Goal: Task Accomplishment & Management: Complete application form

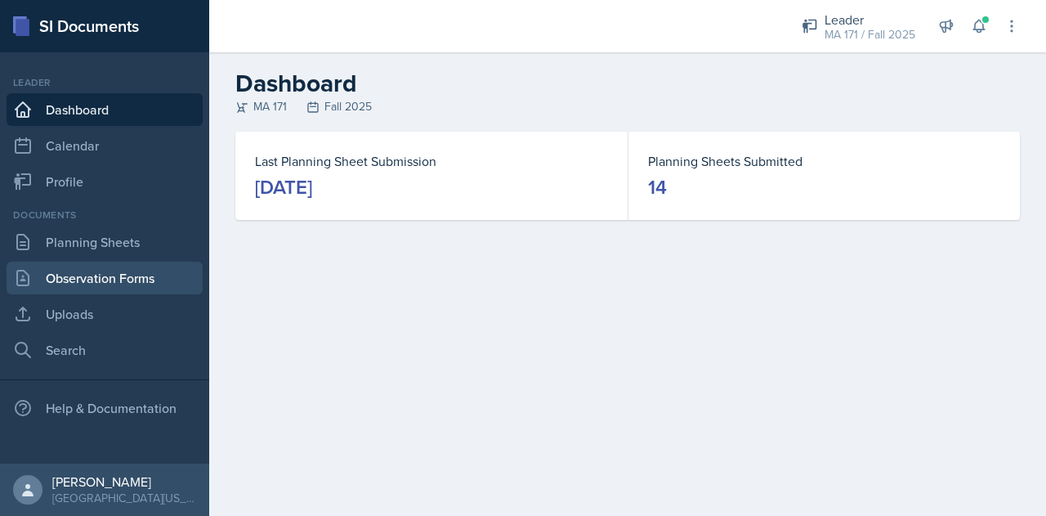
click at [163, 267] on link "Observation Forms" at bounding box center [105, 277] width 196 height 33
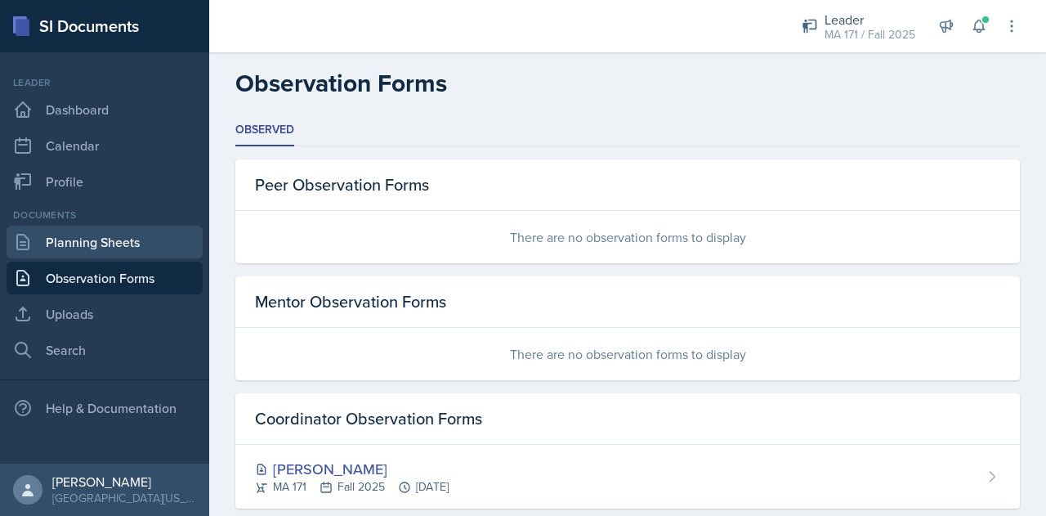
click at [170, 238] on link "Planning Sheets" at bounding box center [105, 241] width 196 height 33
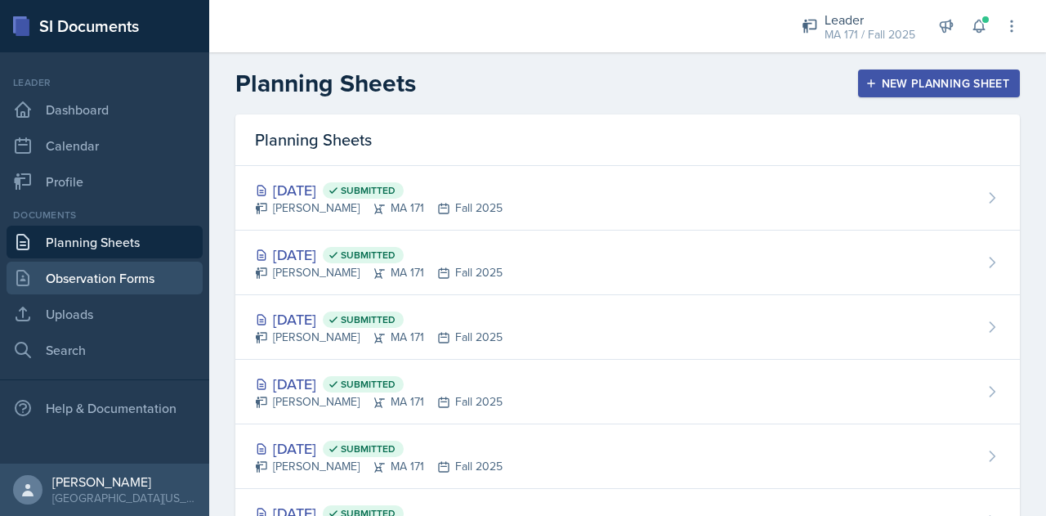
click at [172, 275] on link "Observation Forms" at bounding box center [105, 277] width 196 height 33
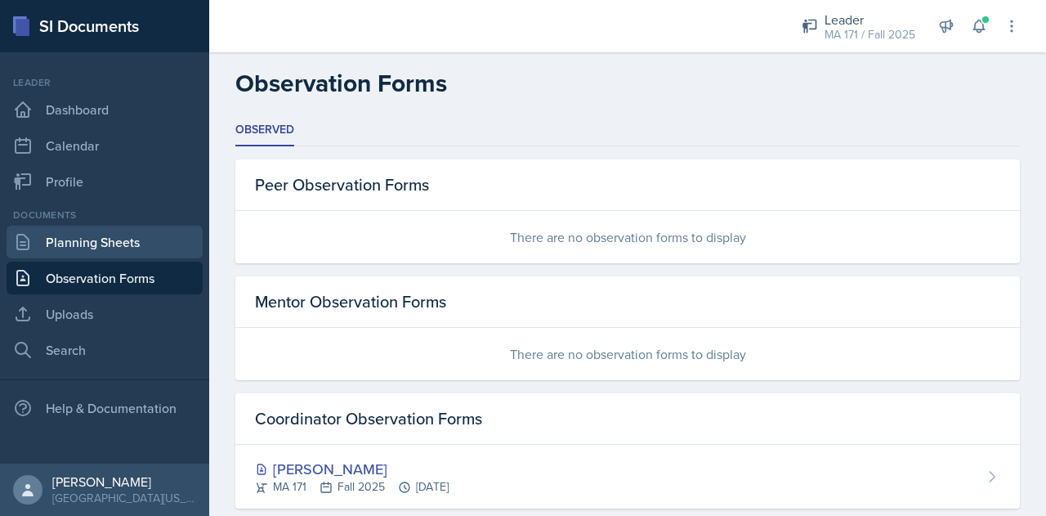
click at [168, 239] on link "Planning Sheets" at bounding box center [105, 241] width 196 height 33
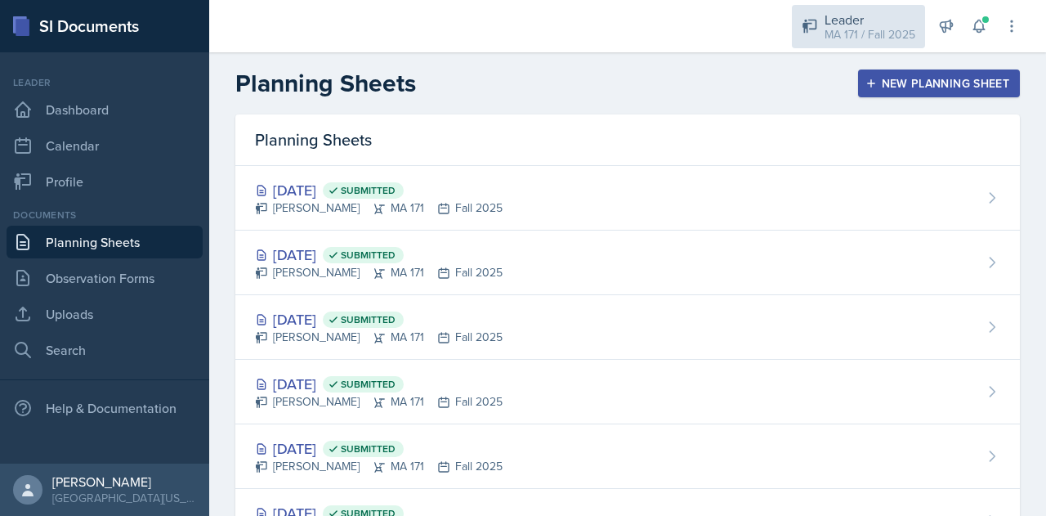
click at [867, 14] on div "Leader" at bounding box center [869, 20] width 91 height 20
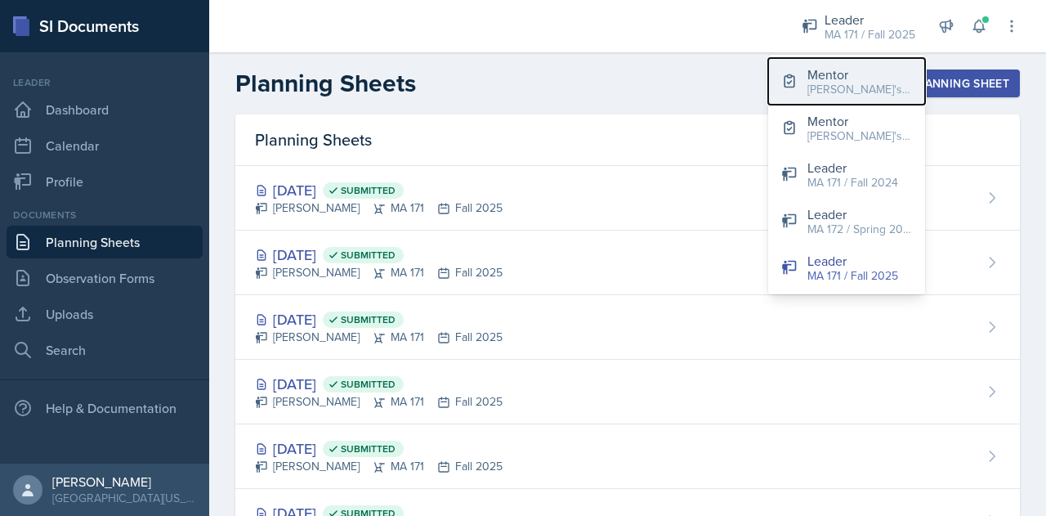
click at [879, 83] on div "[PERSON_NAME]'s Groups / Fall 2025" at bounding box center [859, 89] width 105 height 17
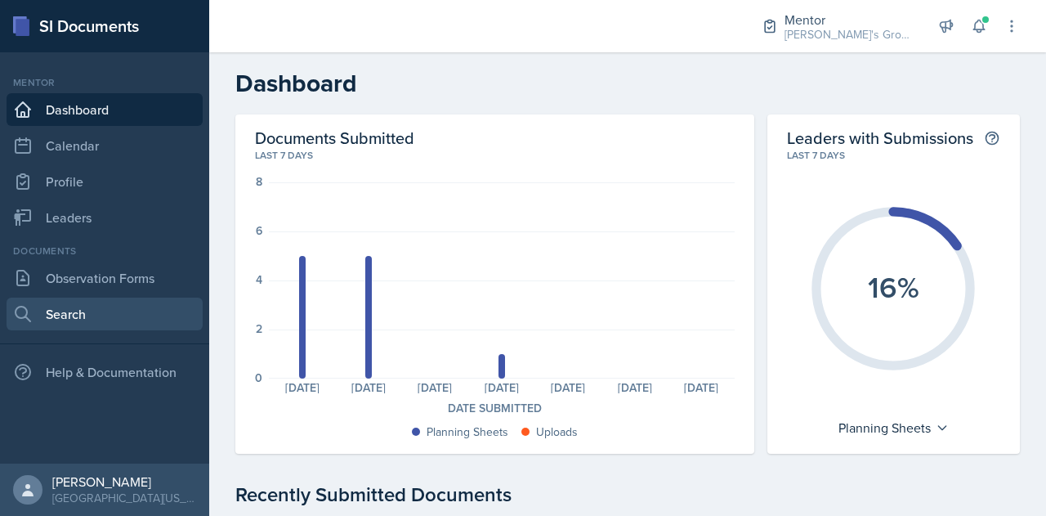
click at [137, 322] on link "Search" at bounding box center [105, 313] width 196 height 33
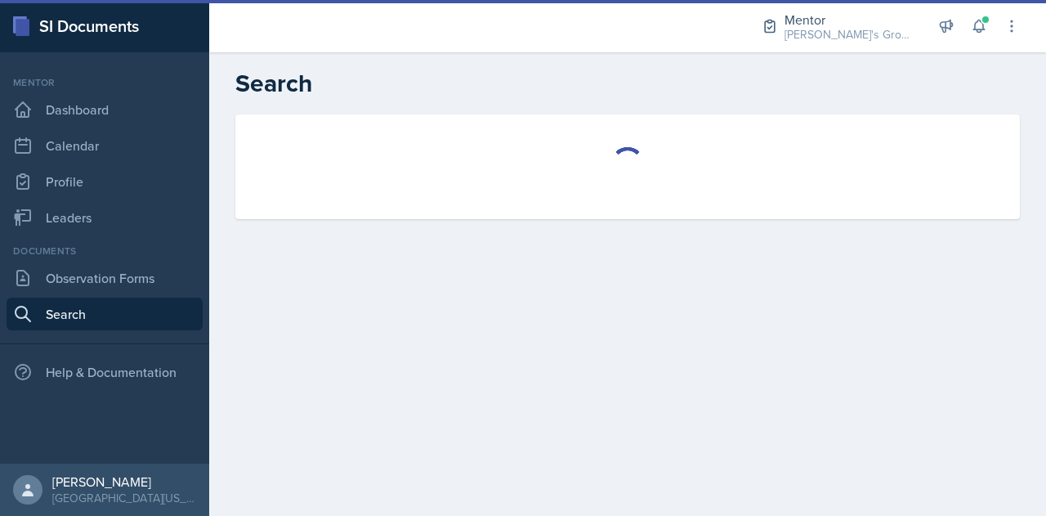
select select "all"
select select "1"
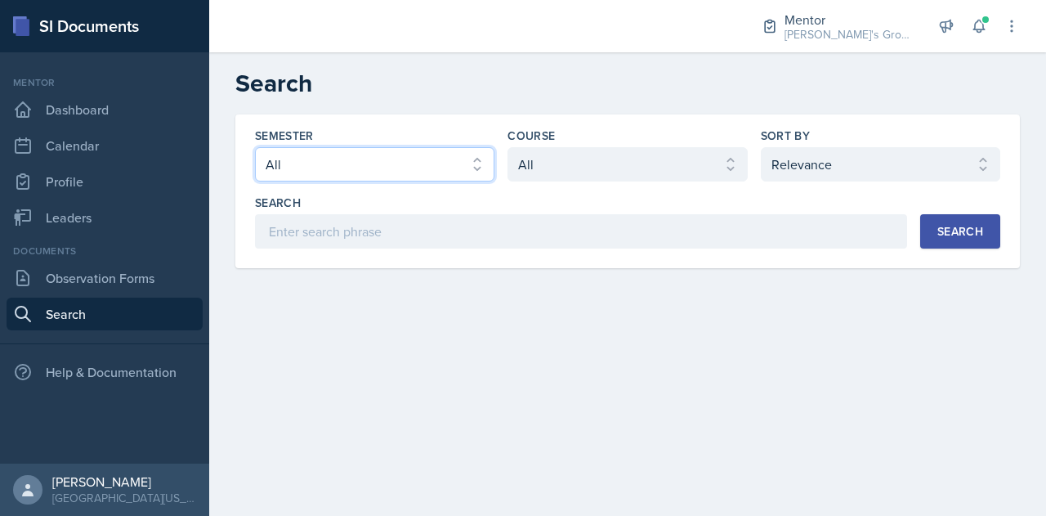
click at [456, 154] on select "Select semester All Fall 2025 Spring 2025 Fall 2024 Spring 2024 Fall 2023 Sprin…" at bounding box center [374, 164] width 239 height 34
select select "19fb88f7-c89b-4031-b5a0-458fd49807a1"
click at [255, 147] on select "Select semester All Fall 2025 Spring 2025 Fall 2024 Spring 2024 Fall 2023 Sprin…" at bounding box center [374, 164] width 239 height 34
click at [637, 145] on div "Course Select course All ACC 211 ACC 212 ACC 307 BYS 119 BYS 215 BYS 300 CH 101…" at bounding box center [626, 154] width 239 height 54
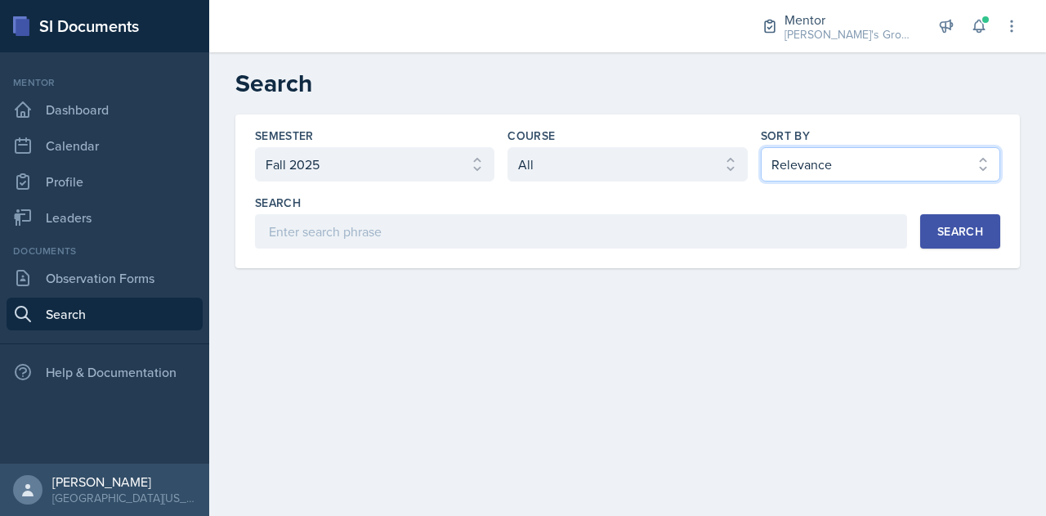
click at [805, 163] on select "Select sort by Relevance Document Date (Asc) Document Date (Desc)" at bounding box center [880, 164] width 239 height 34
select select "3"
click at [761, 147] on select "Select sort by Relevance Document Date (Asc) Document Date (Desc)" at bounding box center [880, 164] width 239 height 34
click at [953, 218] on button "Search" at bounding box center [960, 231] width 80 height 34
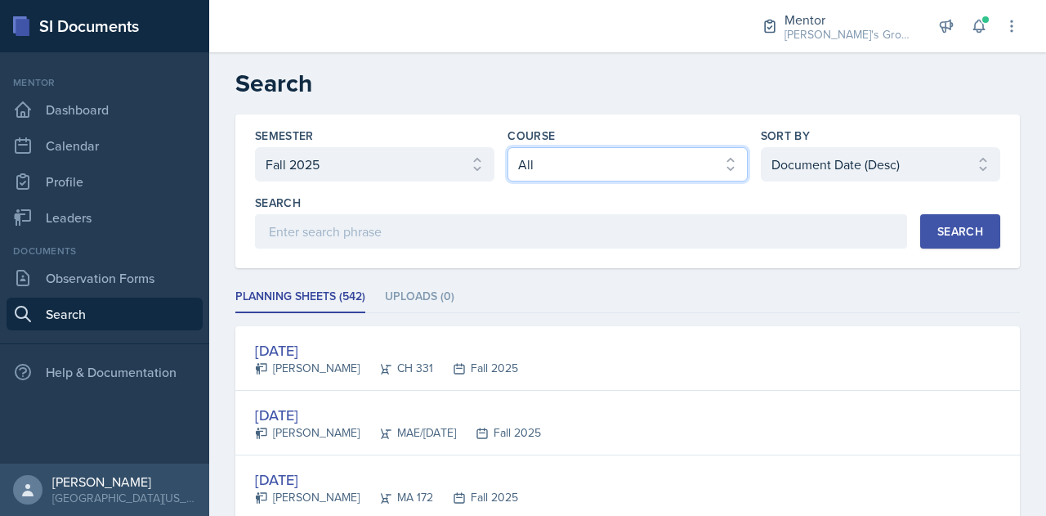
click at [635, 163] on select "Select course All ACC 211 ACC 212 ACC 307 BYS 119 BYS 215 BYS 300 CH 101 CH 121…" at bounding box center [626, 164] width 239 height 34
select select "f8d01100-7420-4830-ae10-cca8828692fd"
click at [507, 147] on select "Select course All ACC 211 ACC 212 ACC 307 BYS 119 BYS 215 BYS 300 CH 101 CH 121…" at bounding box center [626, 164] width 239 height 34
click at [954, 233] on div "Search" at bounding box center [960, 231] width 46 height 13
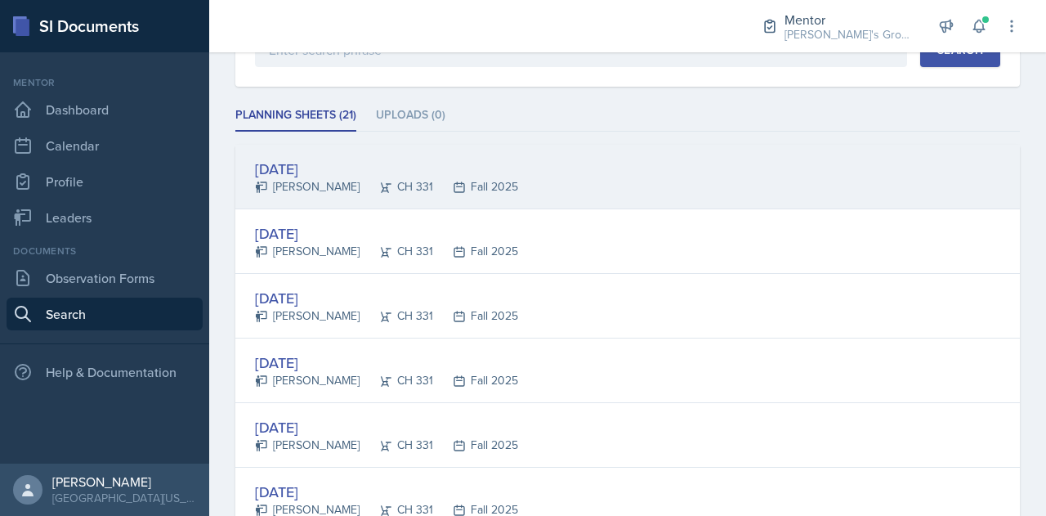
scroll to position [182, 0]
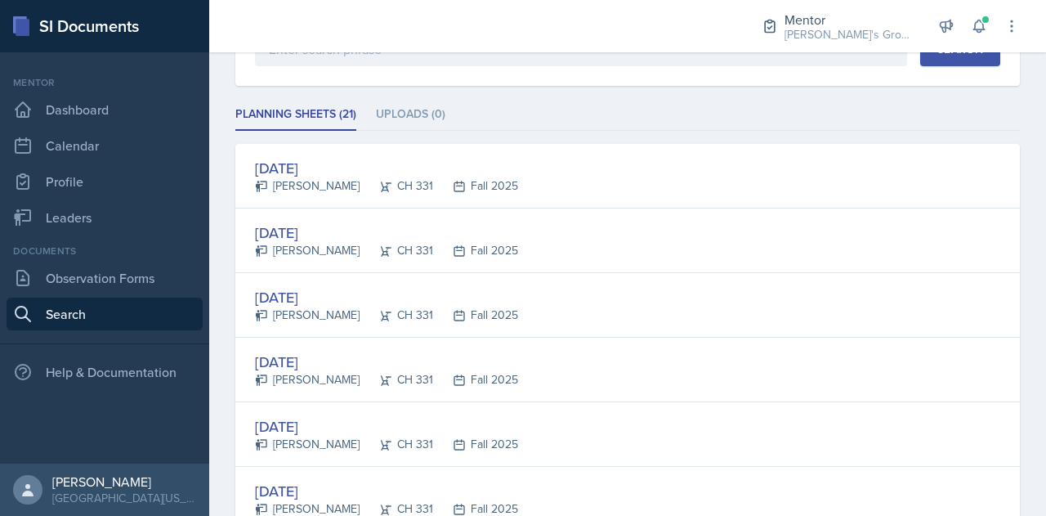
click at [569, 113] on ul "Planning Sheets (21) Uploads (0)" at bounding box center [627, 115] width 784 height 32
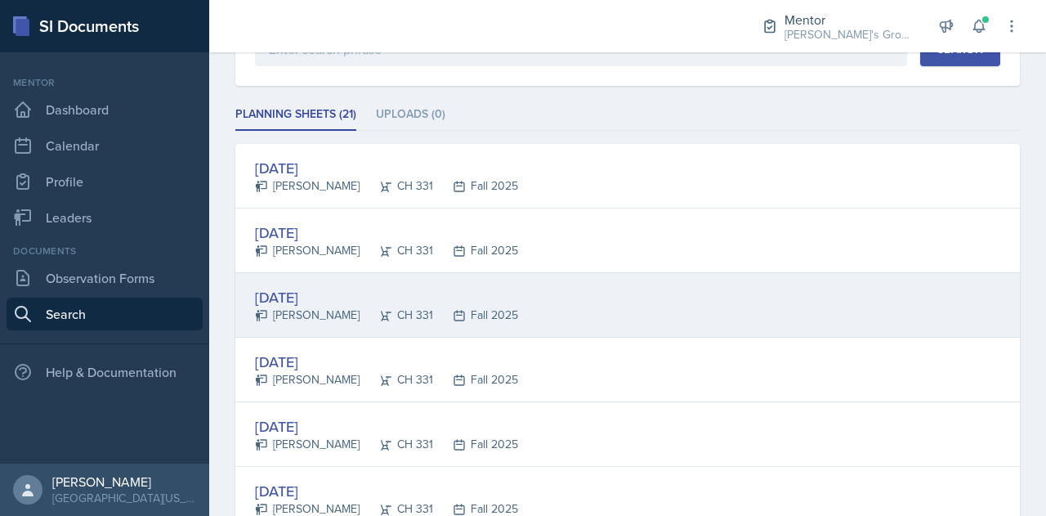
click at [469, 296] on div "[DATE]" at bounding box center [386, 297] width 263 height 22
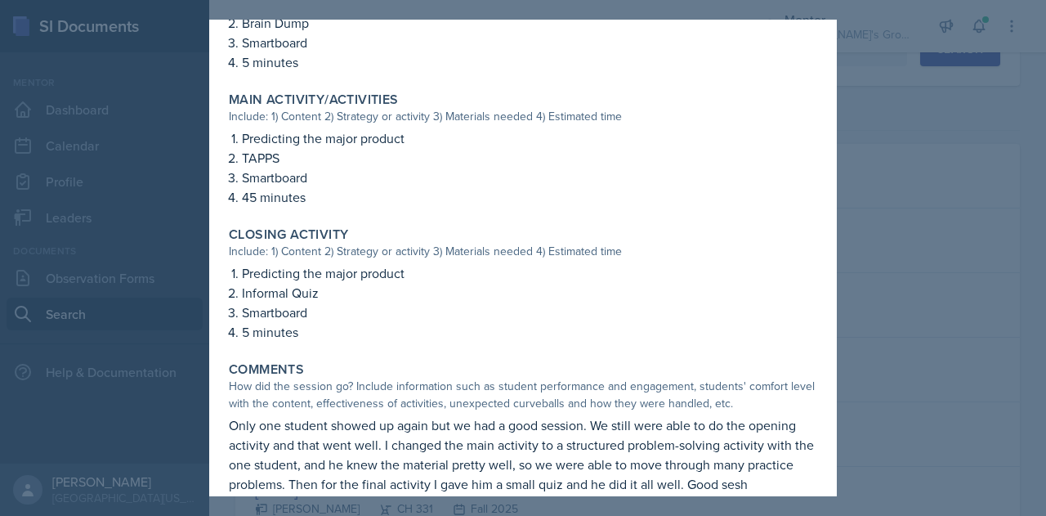
scroll to position [550, 0]
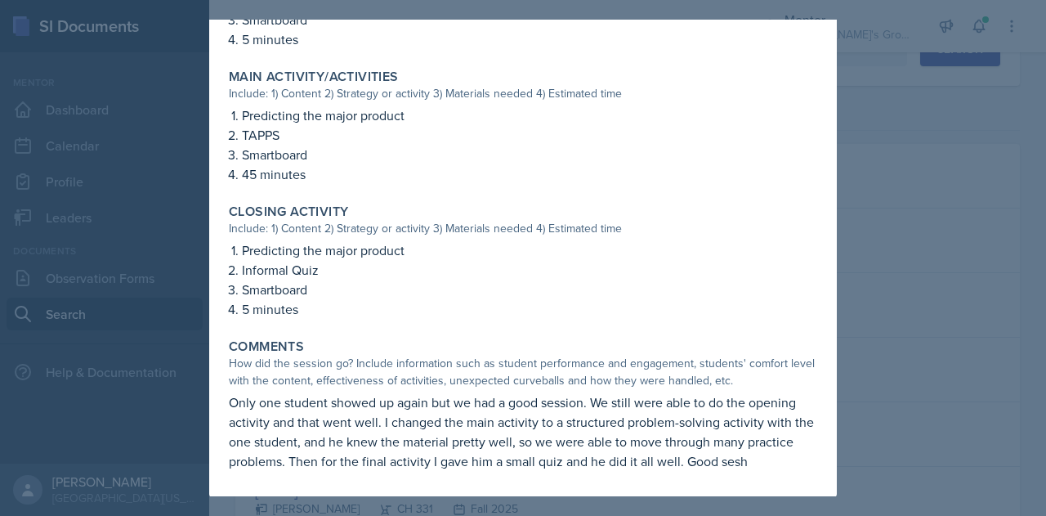
click at [893, 292] on div at bounding box center [523, 258] width 1046 height 516
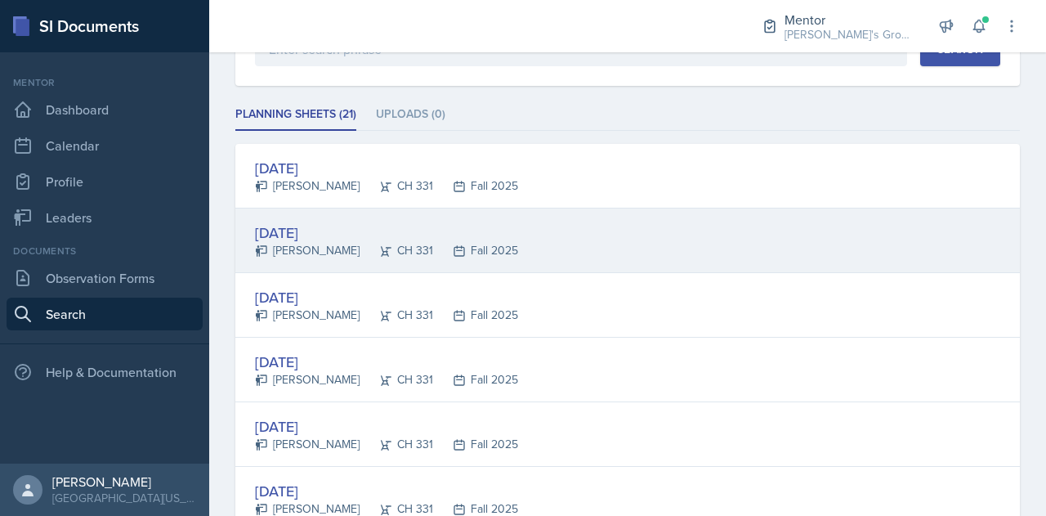
click at [632, 234] on div "Oct 7th, 2025 Kenneth Figueroa CH 331 Fall 2025" at bounding box center [627, 240] width 784 height 65
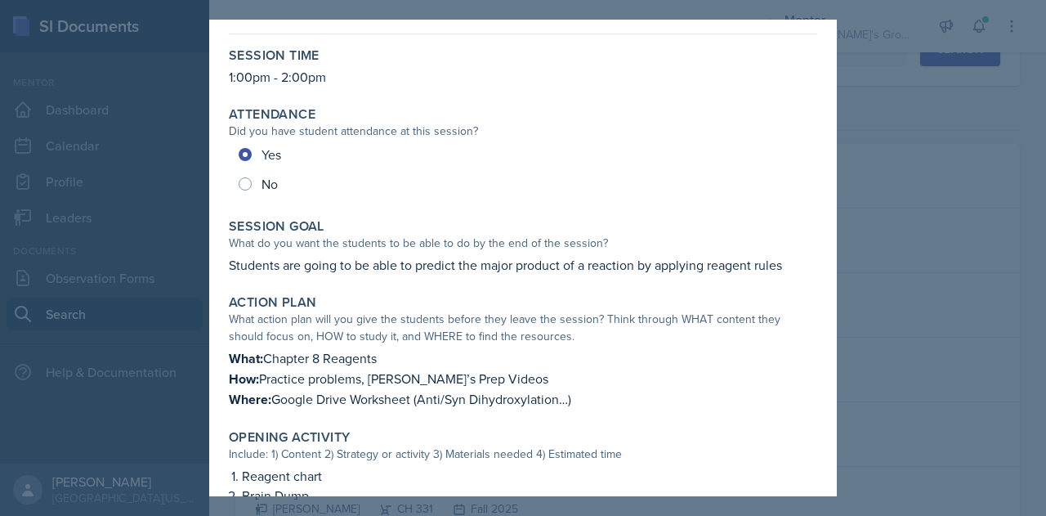
scroll to position [56, 0]
click at [915, 297] on div at bounding box center [523, 258] width 1046 height 516
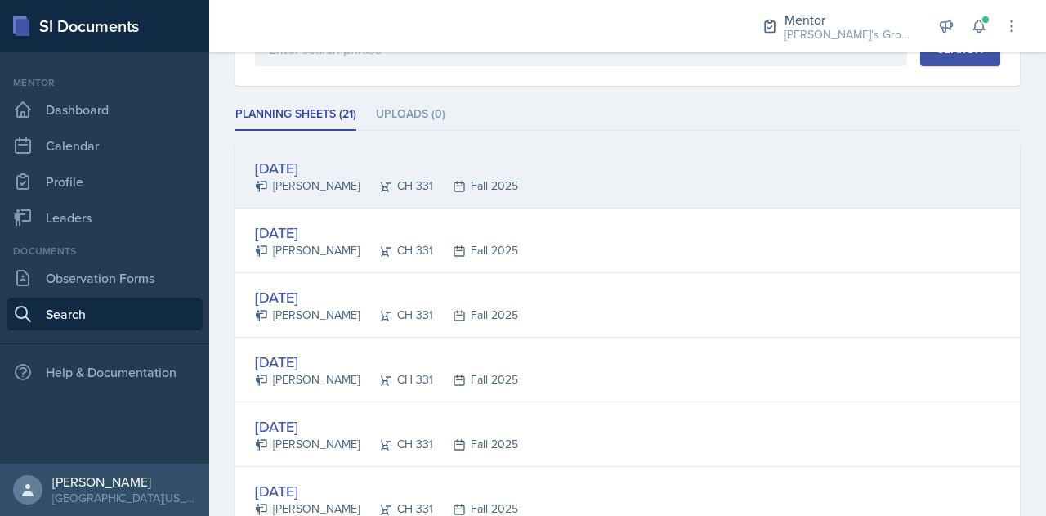
click at [529, 184] on div "Oct 8th, 2025 Kenneth Figueroa CH 331 Fall 2025" at bounding box center [627, 176] width 784 height 65
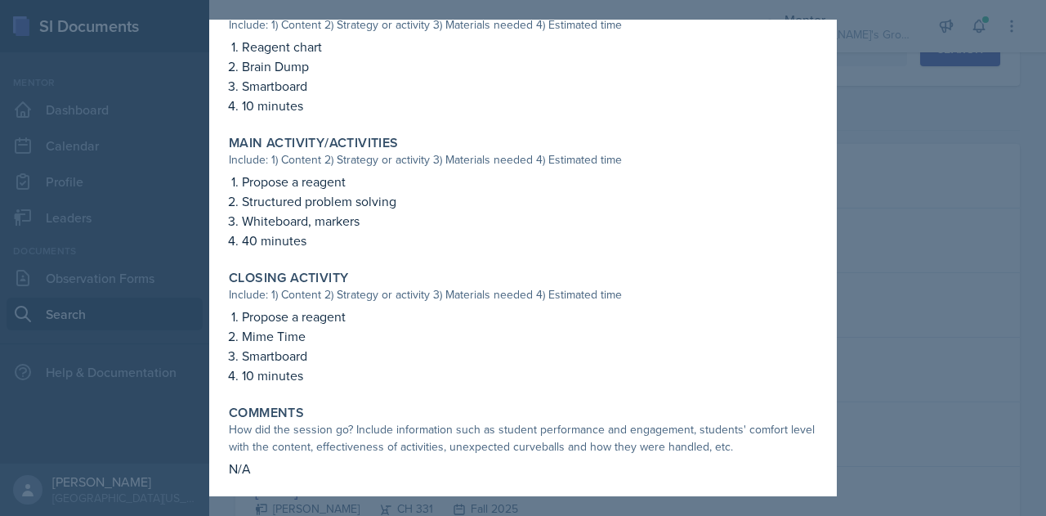
scroll to position [493, 0]
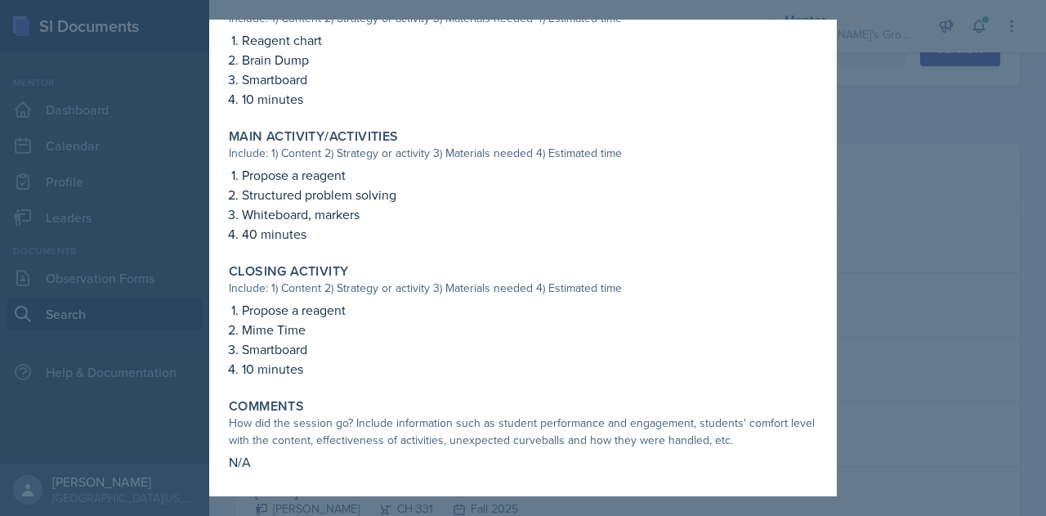
click at [927, 228] on div at bounding box center [523, 258] width 1046 height 516
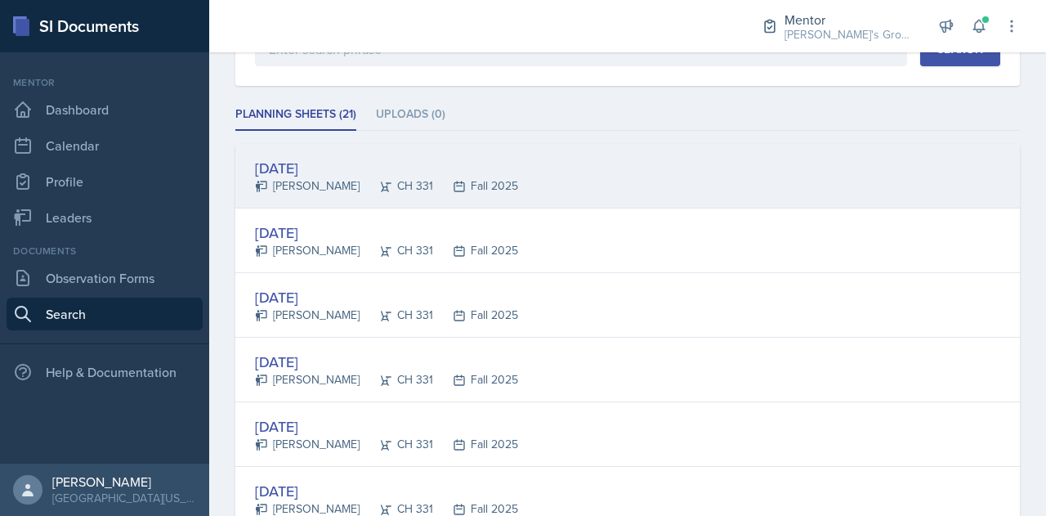
click at [531, 195] on div "Oct 8th, 2025 Kenneth Figueroa CH 331 Fall 2025" at bounding box center [627, 176] width 784 height 65
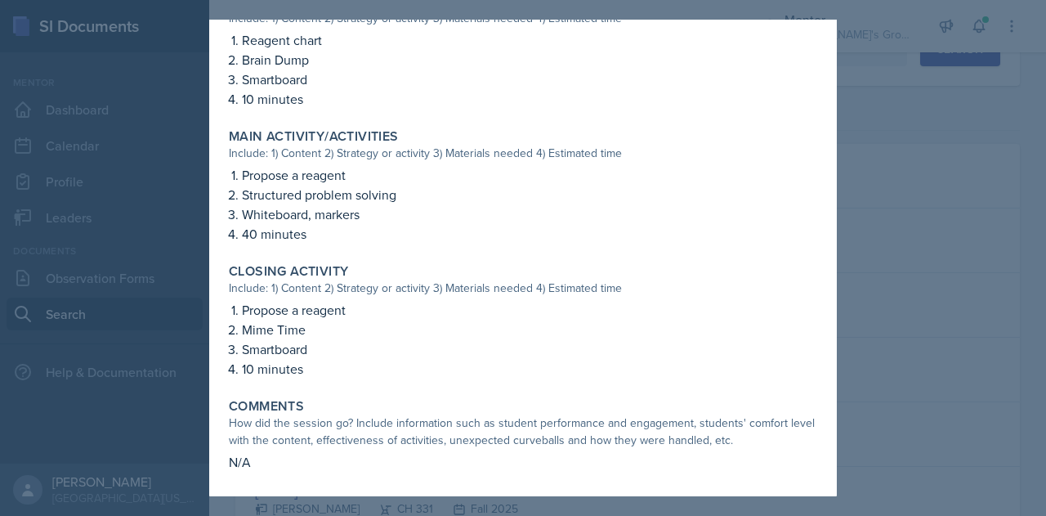
click at [879, 261] on div at bounding box center [523, 258] width 1046 height 516
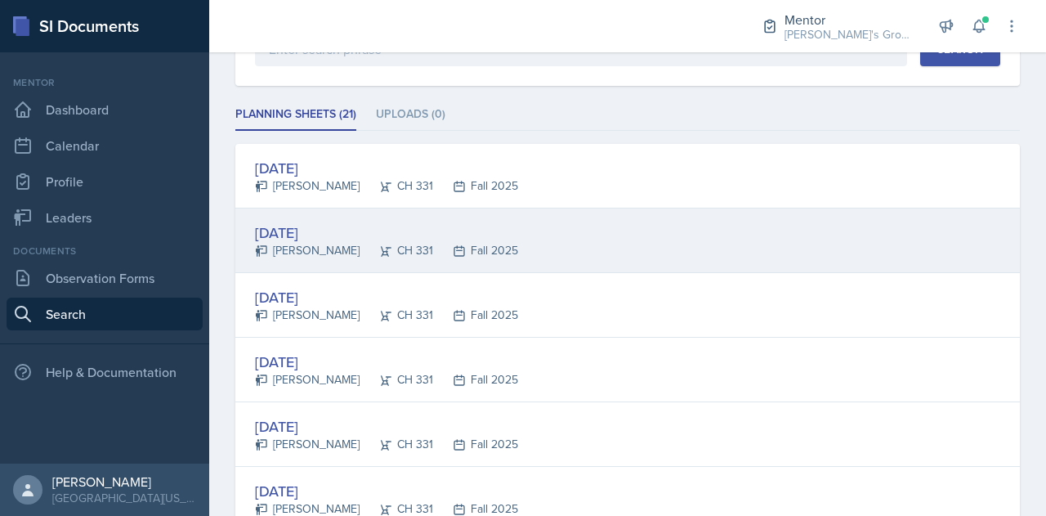
click at [530, 245] on div "Oct 7th, 2025 Kenneth Figueroa CH 331 Fall 2025" at bounding box center [627, 240] width 784 height 65
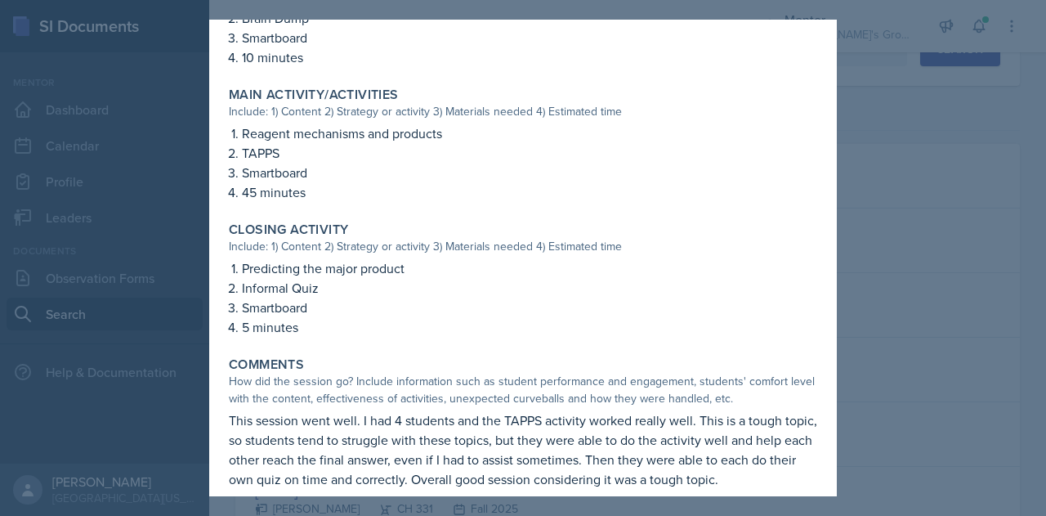
scroll to position [551, 0]
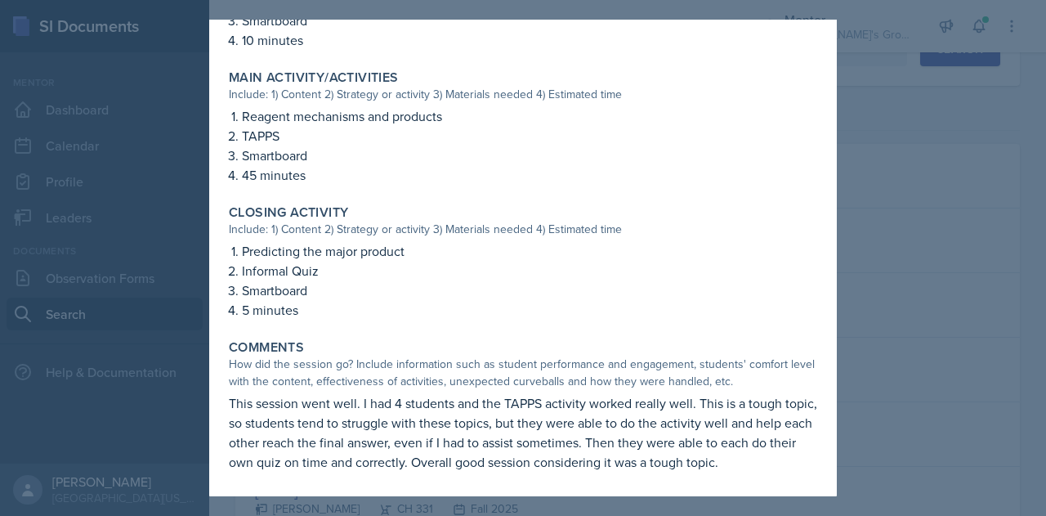
click at [890, 177] on div at bounding box center [523, 258] width 1046 height 516
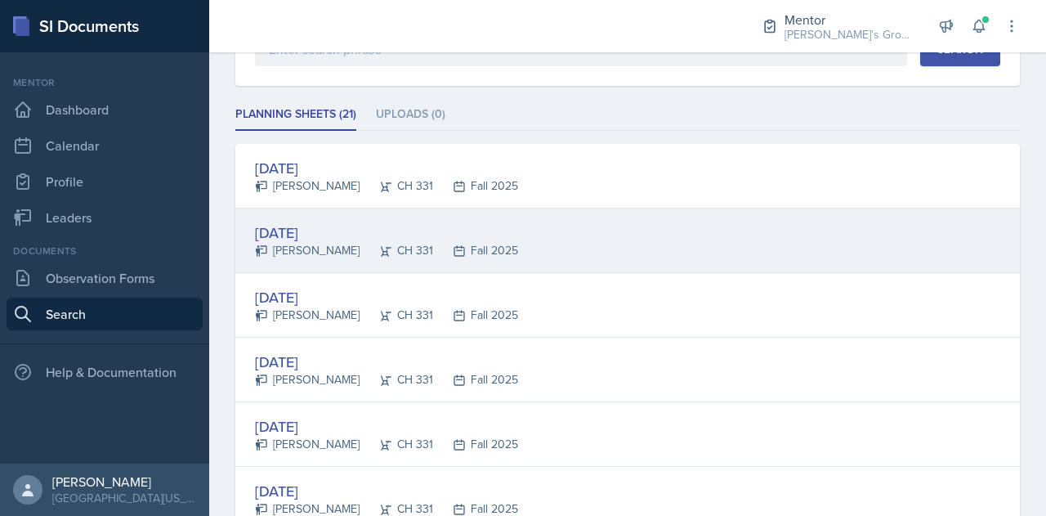
scroll to position [0, 0]
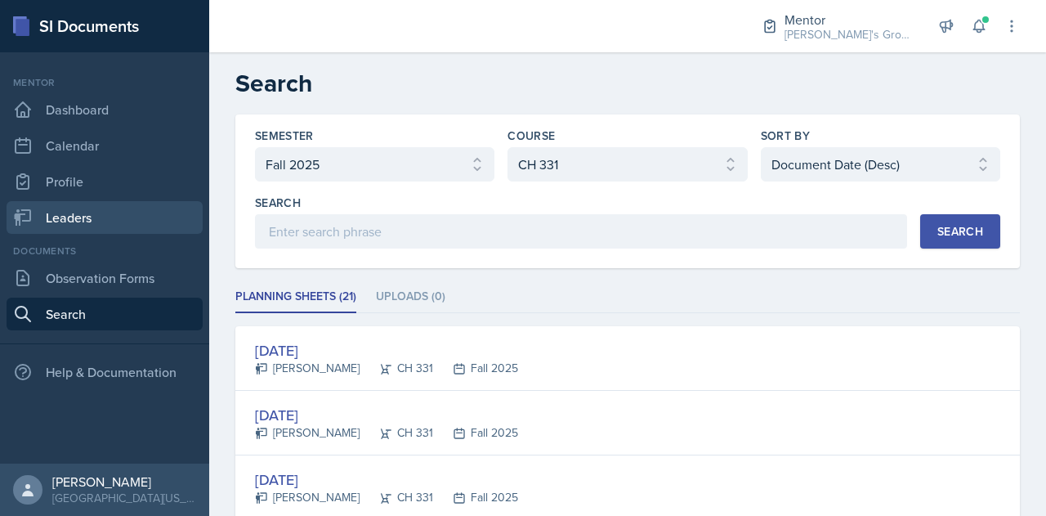
click at [129, 216] on link "Leaders" at bounding box center [105, 217] width 196 height 33
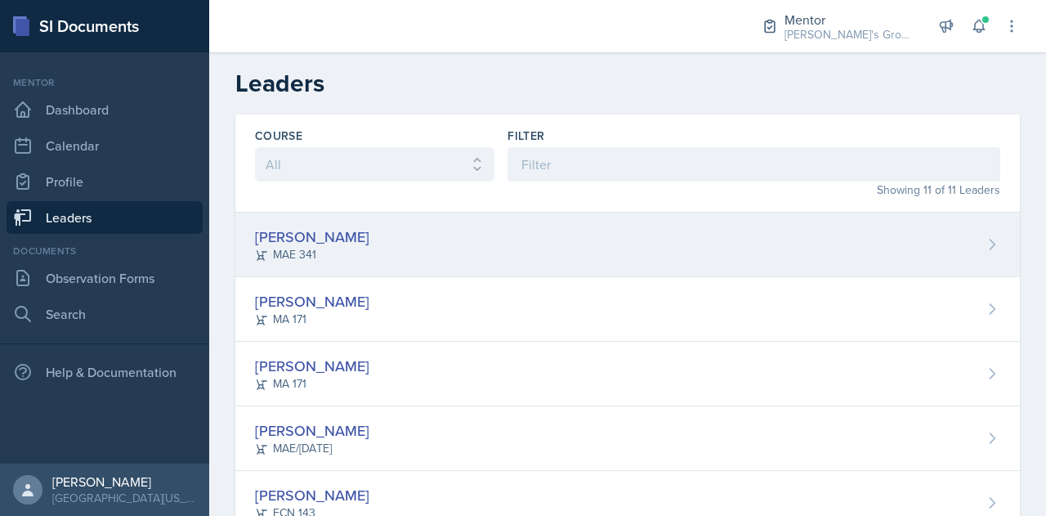
click at [436, 264] on div "Hayato Ando MAE 341" at bounding box center [627, 244] width 784 height 65
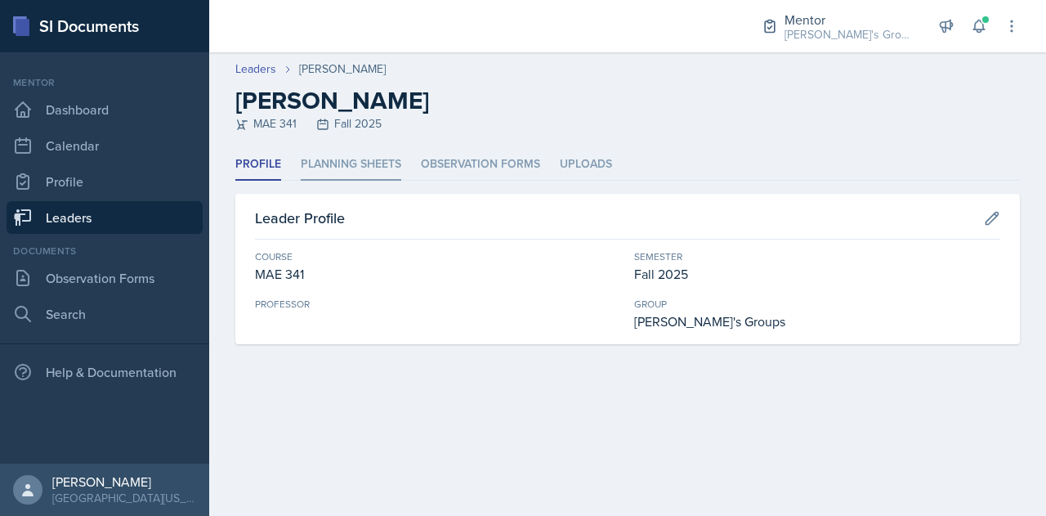
click at [380, 163] on li "Planning Sheets" at bounding box center [351, 165] width 100 height 32
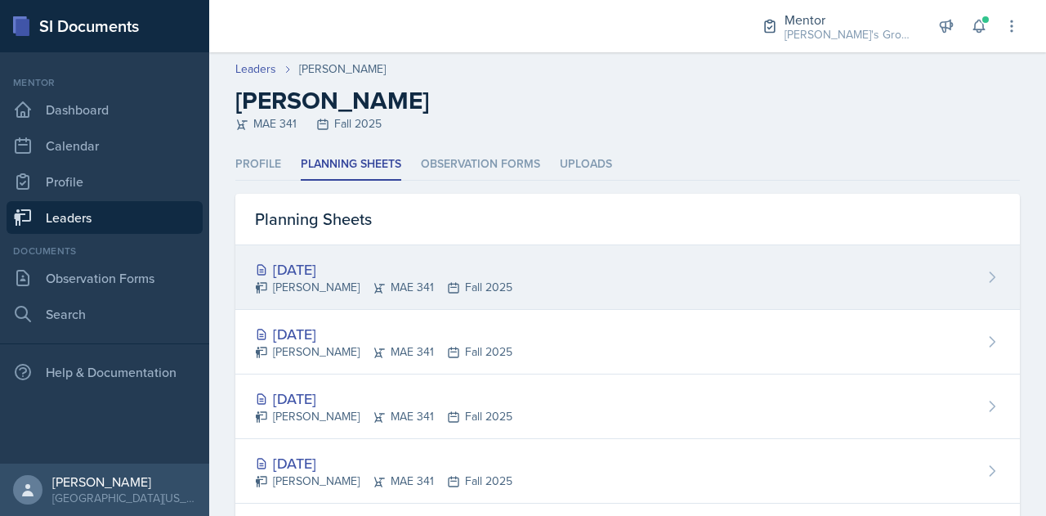
click at [538, 283] on div "Oct 7th, 2025 Hayato Ando MAE 341 Fall 2025" at bounding box center [627, 277] width 784 height 65
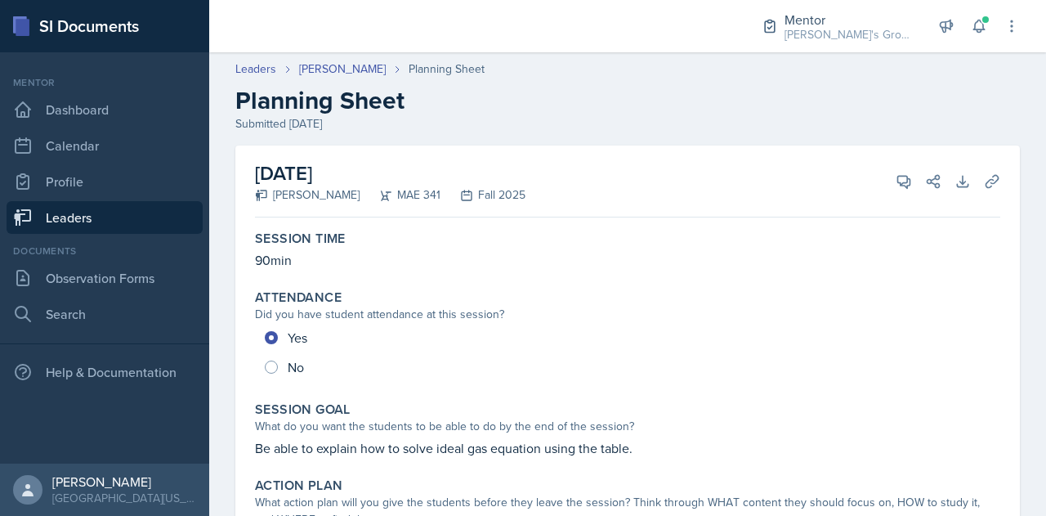
click at [172, 212] on link "Leaders" at bounding box center [105, 217] width 196 height 33
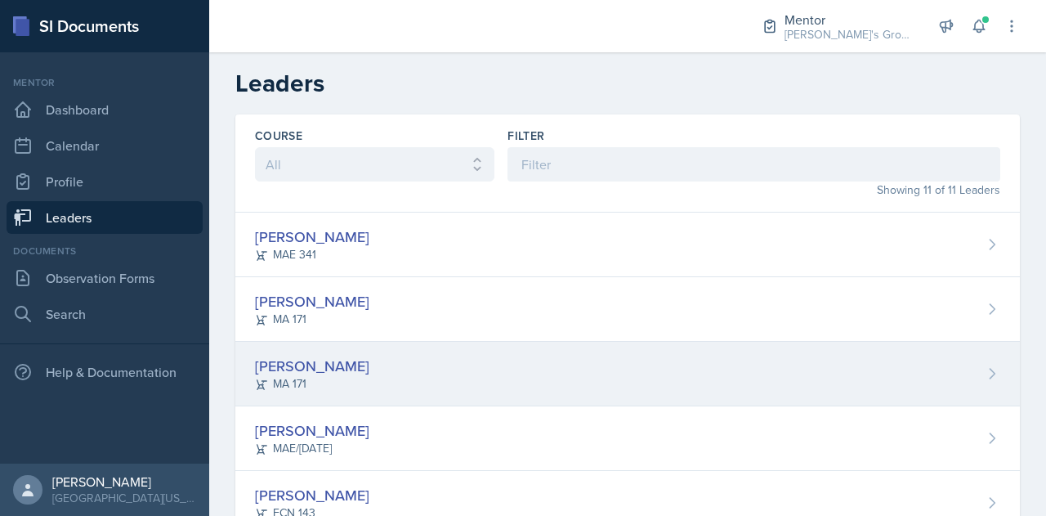
click at [438, 368] on div "Joy Berlin MA 171" at bounding box center [627, 374] width 784 height 65
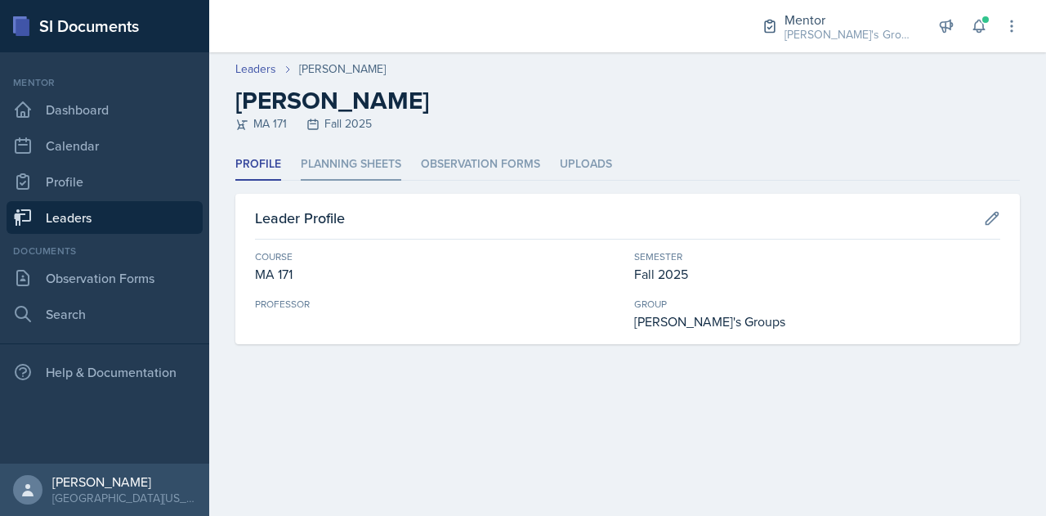
click at [391, 159] on li "Planning Sheets" at bounding box center [351, 165] width 100 height 32
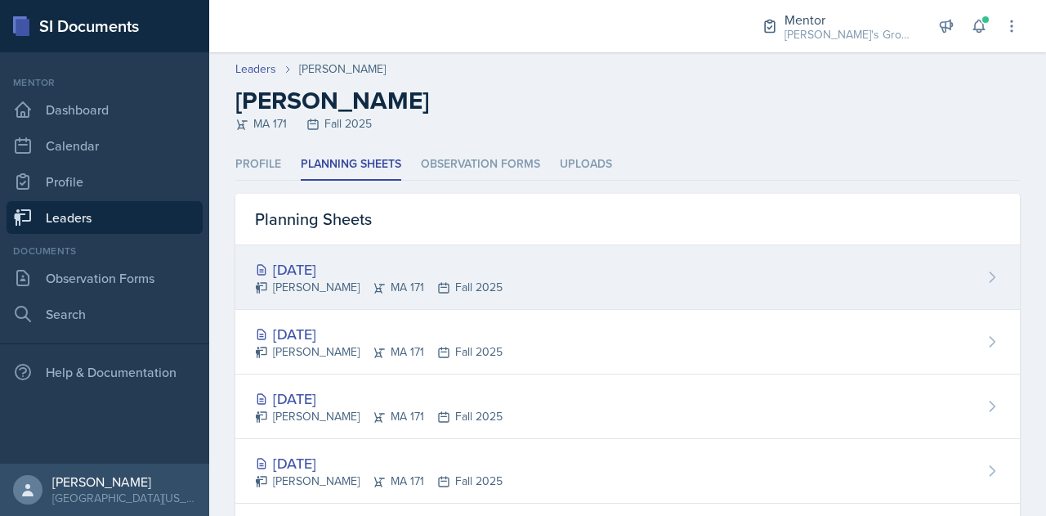
click at [443, 297] on div "Oct 7th, 2025 Joy Berlin MA 171 Fall 2025" at bounding box center [627, 277] width 784 height 65
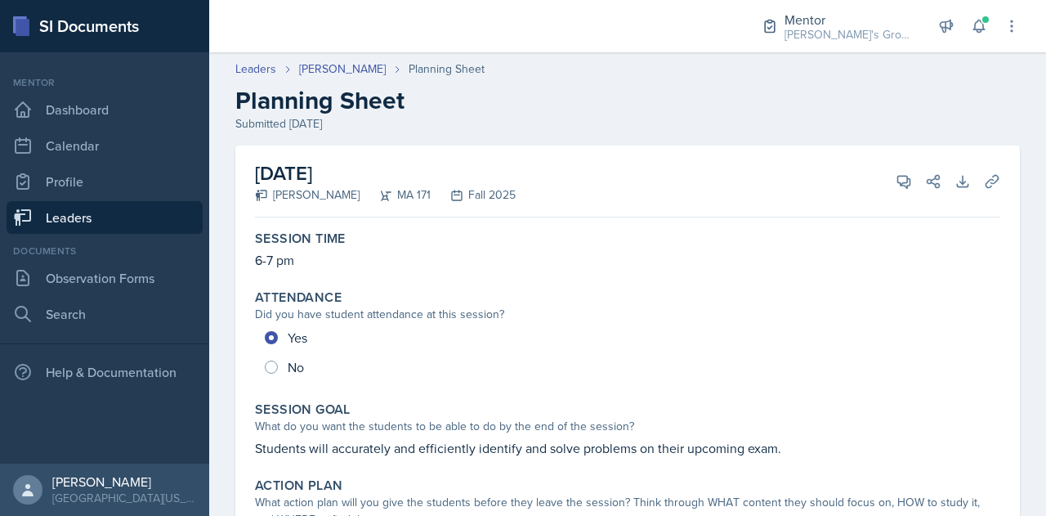
click at [111, 217] on link "Leaders" at bounding box center [105, 217] width 196 height 33
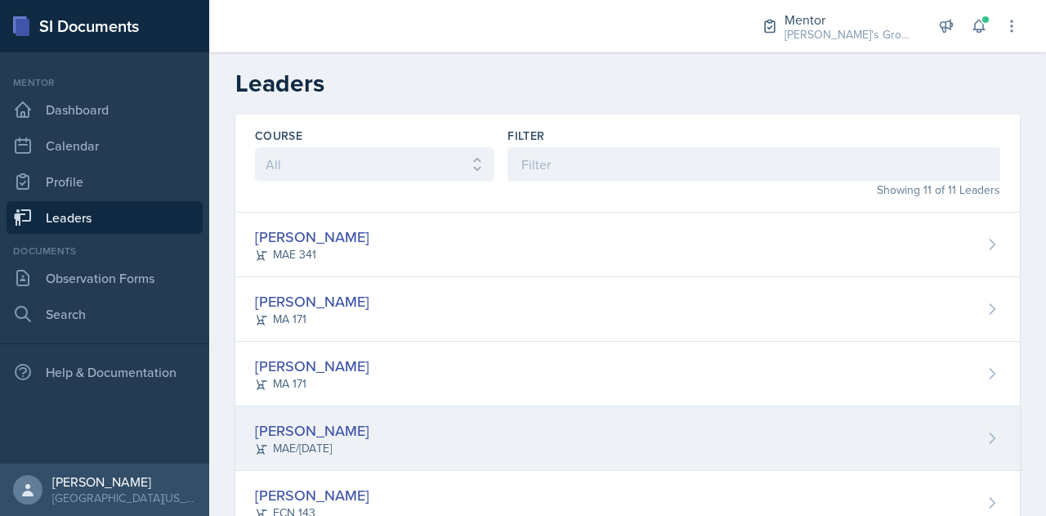
click at [391, 434] on div "[PERSON_NAME] MAE/[DATE]" at bounding box center [627, 438] width 784 height 65
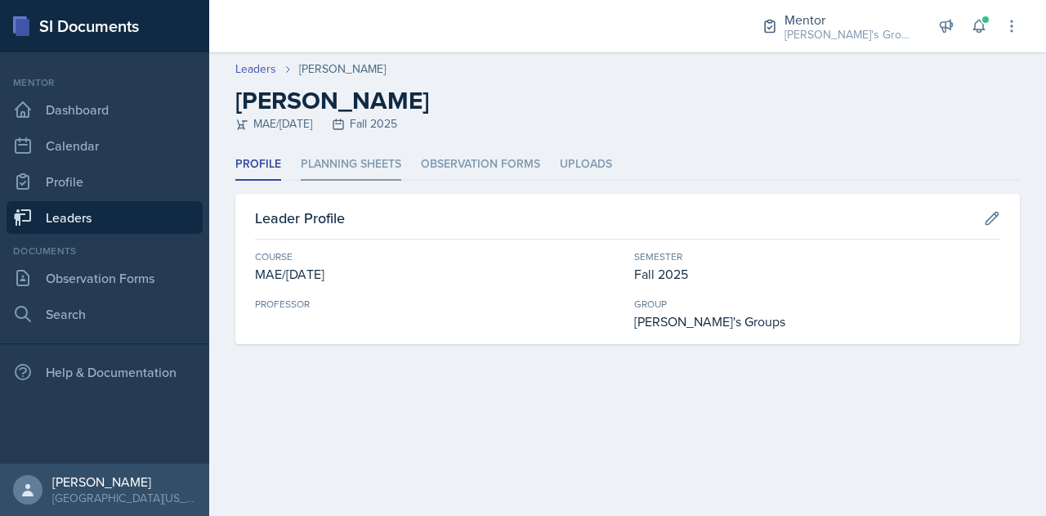
click at [359, 167] on li "Planning Sheets" at bounding box center [351, 165] width 100 height 32
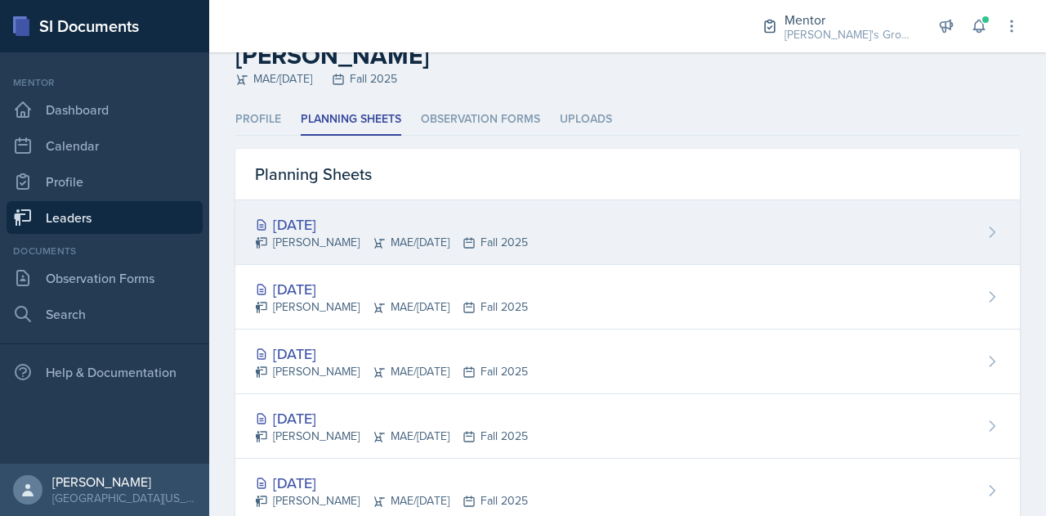
scroll to position [47, 0]
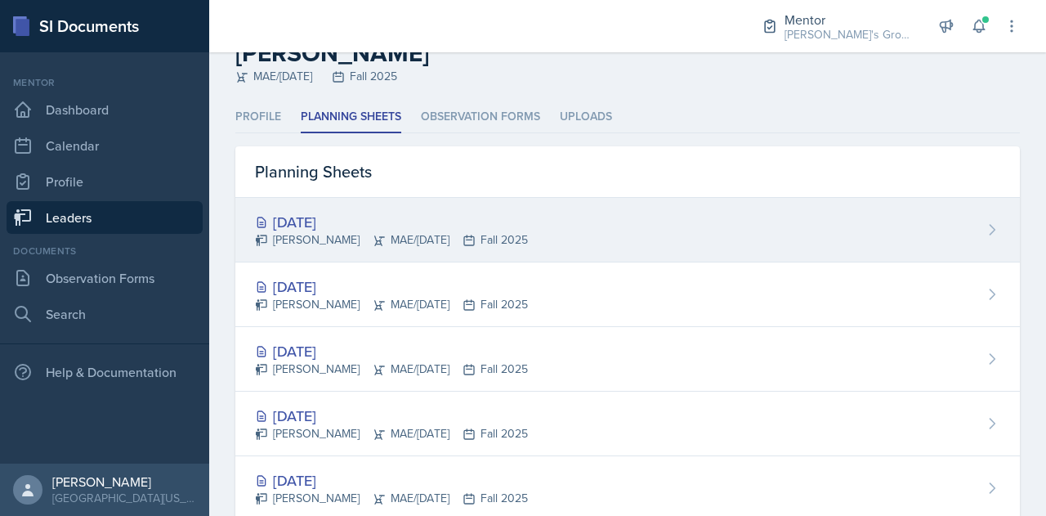
click at [578, 221] on div "[DATE] [PERSON_NAME] MAE/[DATE] Fall 2025" at bounding box center [627, 230] width 784 height 65
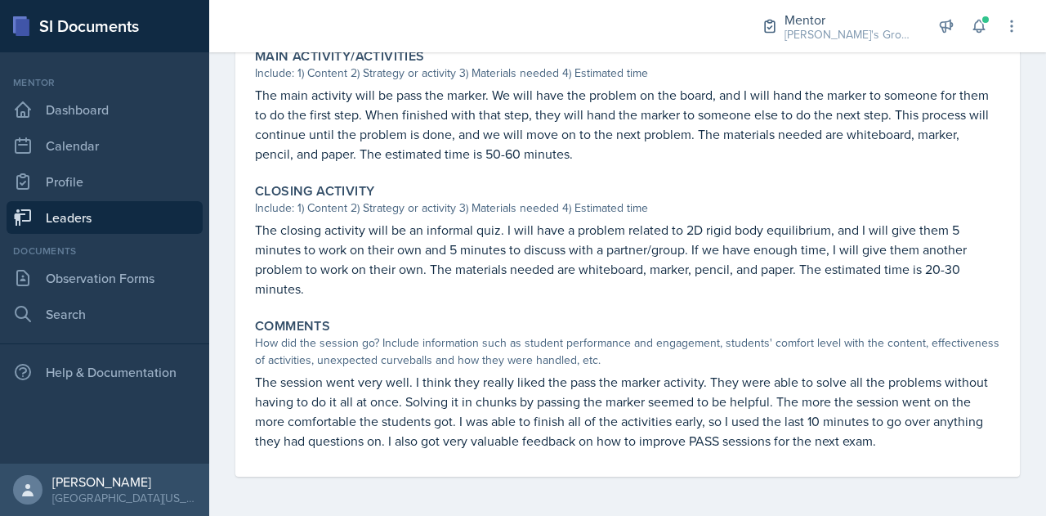
scroll to position [656, 0]
click at [100, 223] on link "Leaders" at bounding box center [105, 217] width 196 height 33
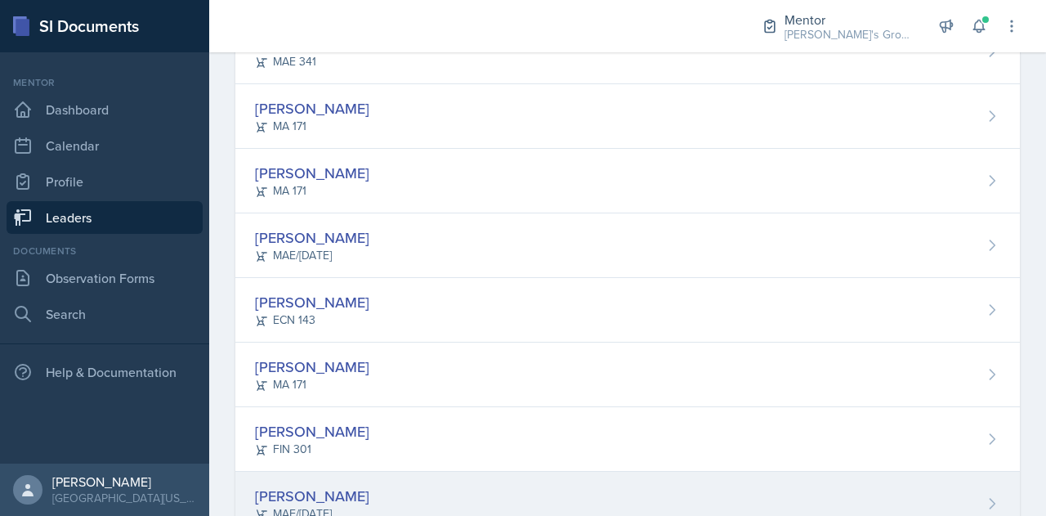
scroll to position [199, 0]
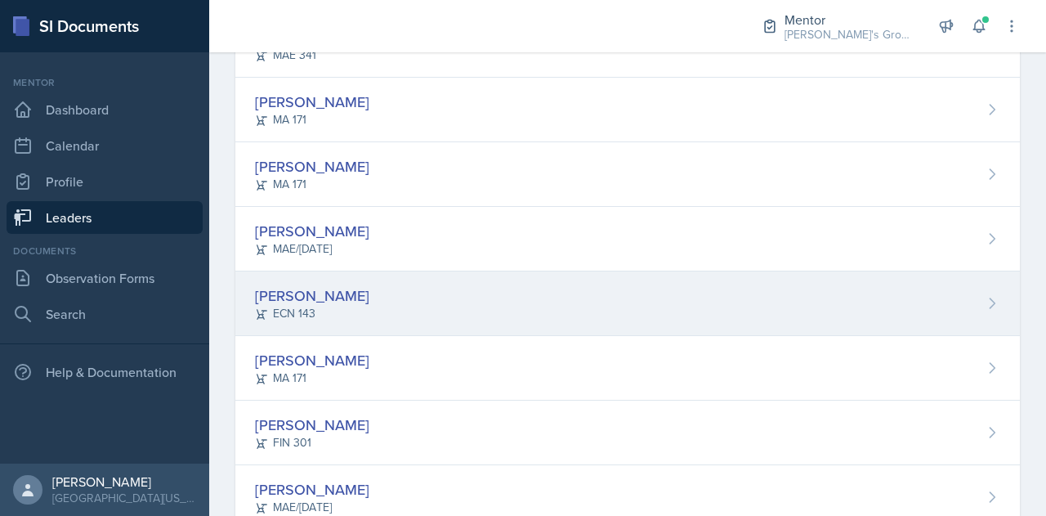
click at [352, 313] on div "[PERSON_NAME] ECN 143" at bounding box center [627, 303] width 784 height 65
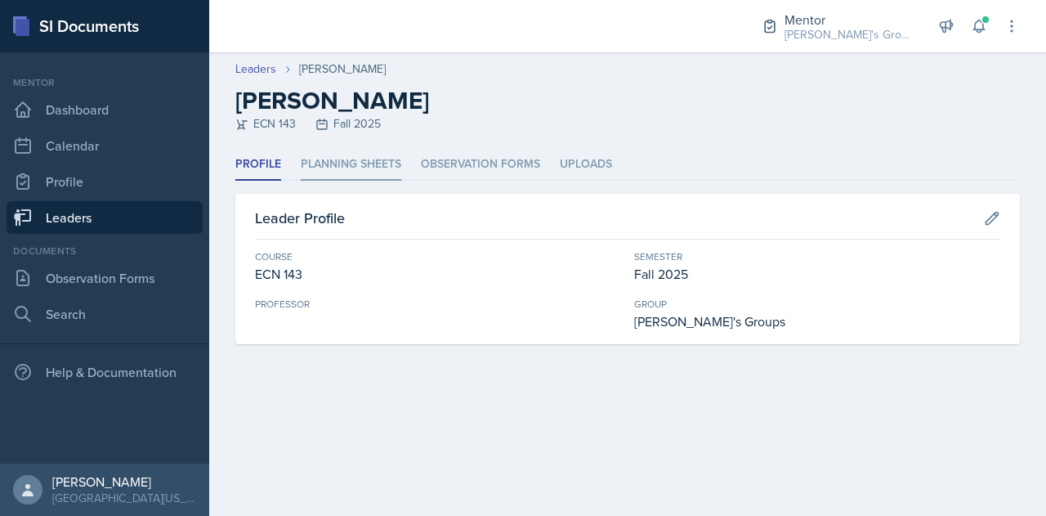
click at [336, 161] on li "Planning Sheets" at bounding box center [351, 165] width 100 height 32
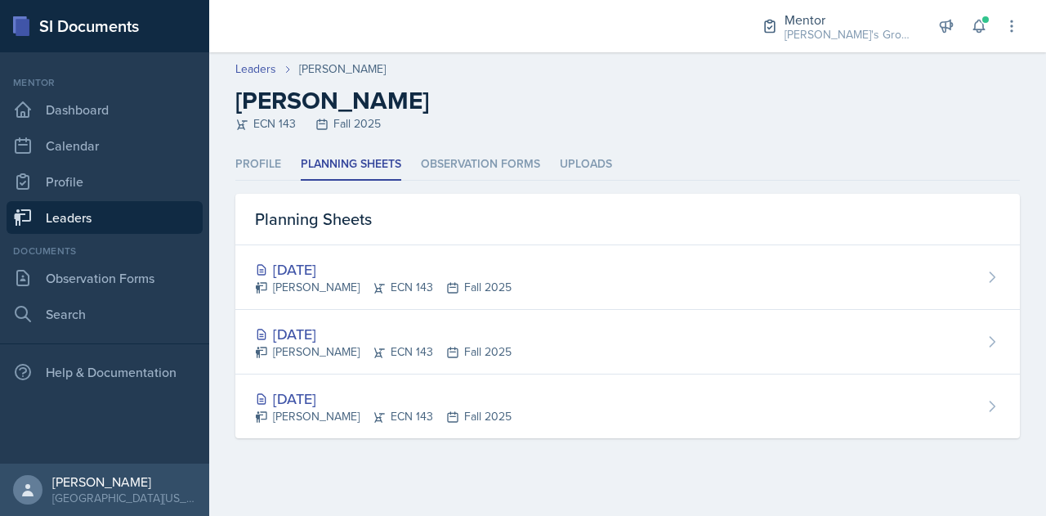
click at [145, 221] on link "Leaders" at bounding box center [105, 217] width 196 height 33
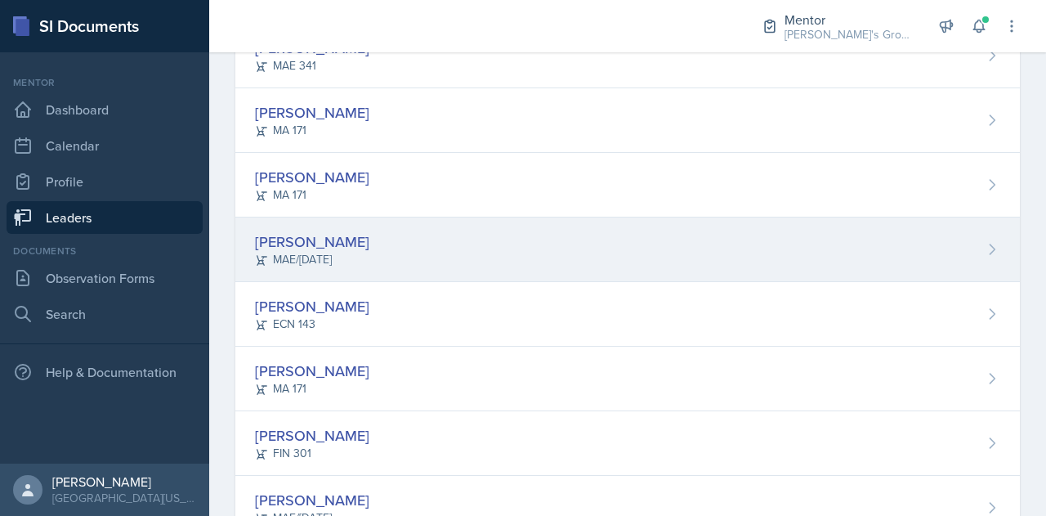
scroll to position [194, 0]
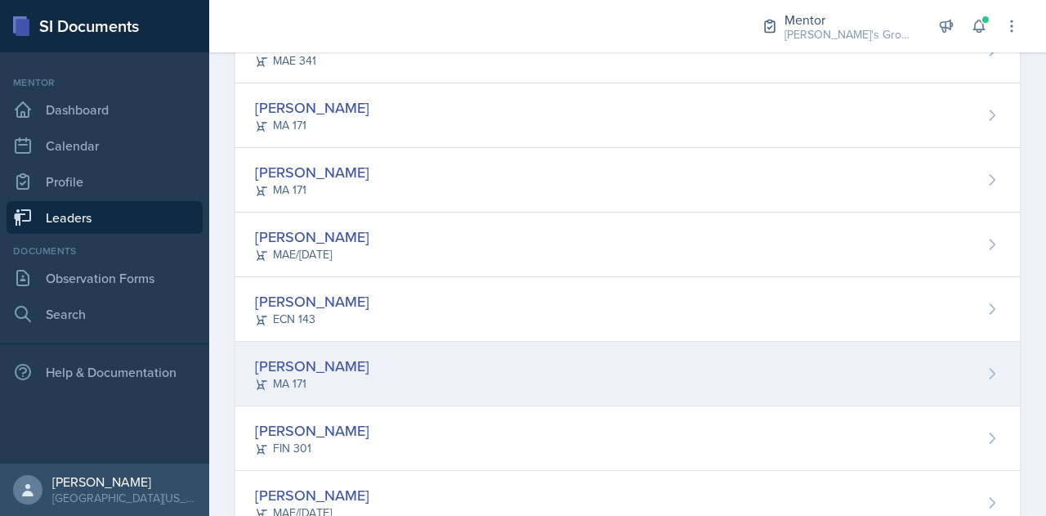
click at [440, 383] on div "[PERSON_NAME] MA 171" at bounding box center [627, 374] width 784 height 65
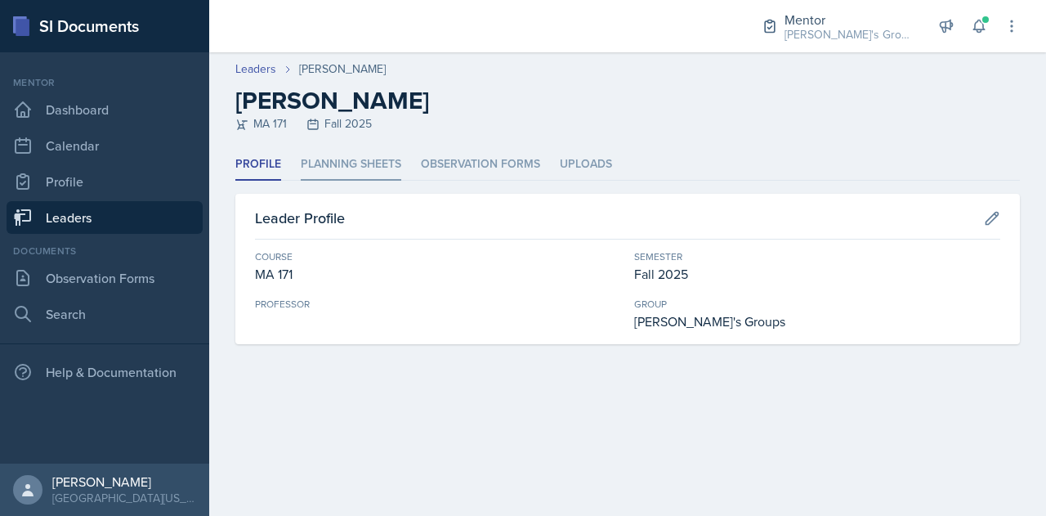
click at [343, 179] on li "Planning Sheets" at bounding box center [351, 165] width 100 height 32
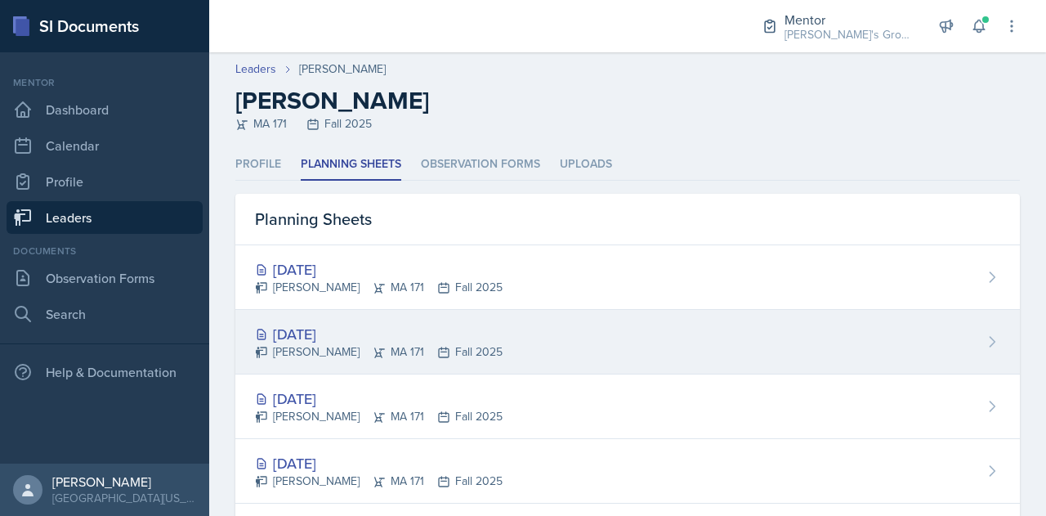
click at [600, 346] on div "[DATE] [PERSON_NAME] MA 171 Fall 2025" at bounding box center [627, 342] width 784 height 65
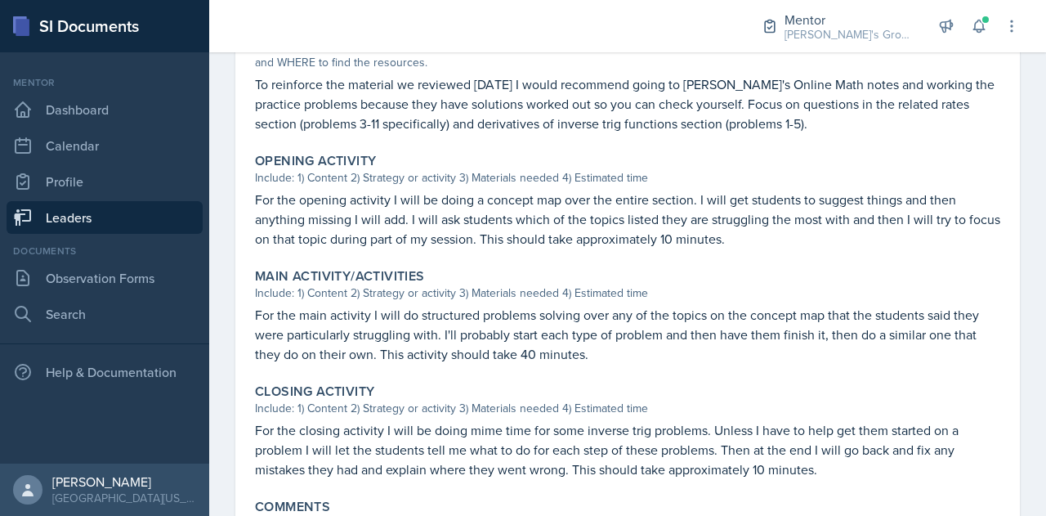
scroll to position [617, 0]
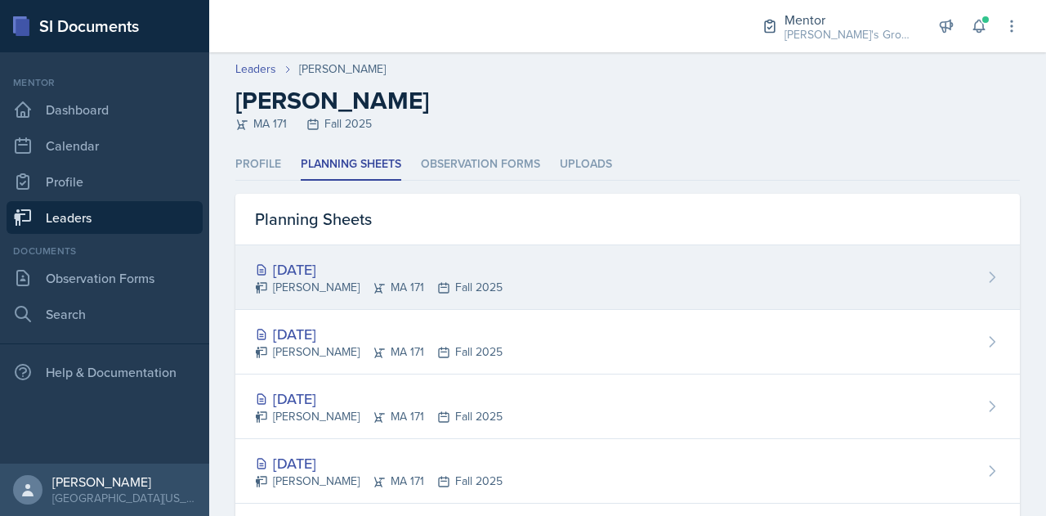
click at [458, 277] on div "[DATE]" at bounding box center [379, 269] width 248 height 22
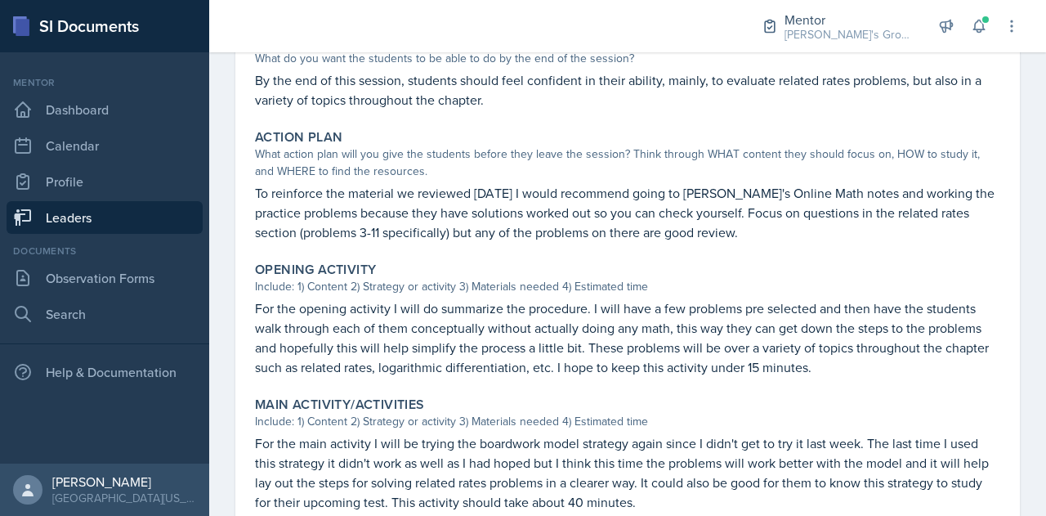
scroll to position [715, 0]
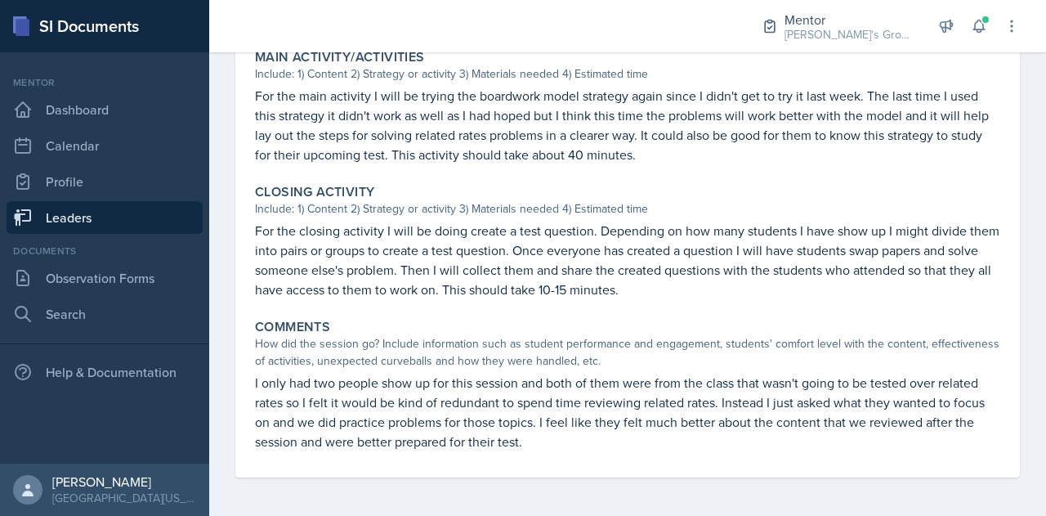
click at [121, 228] on link "Leaders" at bounding box center [105, 217] width 196 height 33
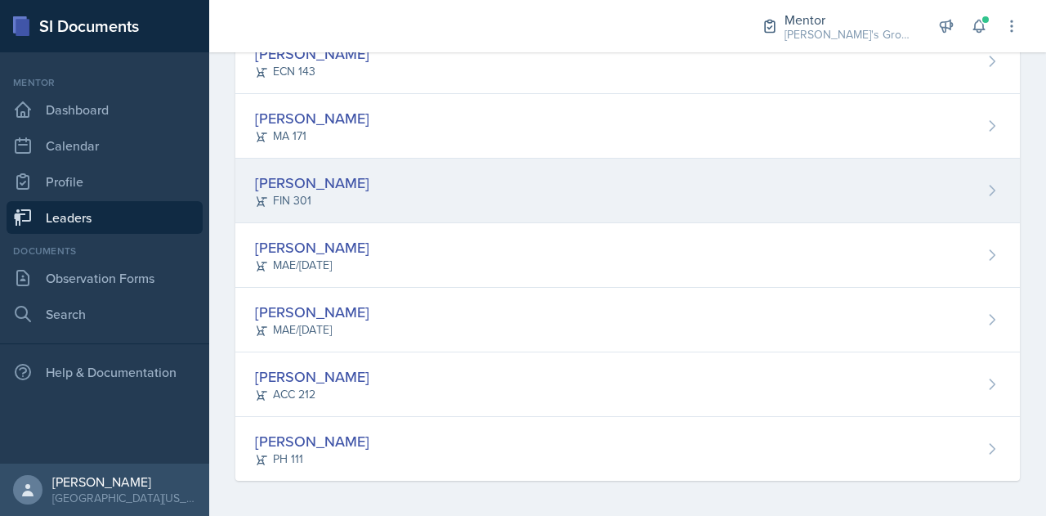
click at [392, 184] on div "[PERSON_NAME] FIN 301" at bounding box center [627, 190] width 784 height 65
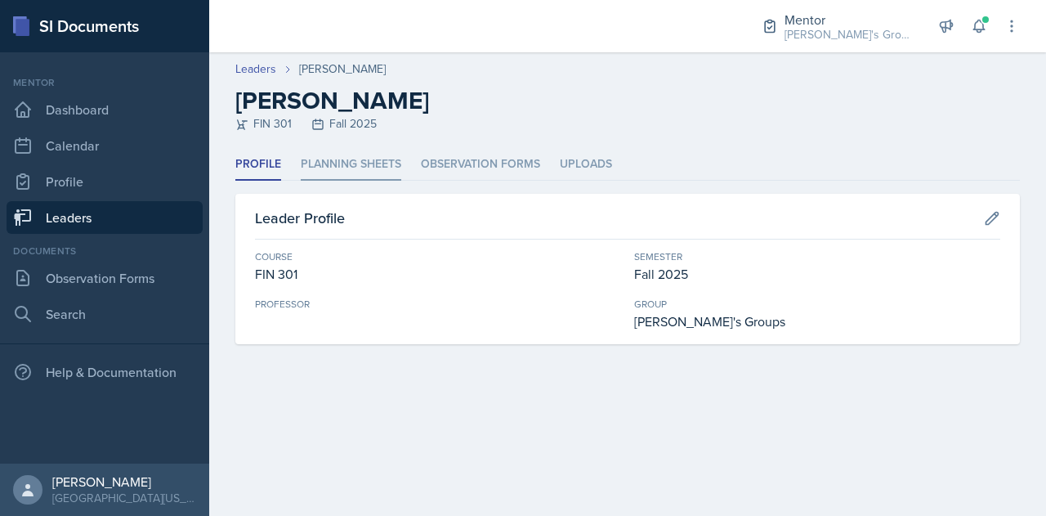
click at [324, 172] on li "Planning Sheets" at bounding box center [351, 165] width 100 height 32
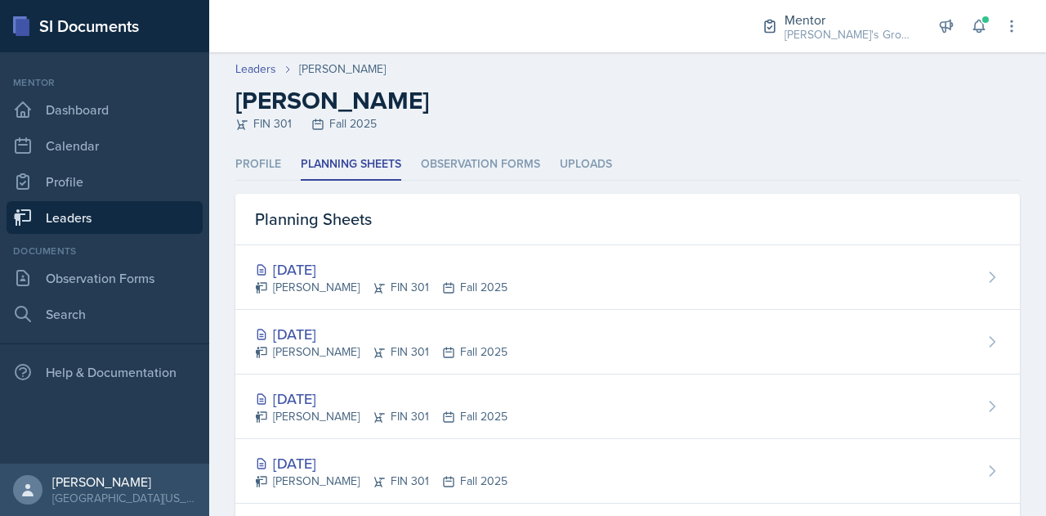
click at [124, 226] on link "Leaders" at bounding box center [105, 217] width 196 height 33
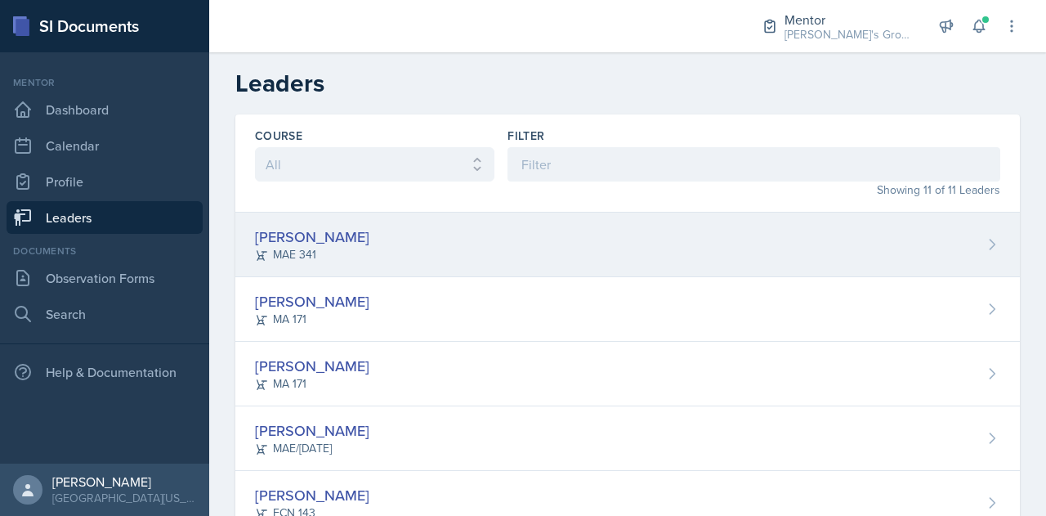
scroll to position [441, 0]
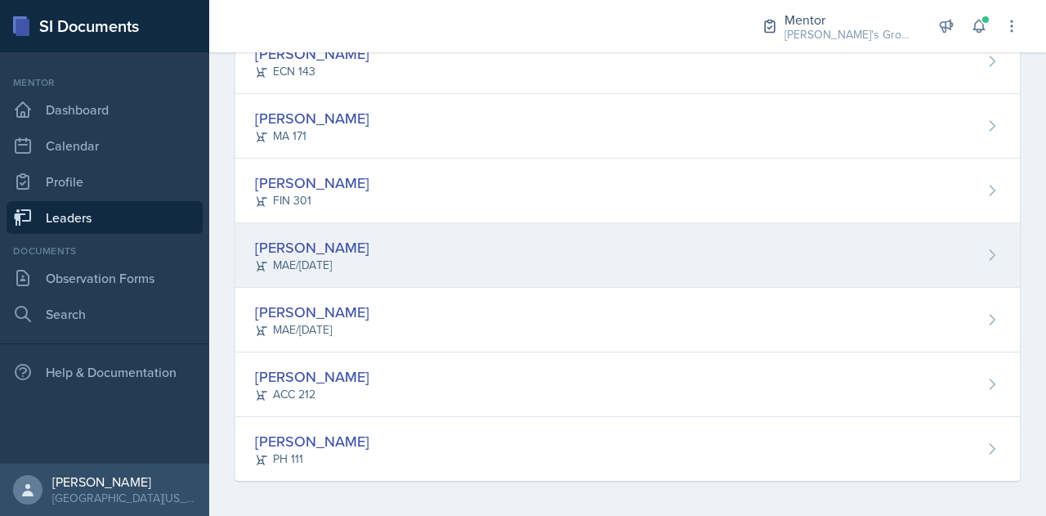
click at [391, 248] on div "[PERSON_NAME] MAE/[DATE]" at bounding box center [627, 255] width 784 height 65
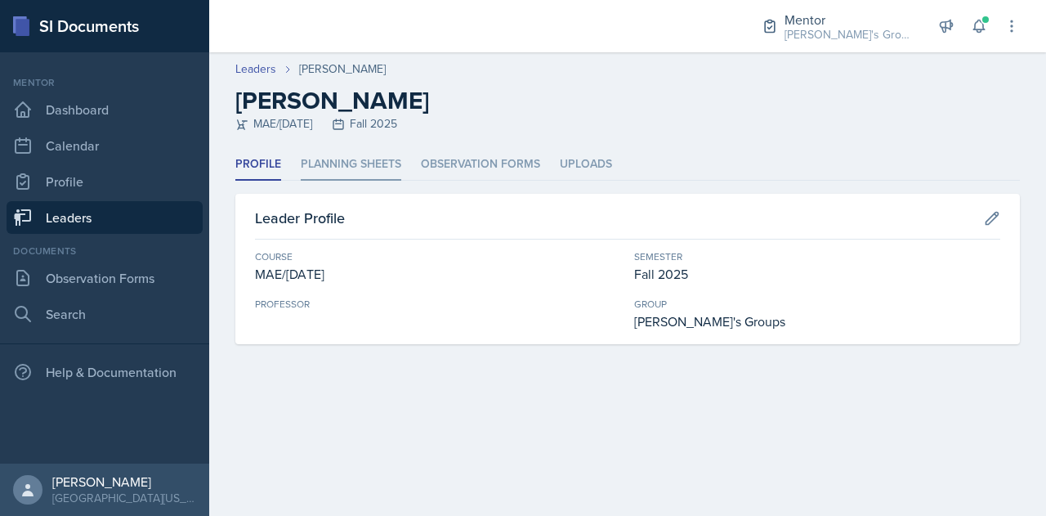
click at [368, 177] on li "Planning Sheets" at bounding box center [351, 165] width 100 height 32
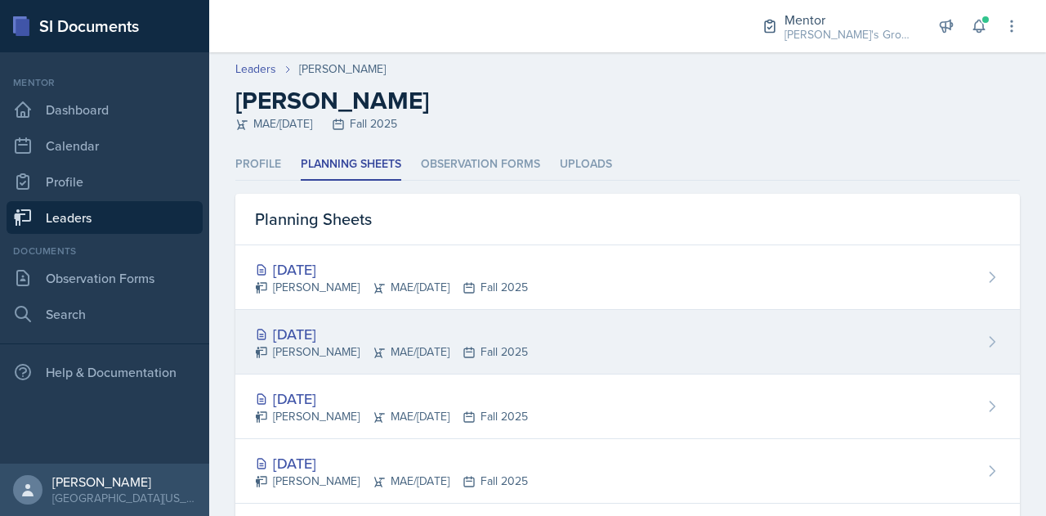
click at [655, 336] on div "[DATE] [PERSON_NAME] MAE/[DATE] Fall 2025" at bounding box center [627, 342] width 784 height 65
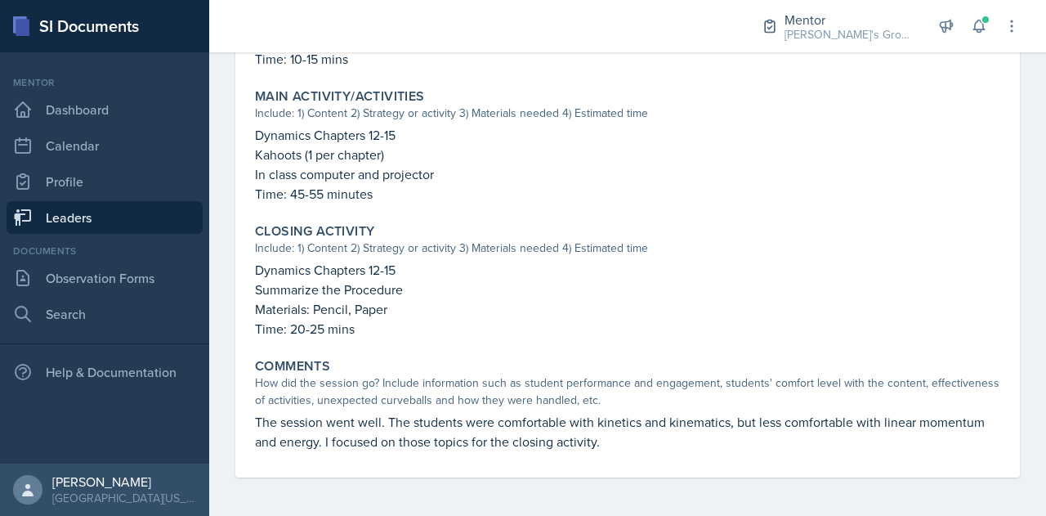
scroll to position [656, 0]
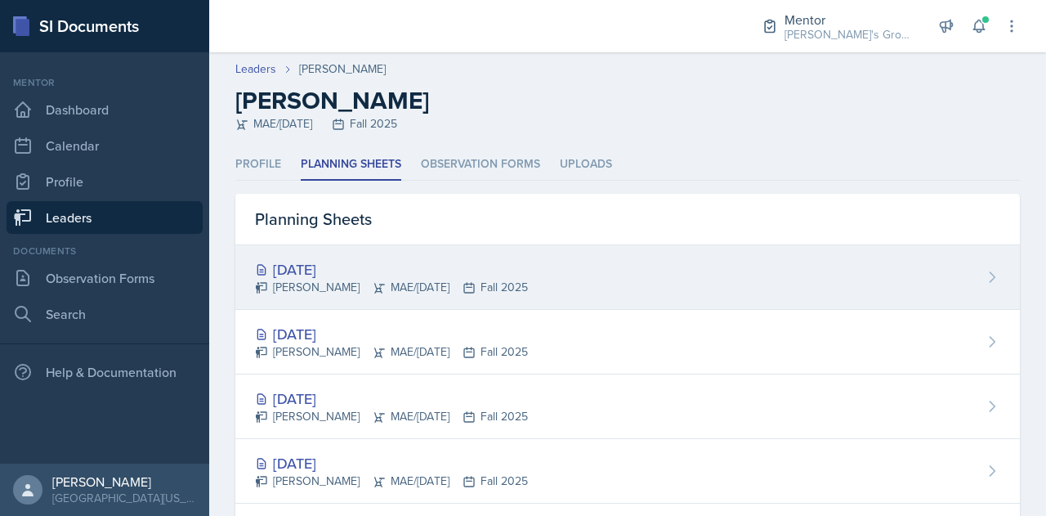
click at [483, 305] on div "[DATE] [PERSON_NAME] MAE/[DATE] Fall 2025" at bounding box center [627, 277] width 784 height 65
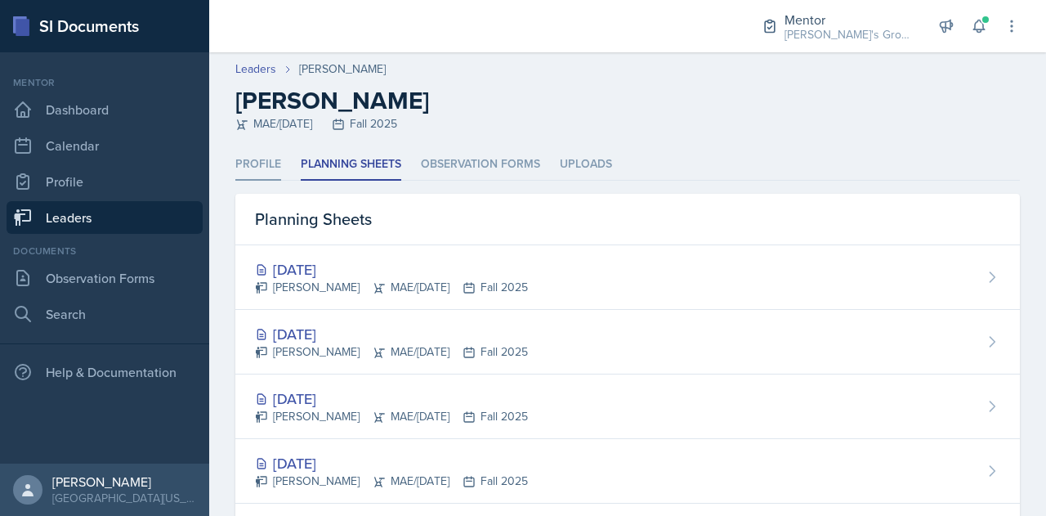
click at [266, 158] on li "Profile" at bounding box center [258, 165] width 46 height 32
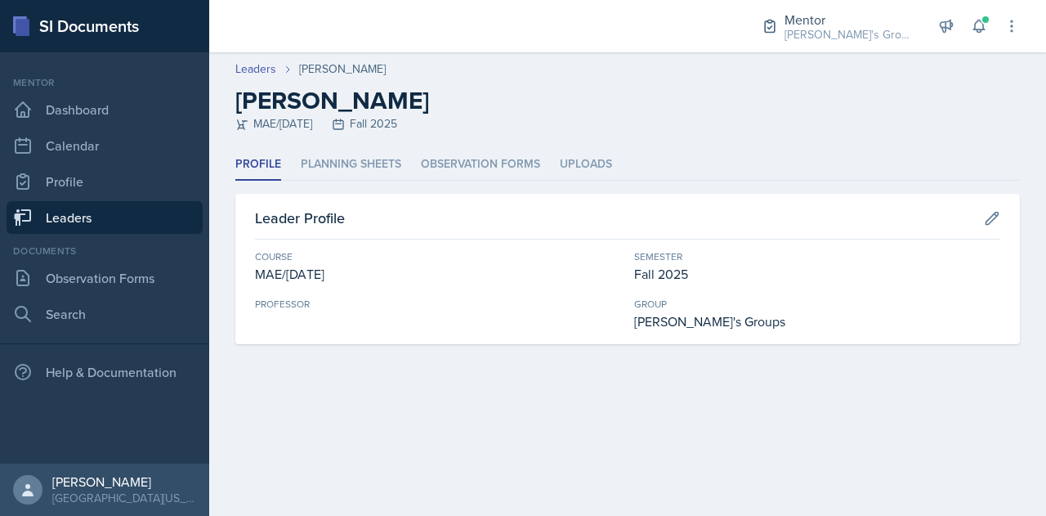
click at [154, 207] on link "Leaders" at bounding box center [105, 217] width 196 height 33
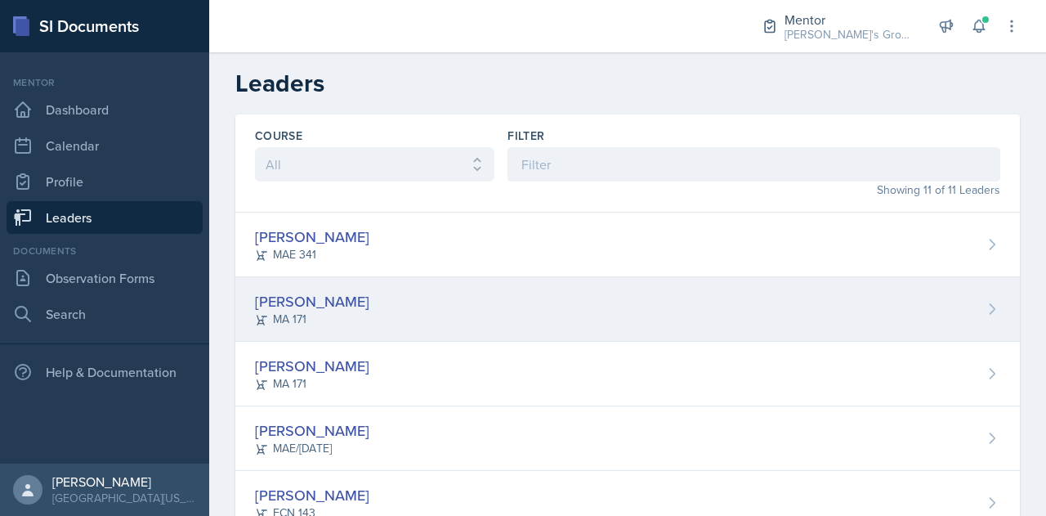
scroll to position [441, 0]
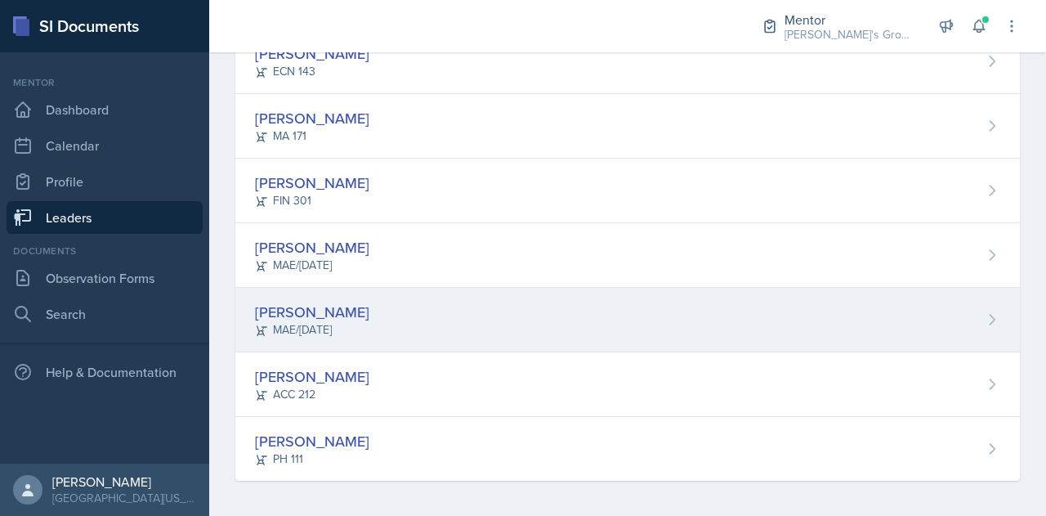
click at [408, 326] on div "[PERSON_NAME] MAE/[DATE]" at bounding box center [627, 320] width 784 height 65
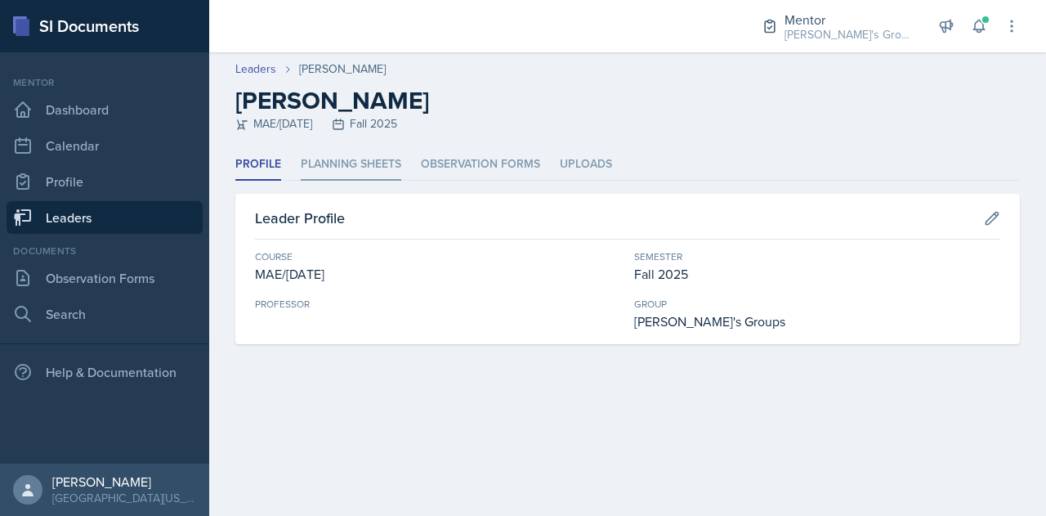
click at [384, 180] on li "Planning Sheets" at bounding box center [351, 165] width 100 height 32
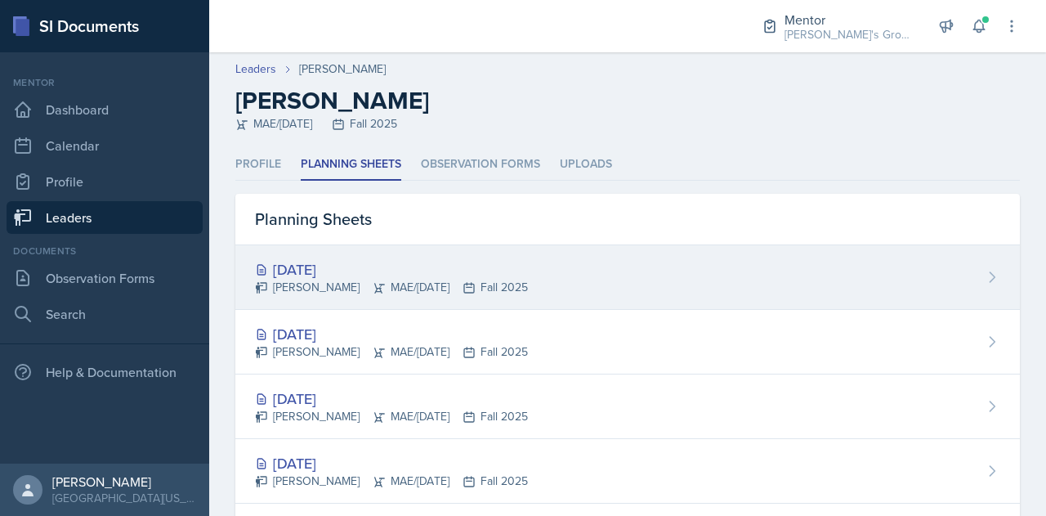
click at [423, 288] on div "[PERSON_NAME] MAE/[DATE] Fall 2025" at bounding box center [391, 287] width 273 height 17
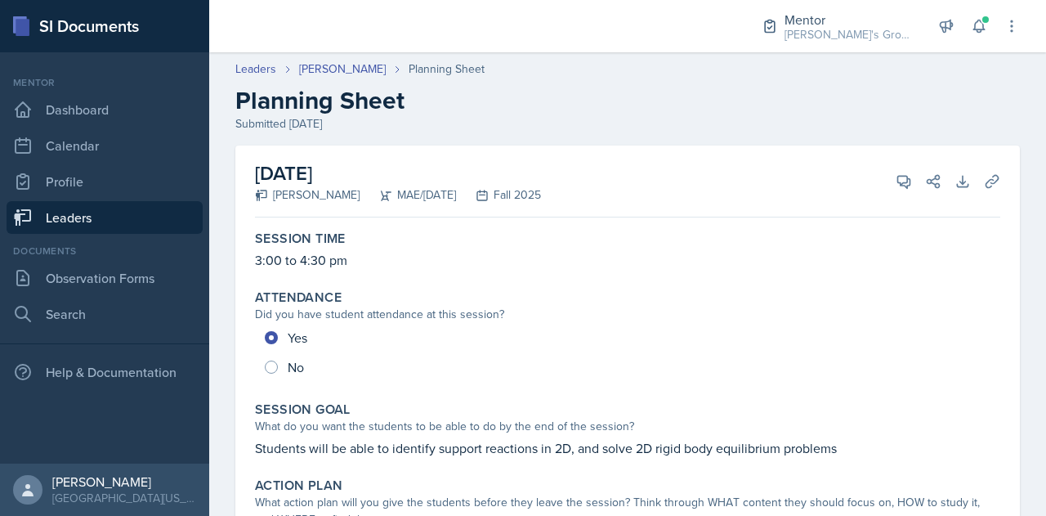
click at [160, 218] on link "Leaders" at bounding box center [105, 217] width 196 height 33
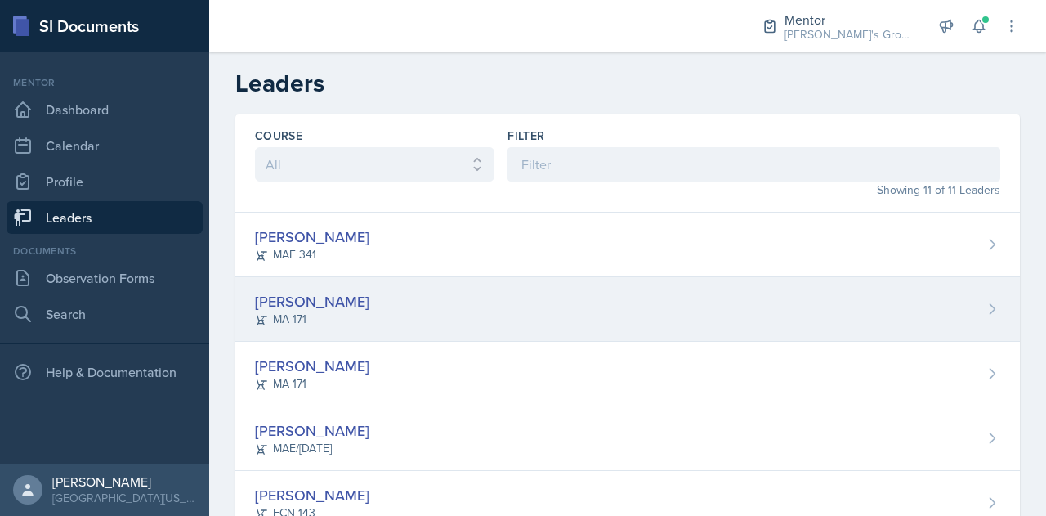
scroll to position [441, 0]
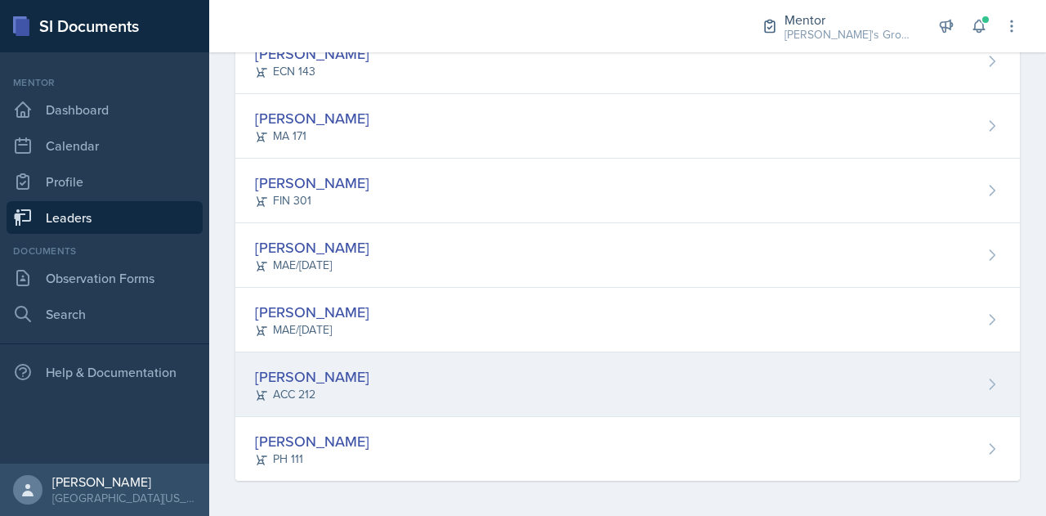
click at [400, 382] on div "[PERSON_NAME] ACC 212" at bounding box center [627, 384] width 784 height 65
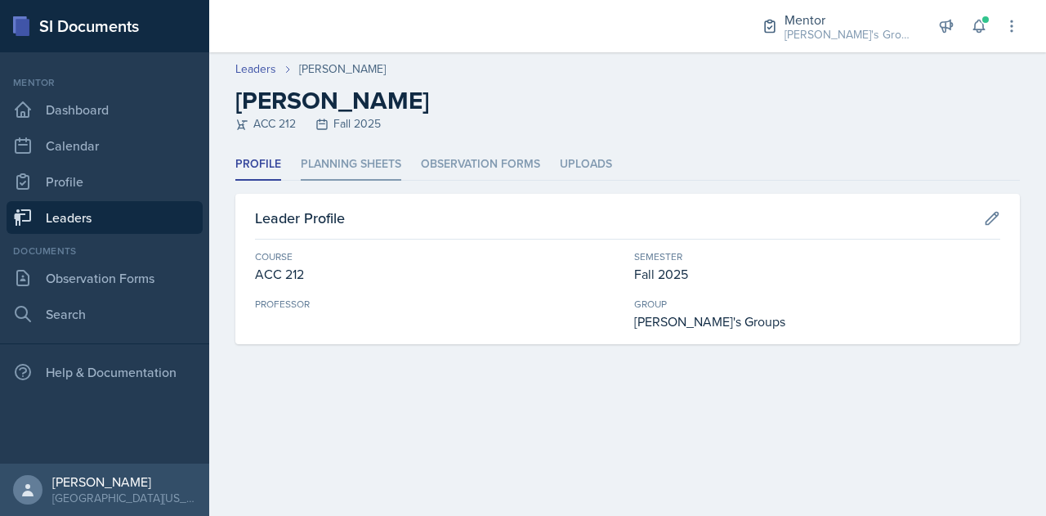
click at [370, 172] on li "Planning Sheets" at bounding box center [351, 165] width 100 height 32
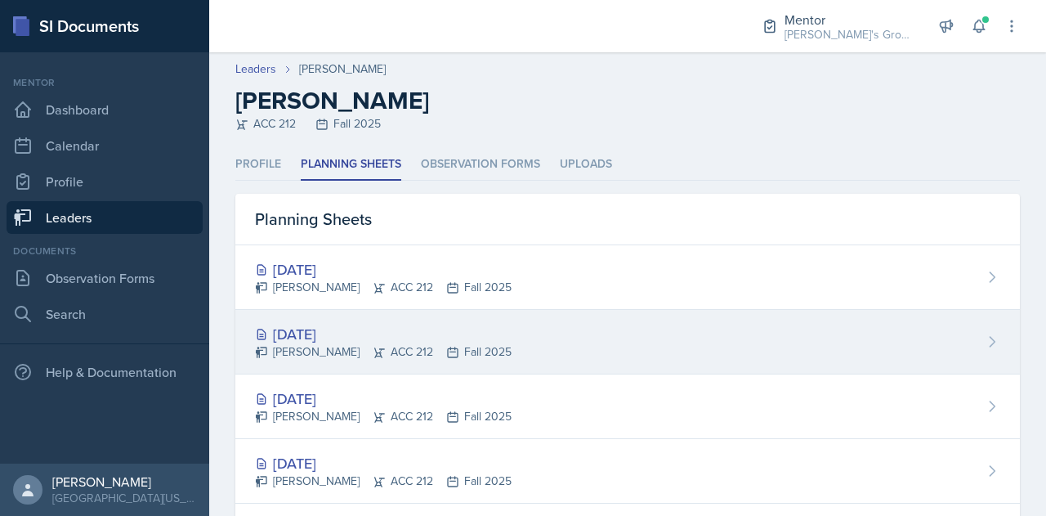
click at [588, 346] on div "[DATE] [PERSON_NAME] ACC 212 Fall 2025" at bounding box center [627, 342] width 784 height 65
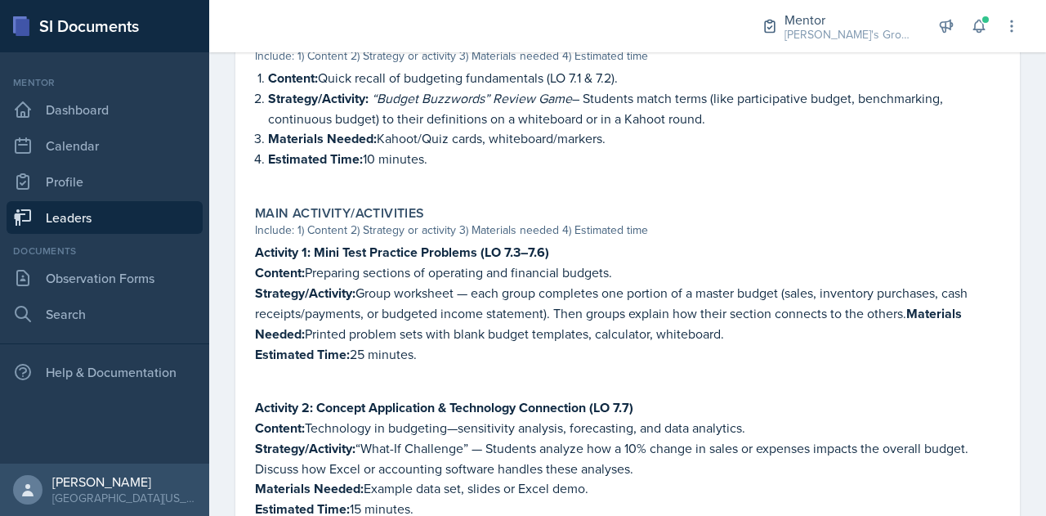
scroll to position [735, 0]
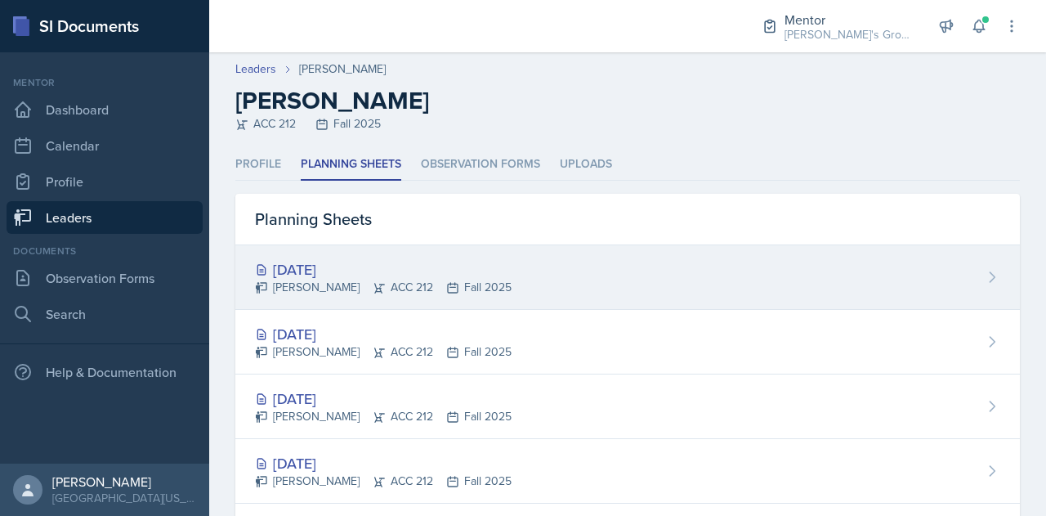
click at [446, 280] on div "[PERSON_NAME] ACC 212 Fall 2025" at bounding box center [383, 287] width 257 height 17
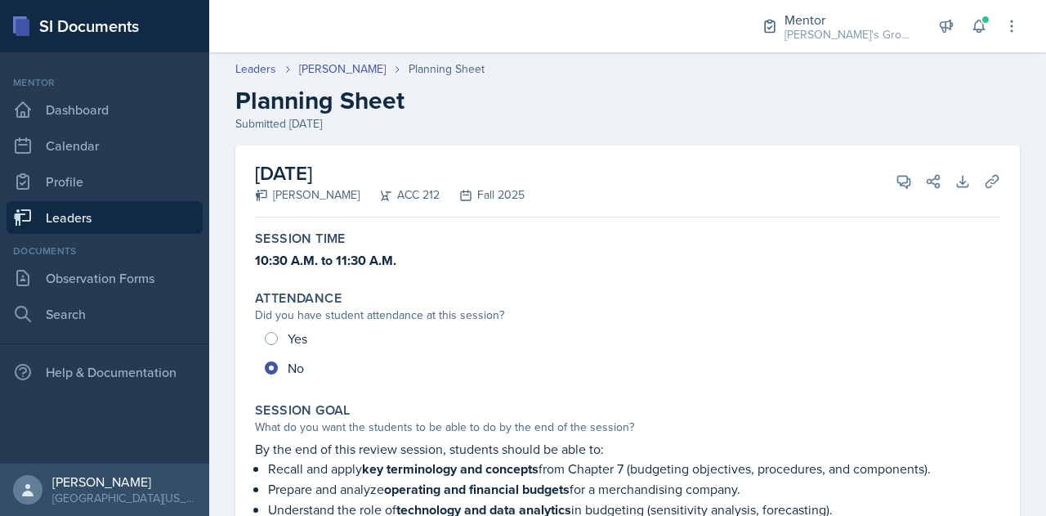
click at [134, 217] on link "Leaders" at bounding box center [105, 217] width 196 height 33
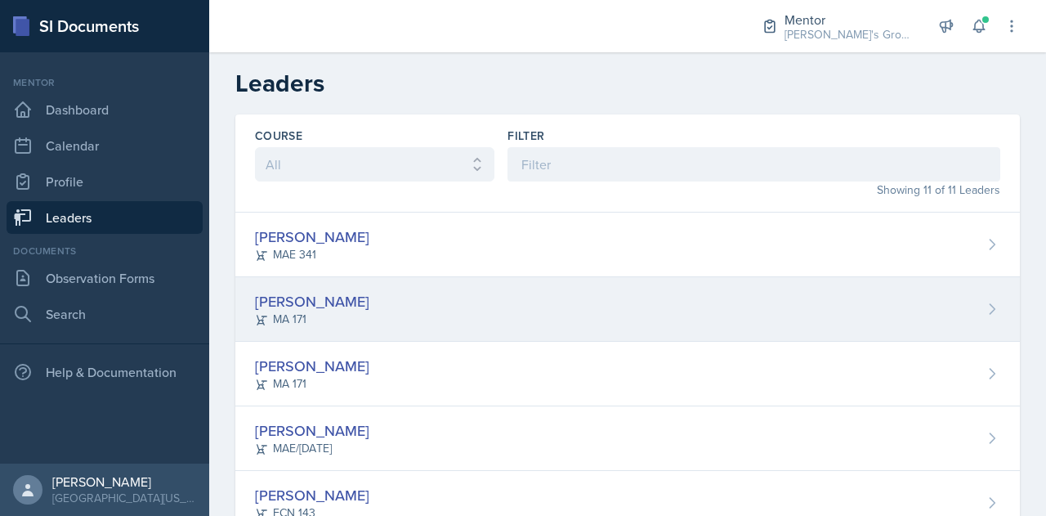
scroll to position [441, 0]
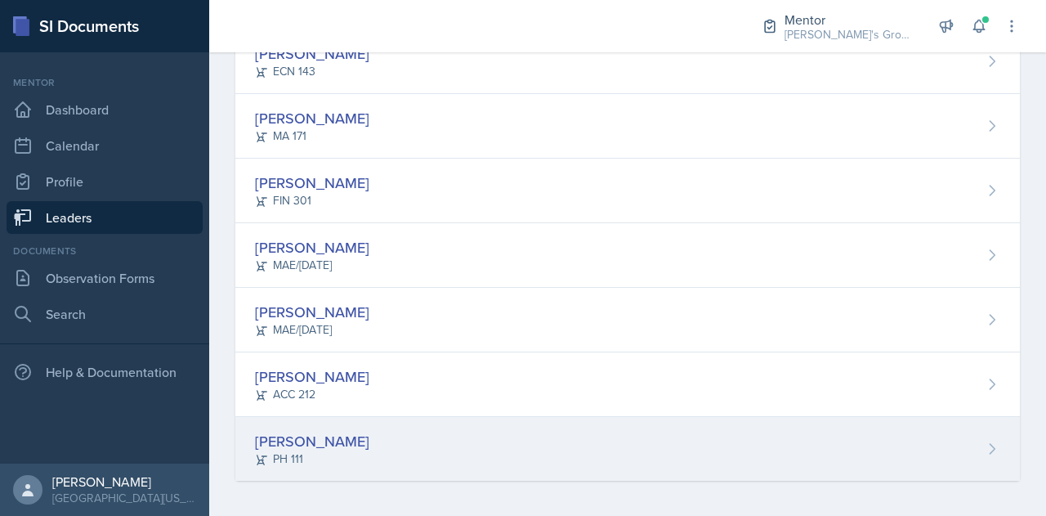
click at [466, 444] on div "[PERSON_NAME] PH 111" at bounding box center [627, 449] width 784 height 64
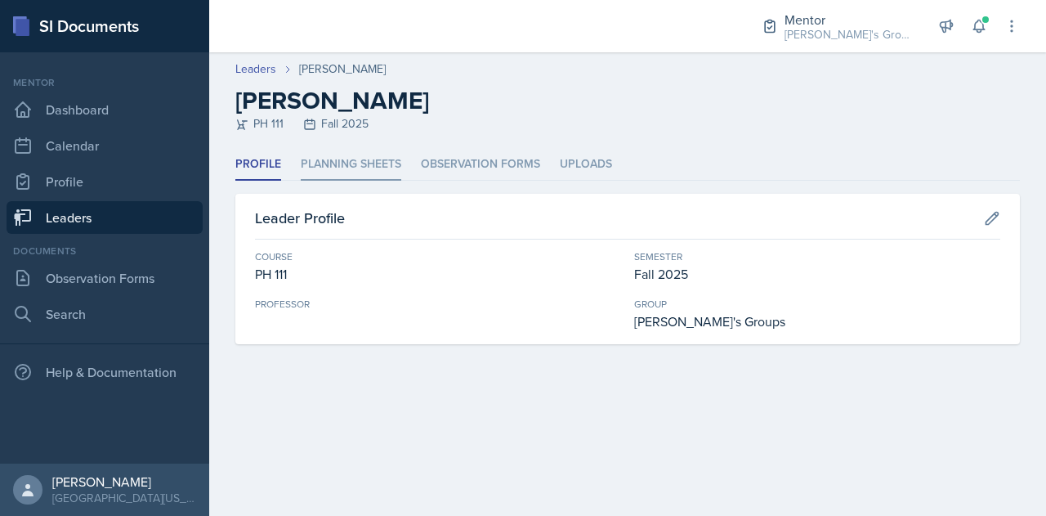
click at [372, 168] on li "Planning Sheets" at bounding box center [351, 165] width 100 height 32
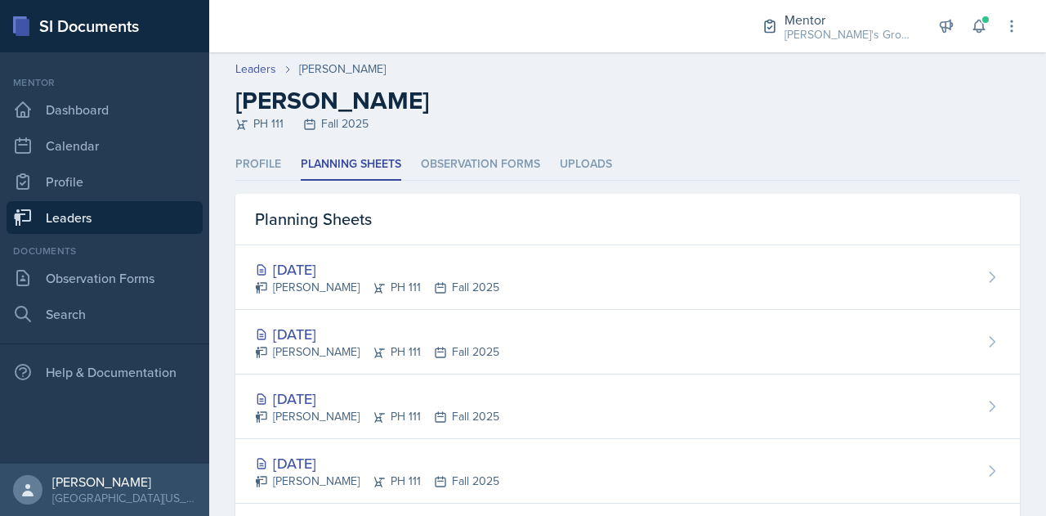
click at [570, 105] on h2 "[PERSON_NAME]" at bounding box center [627, 100] width 784 height 29
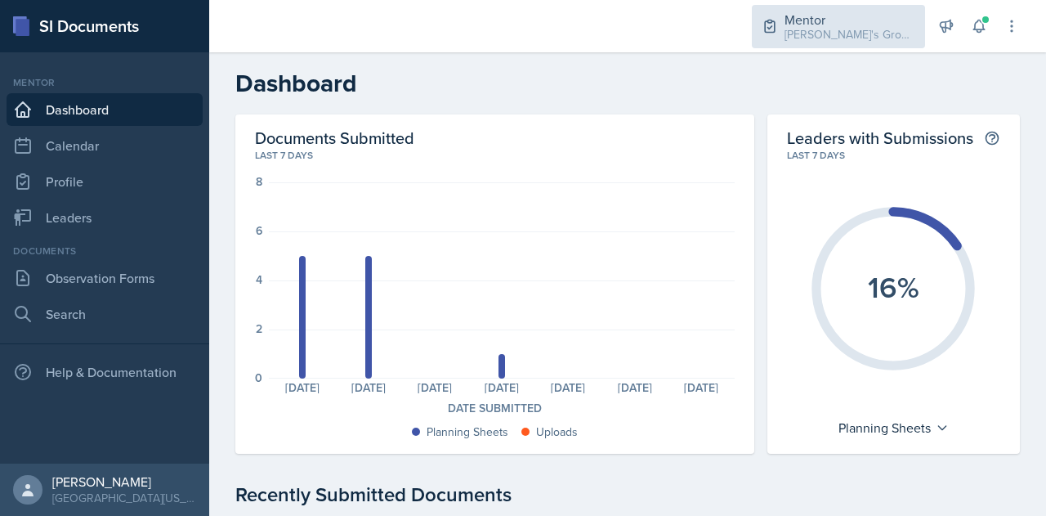
click at [846, 45] on div "Mentor Zack's Groups / Fall 2025" at bounding box center [838, 26] width 173 height 43
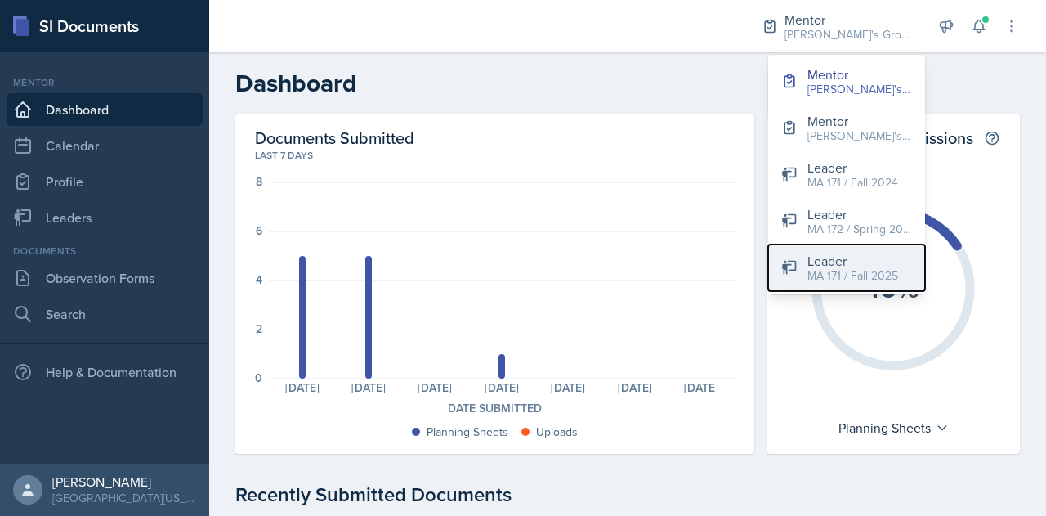
click at [829, 259] on div "Leader" at bounding box center [852, 261] width 91 height 20
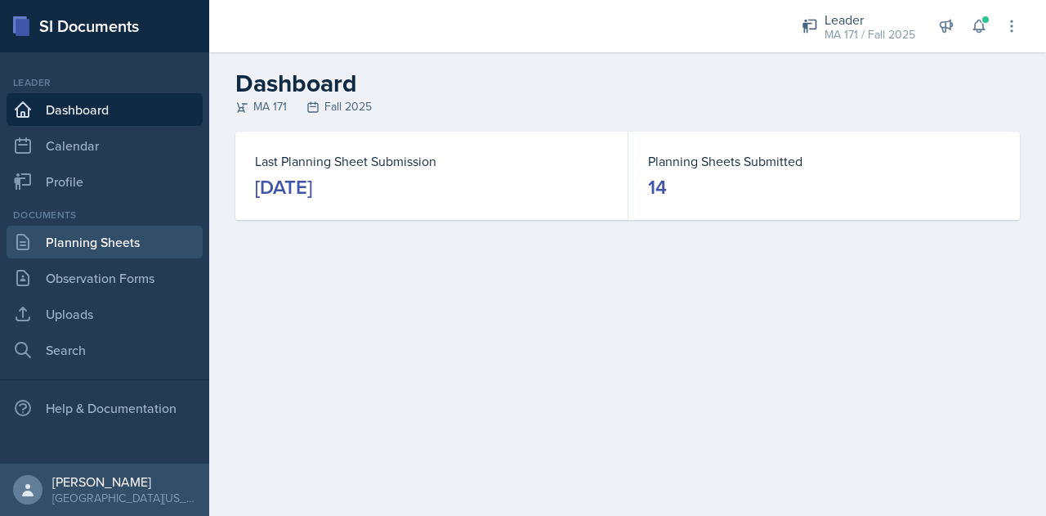
click at [114, 246] on link "Planning Sheets" at bounding box center [105, 241] width 196 height 33
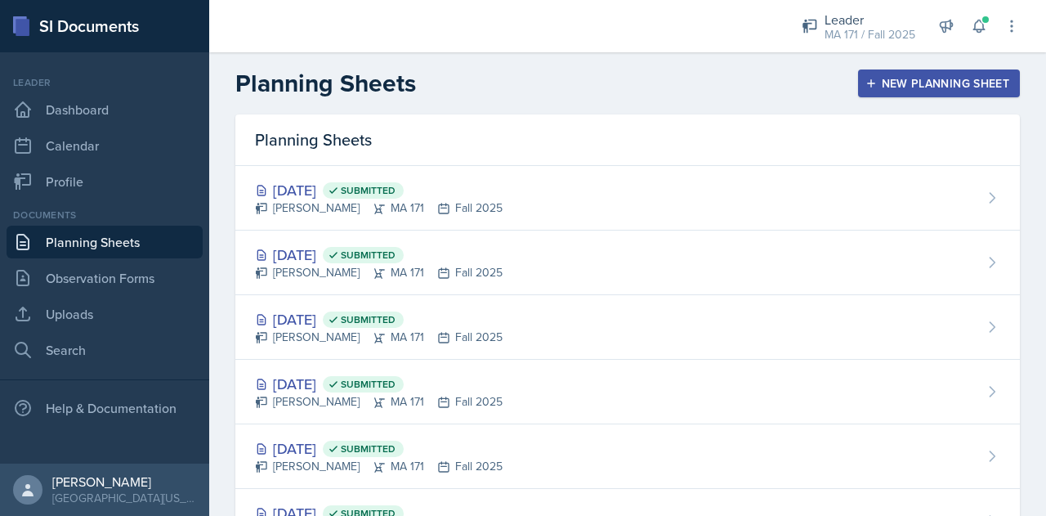
click at [936, 88] on div "New Planning Sheet" at bounding box center [938, 83] width 141 height 13
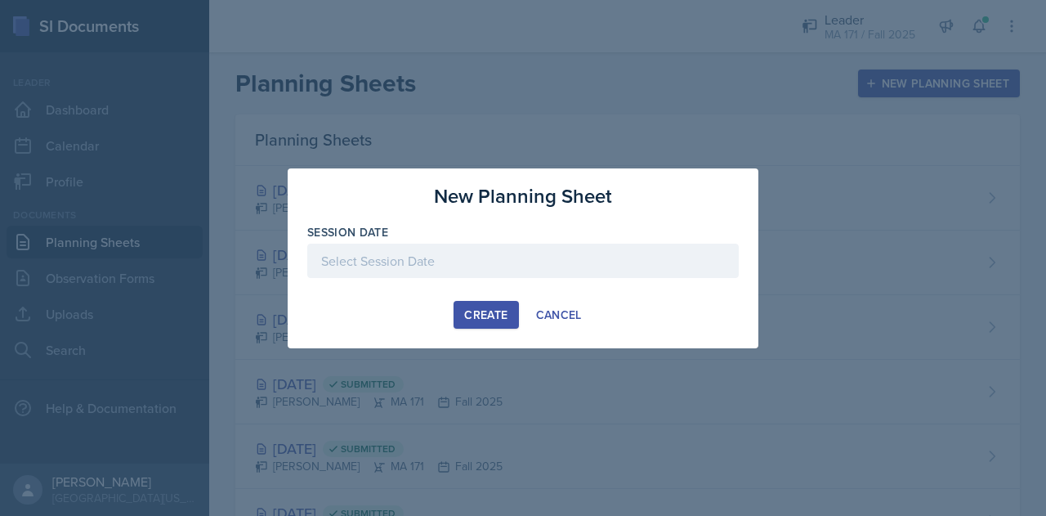
click at [468, 259] on div at bounding box center [522, 260] width 431 height 34
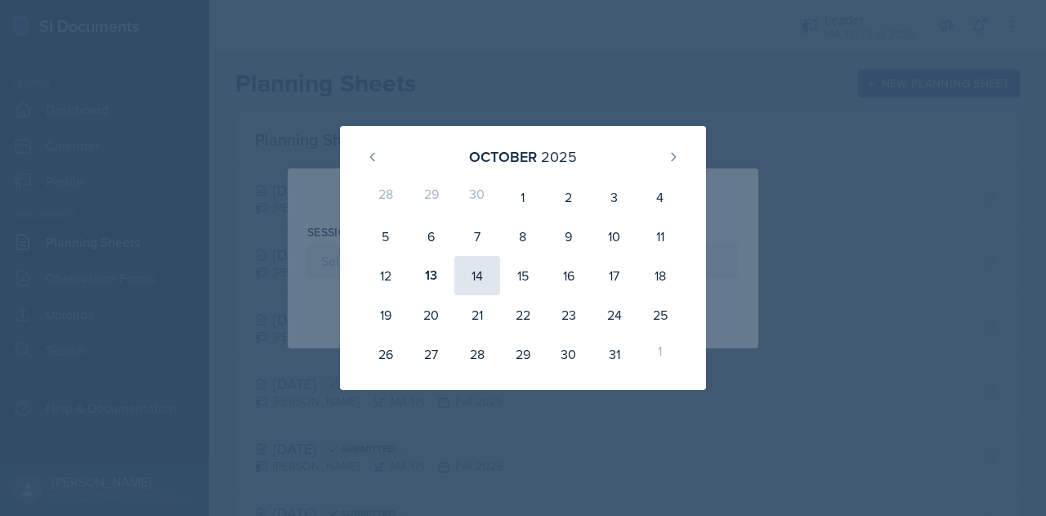
click at [472, 283] on div "14" at bounding box center [477, 275] width 46 height 39
type input "October 14th, 2025"
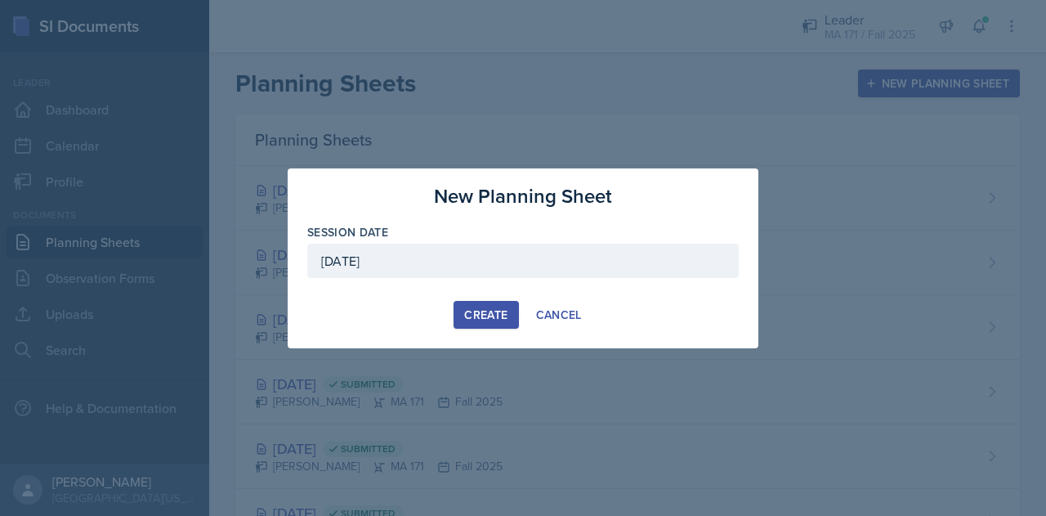
click at [498, 308] on div "Create" at bounding box center [485, 314] width 43 height 13
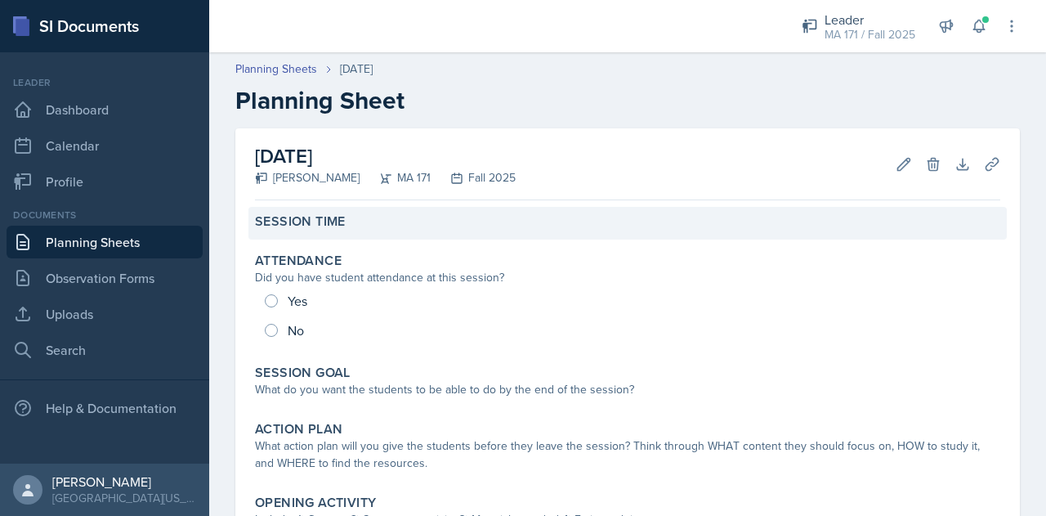
click at [352, 231] on div "Session Time" at bounding box center [627, 223] width 758 height 33
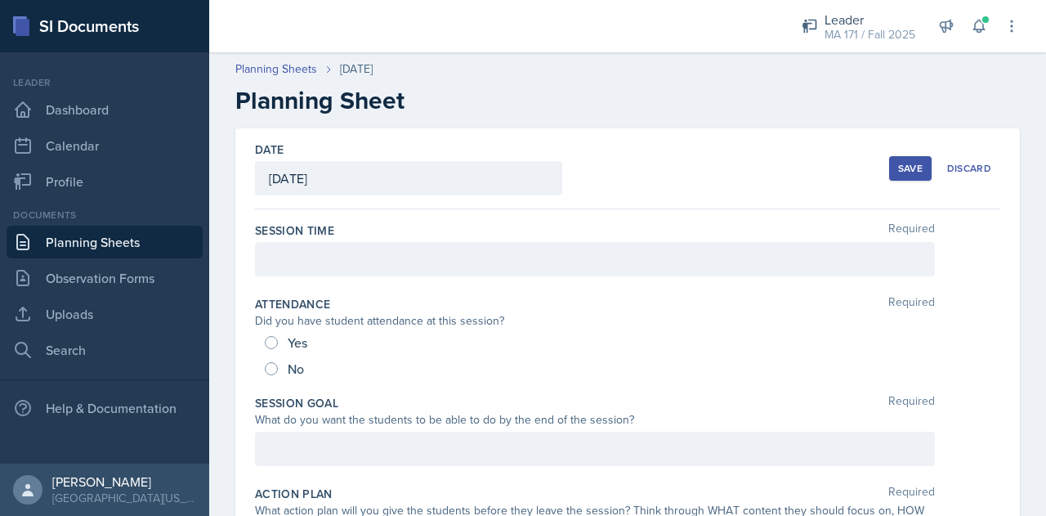
click at [400, 286] on div "Session Time Required" at bounding box center [627, 253] width 745 height 74
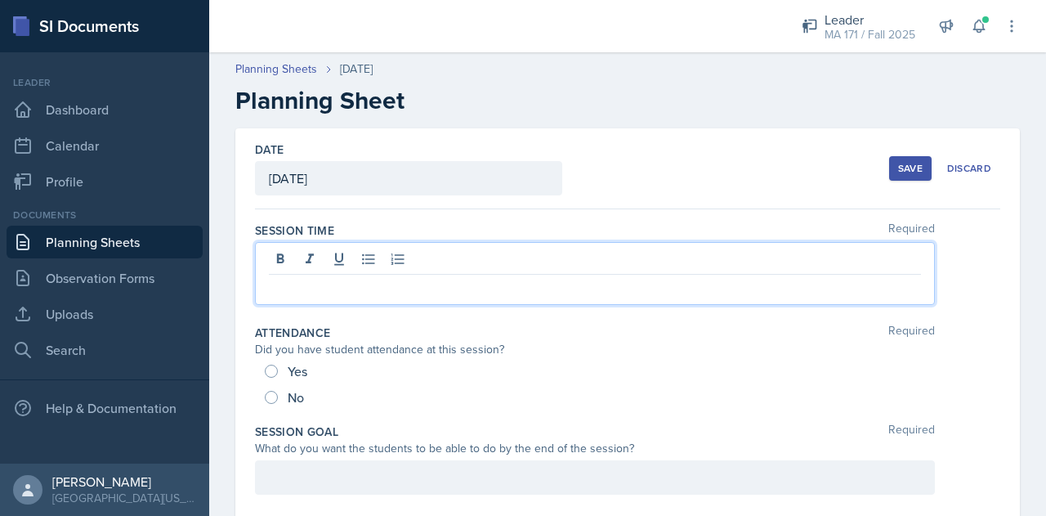
click at [383, 261] on div at bounding box center [595, 273] width 680 height 63
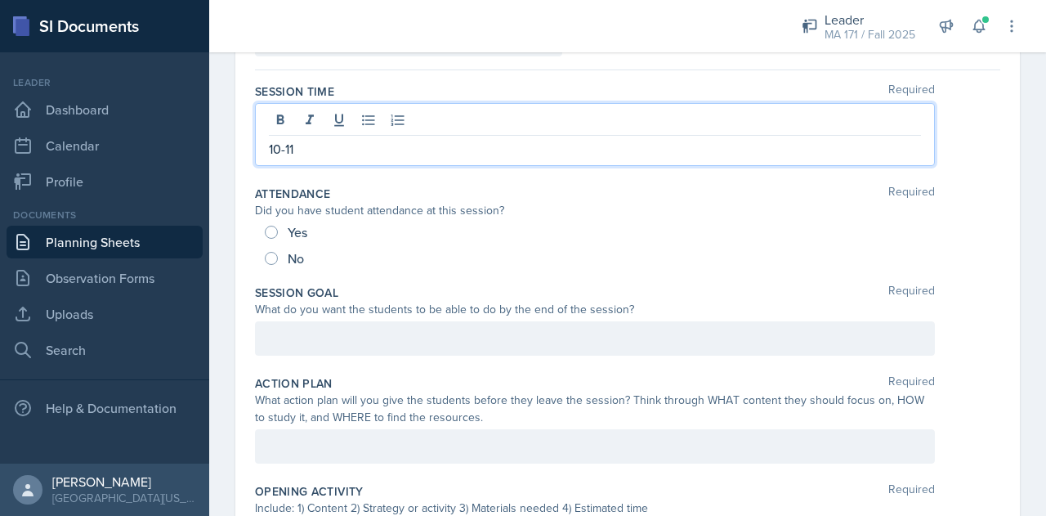
click at [391, 344] on p at bounding box center [595, 338] width 652 height 20
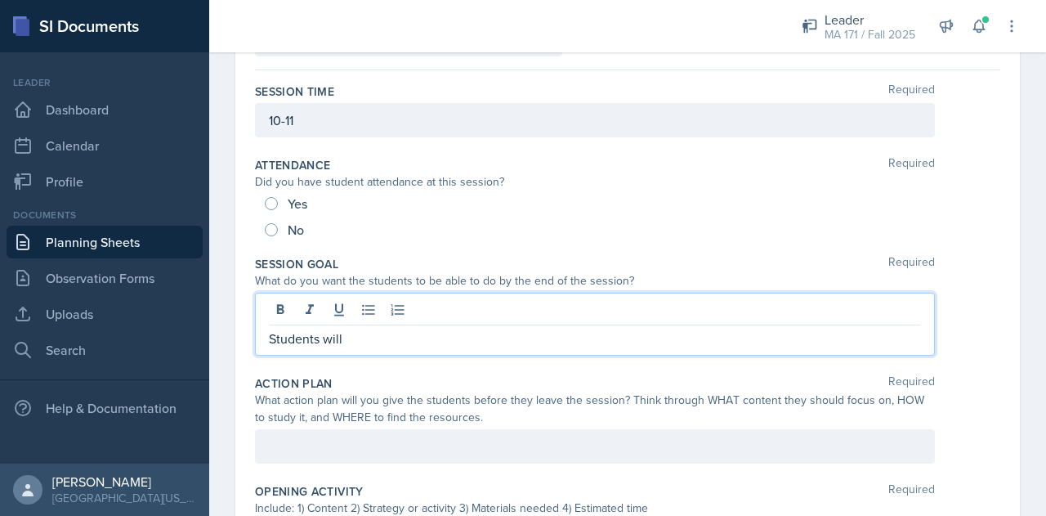
click at [394, 449] on div at bounding box center [595, 446] width 680 height 34
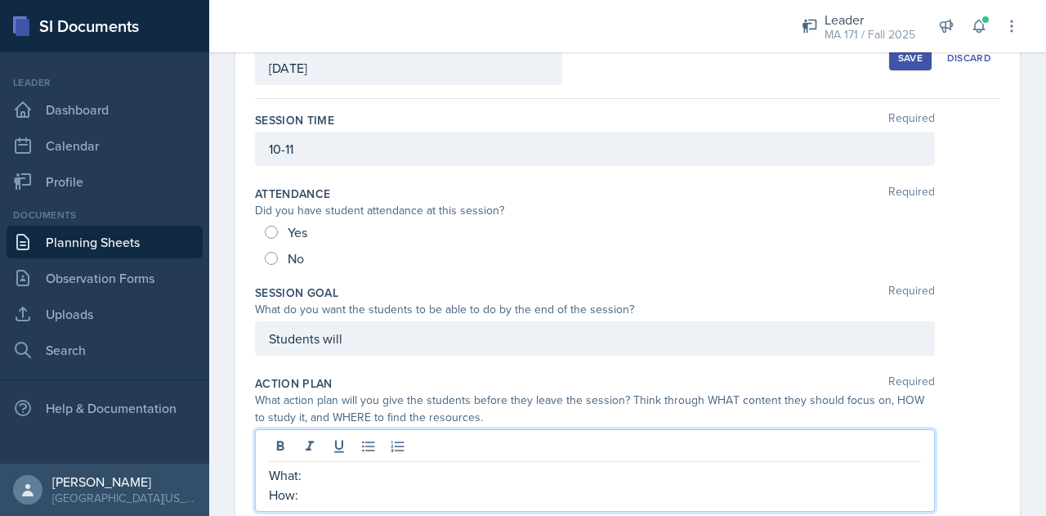
scroll to position [119, 0]
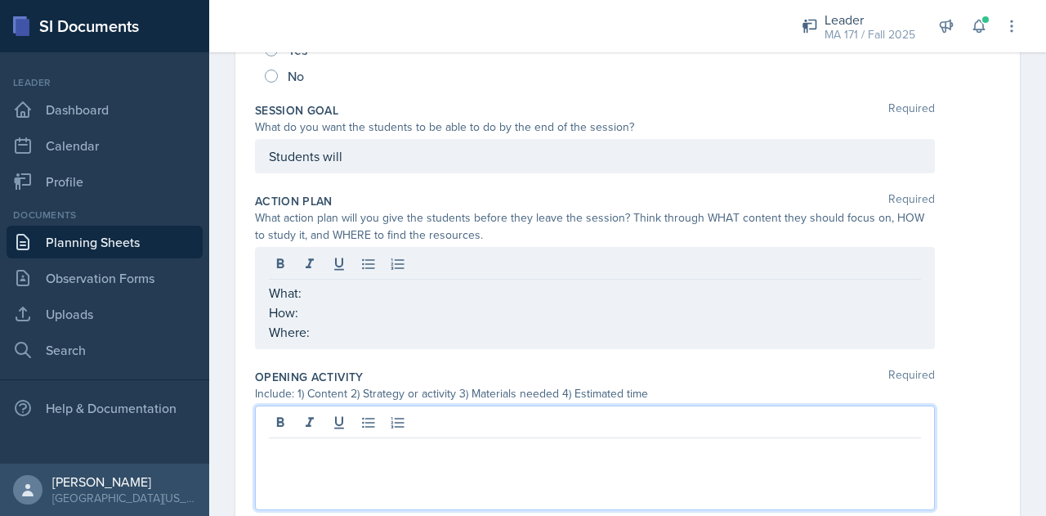
click at [391, 441] on p at bounding box center [595, 451] width 652 height 20
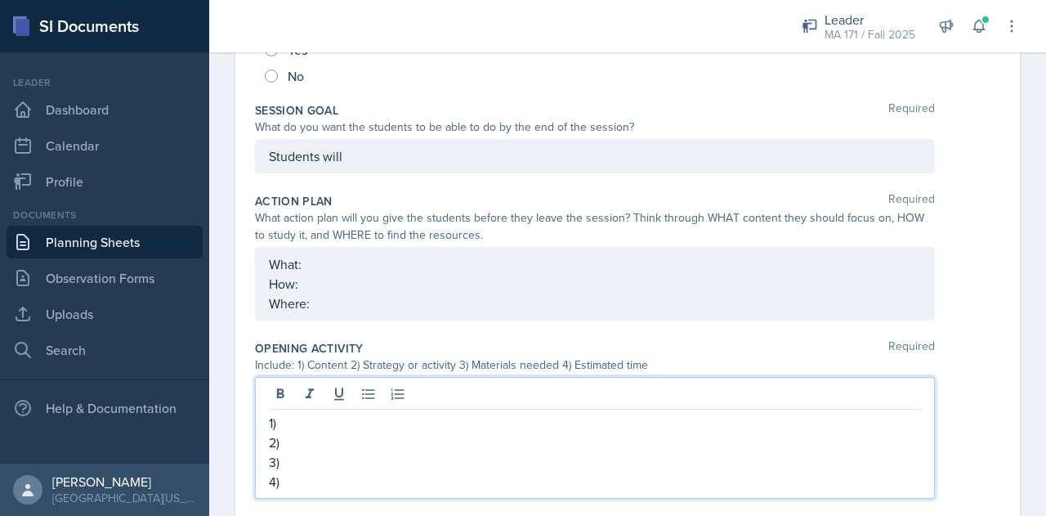
click at [355, 464] on p "3)" at bounding box center [595, 462] width 652 height 20
click at [370, 483] on p "4)" at bounding box center [595, 481] width 652 height 20
click at [316, 460] on p "3)" at bounding box center [595, 462] width 652 height 20
click at [282, 425] on p "1)" at bounding box center [595, 423] width 652 height 20
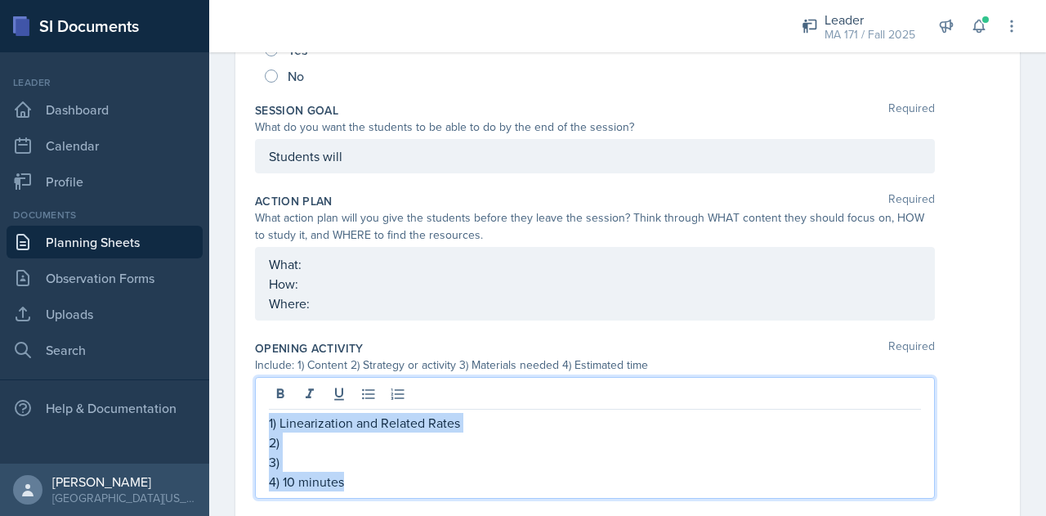
drag, startPoint x: 379, startPoint y: 480, endPoint x: 260, endPoint y: 411, distance: 138.0
click at [260, 411] on div "1) Linearization and Related Rates 2) 3) 4) 10 minutes" at bounding box center [595, 438] width 680 height 122
copy div "1) Linearization and Related Rates 2) 3) 4) 10 minutes"
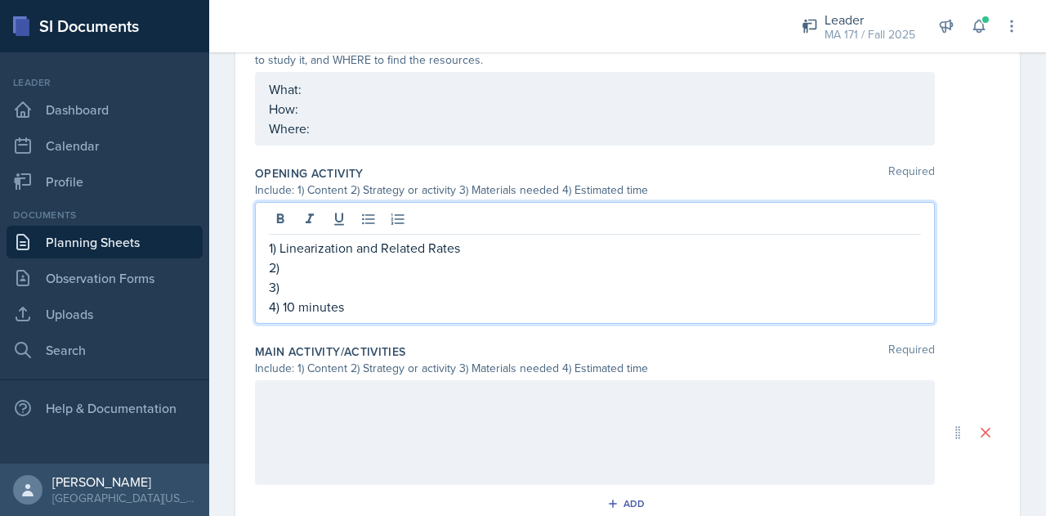
click at [349, 417] on div at bounding box center [595, 432] width 680 height 105
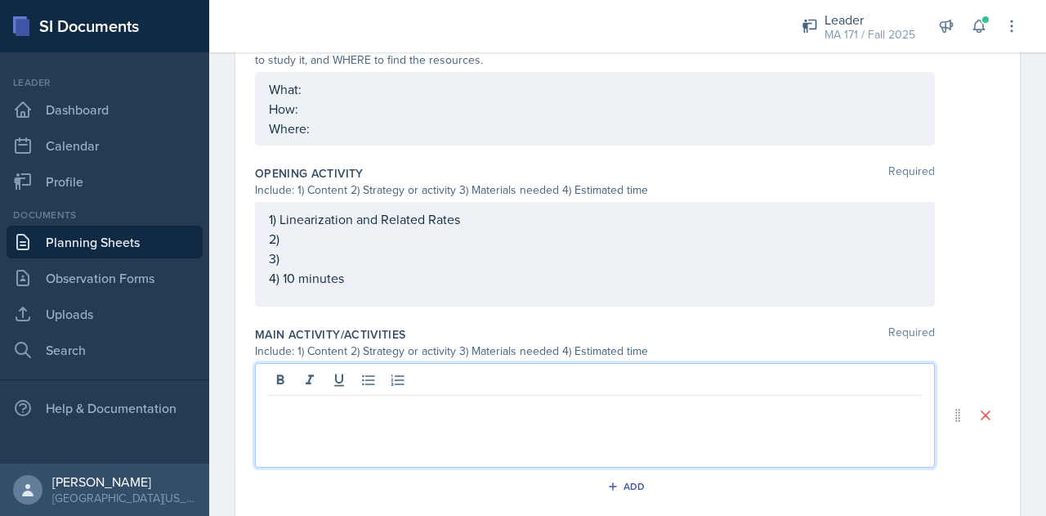
scroll to position [495, 0]
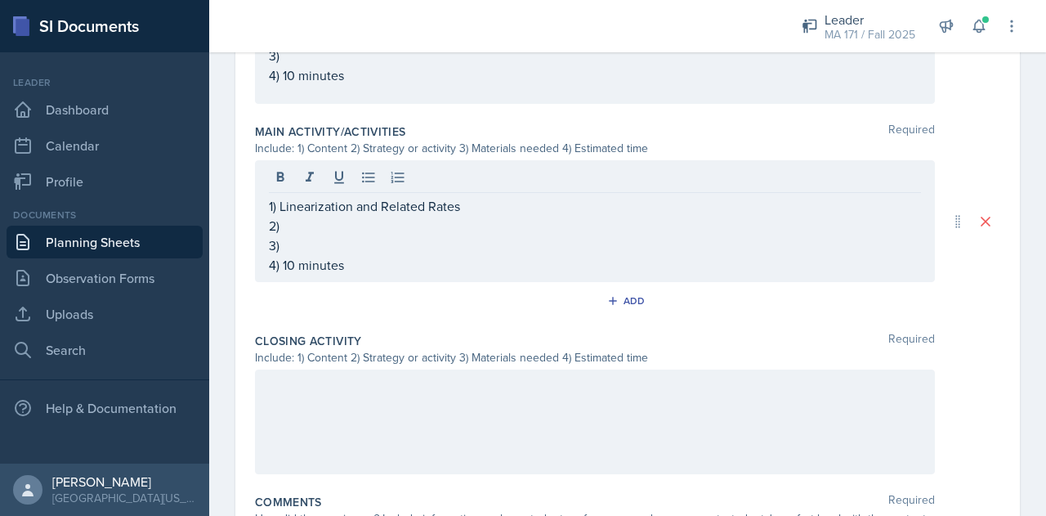
click at [321, 417] on div at bounding box center [595, 421] width 680 height 105
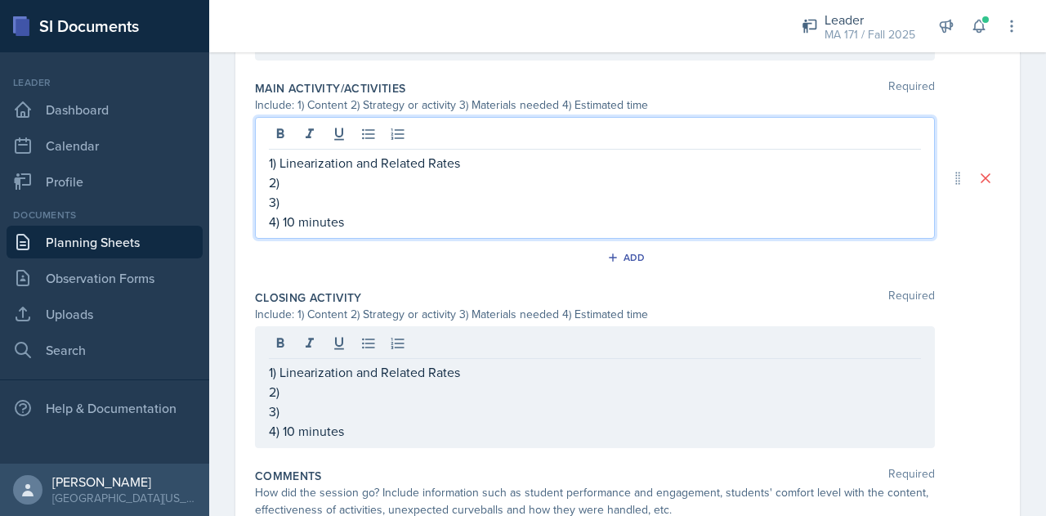
scroll to position [742, 0]
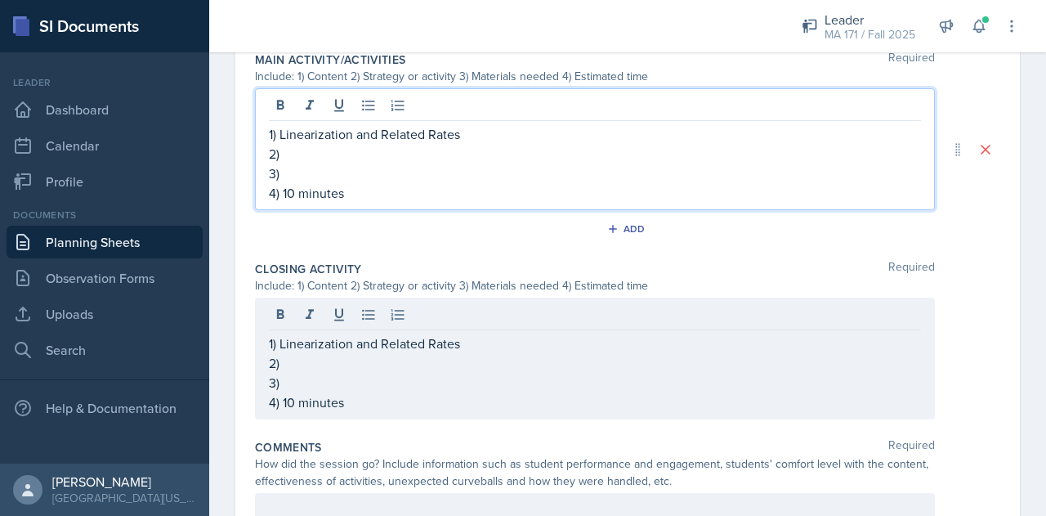
click at [292, 198] on p "4) 10 minutes" at bounding box center [595, 193] width 652 height 20
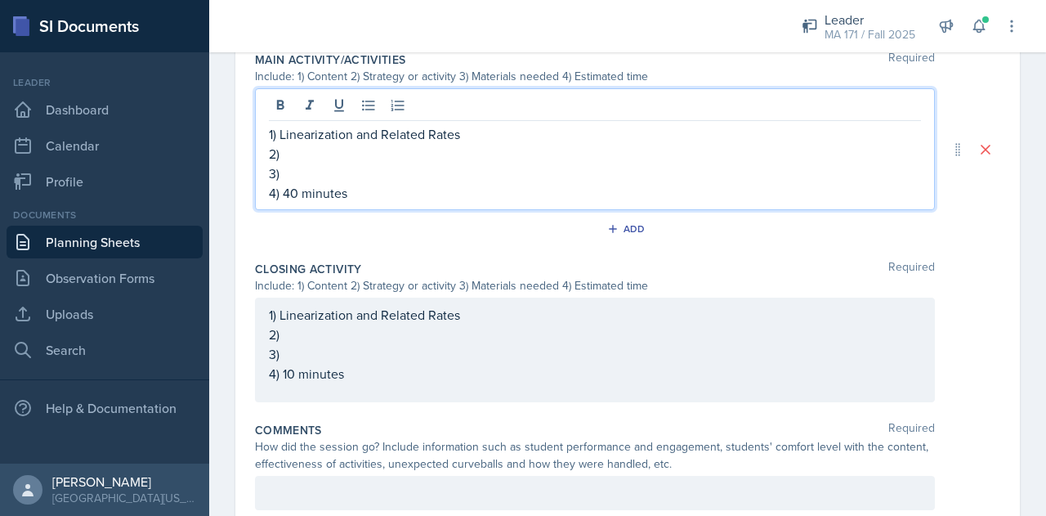
click at [302, 153] on p "2)" at bounding box center [595, 154] width 652 height 20
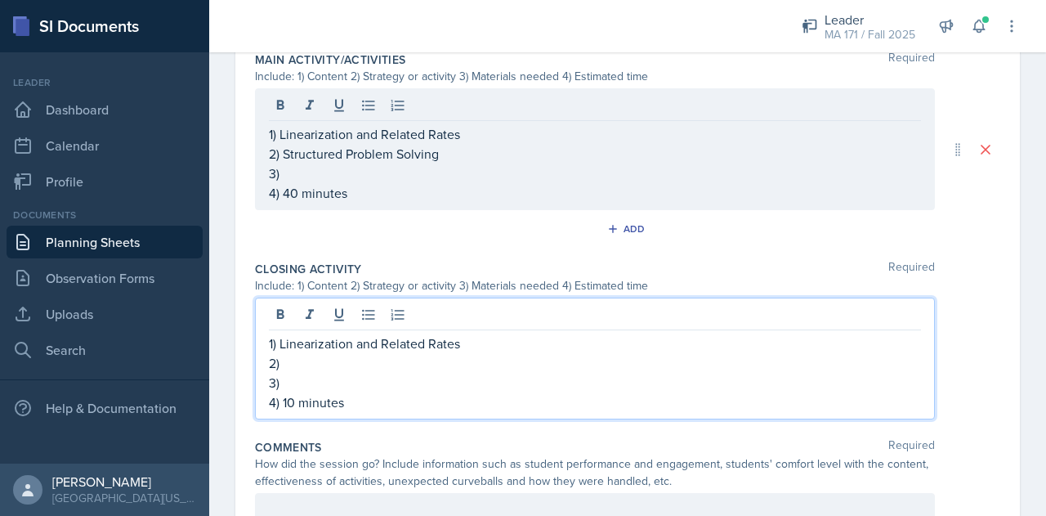
click at [369, 317] on div "1) Linearization and Related Rates 2) 3) 4) 10 minutes" at bounding box center [595, 358] width 680 height 122
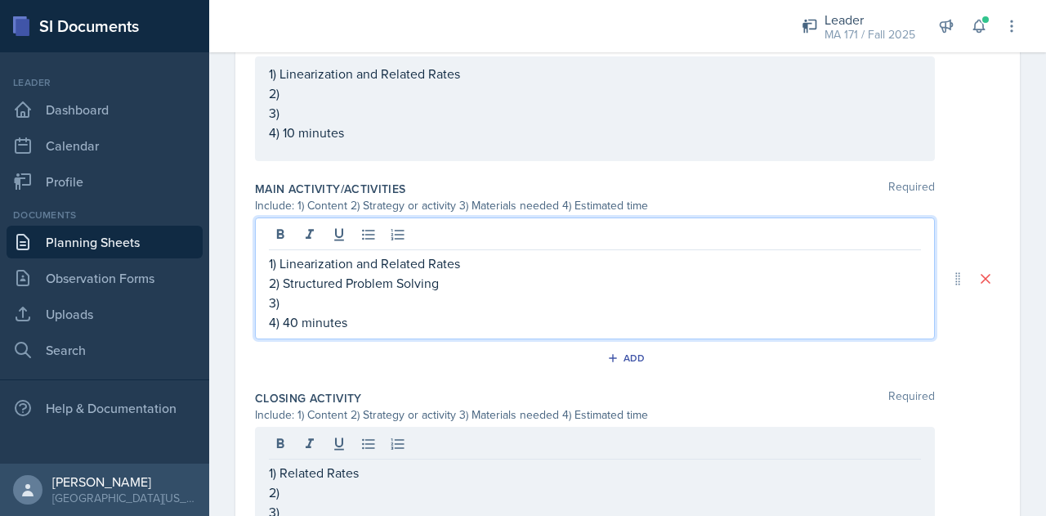
scroll to position [641, 0]
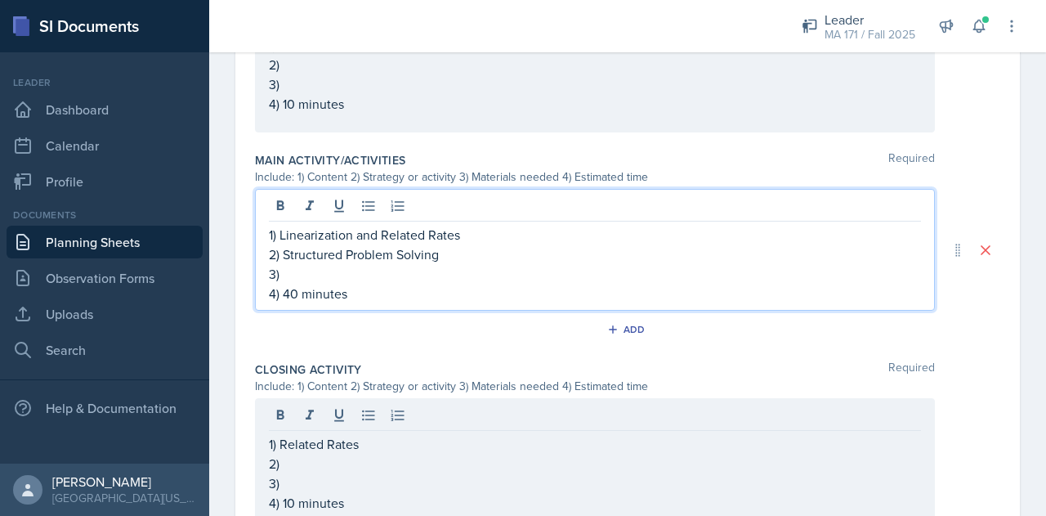
click at [445, 257] on p "2) Structured Problem Solving" at bounding box center [595, 254] width 652 height 20
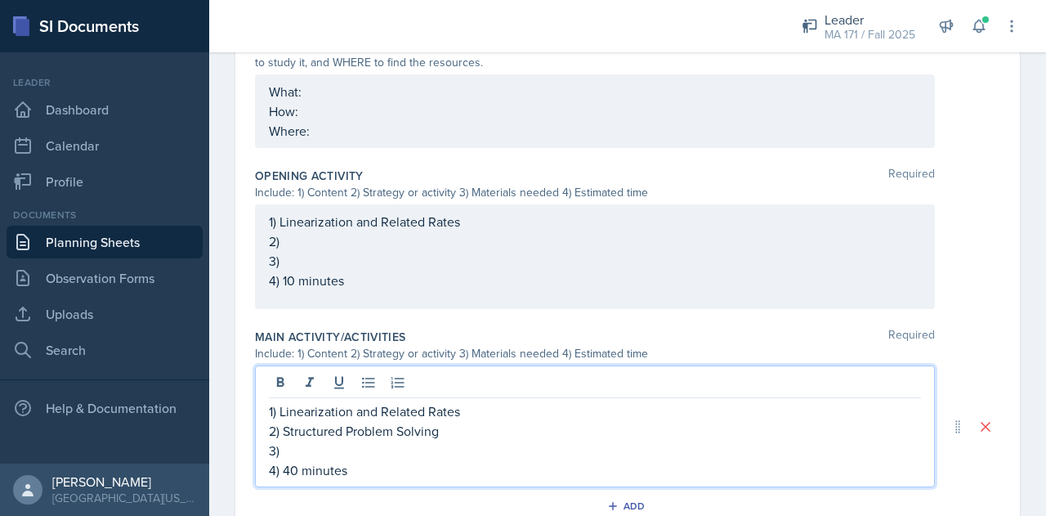
click at [386, 241] on p "2)" at bounding box center [595, 241] width 652 height 20
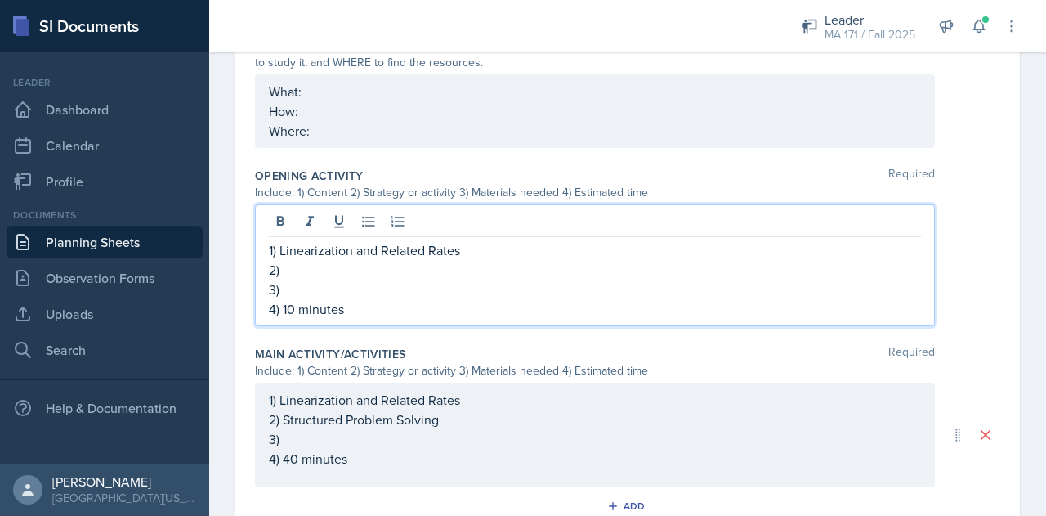
scroll to position [493, 0]
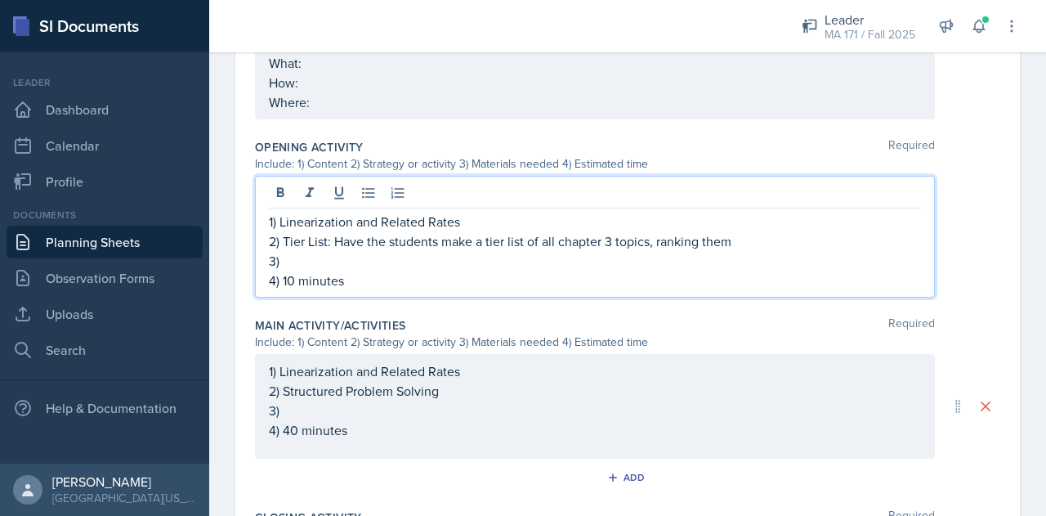
click at [650, 242] on p "2) Tier List: Have the students make a tier list of all chapter 3 topics, ranki…" at bounding box center [595, 241] width 652 height 20
click at [812, 234] on p "2) Tier List: Have the students make a tier list of all chapter 3 sections, ran…" at bounding box center [595, 241] width 652 height 20
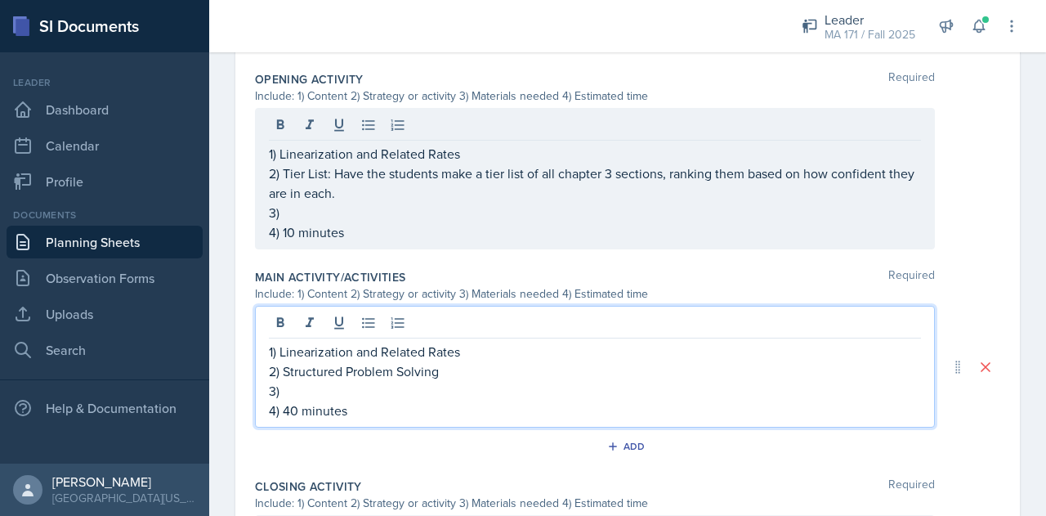
click at [520, 361] on p "2) Structured Problem Solving" at bounding box center [595, 371] width 652 height 20
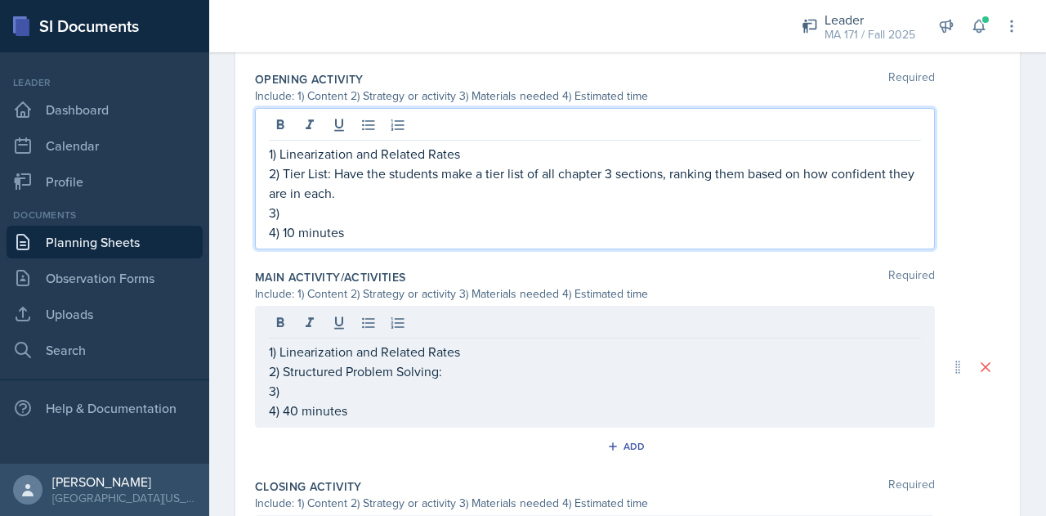
scroll to position [590, 0]
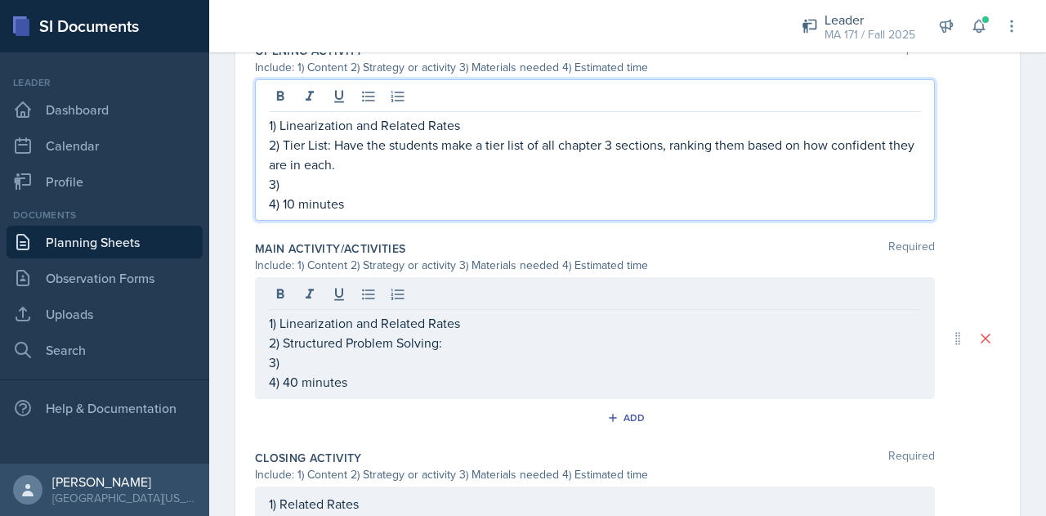
click at [381, 184] on p "3)" at bounding box center [595, 184] width 652 height 20
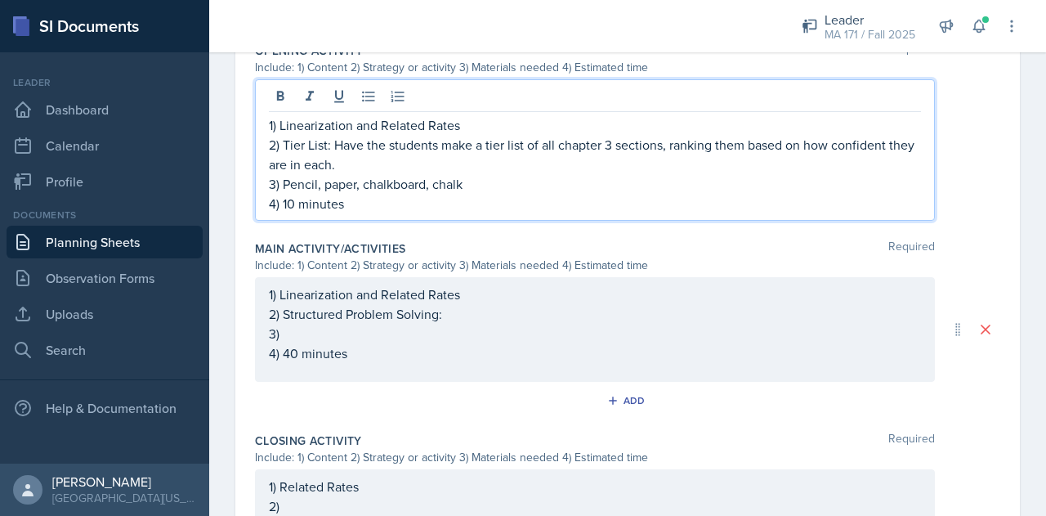
click at [502, 308] on div "1) Linearization and Related Rates 2) Structured Problem Solving: 3) 4) 40 minu…" at bounding box center [595, 329] width 680 height 105
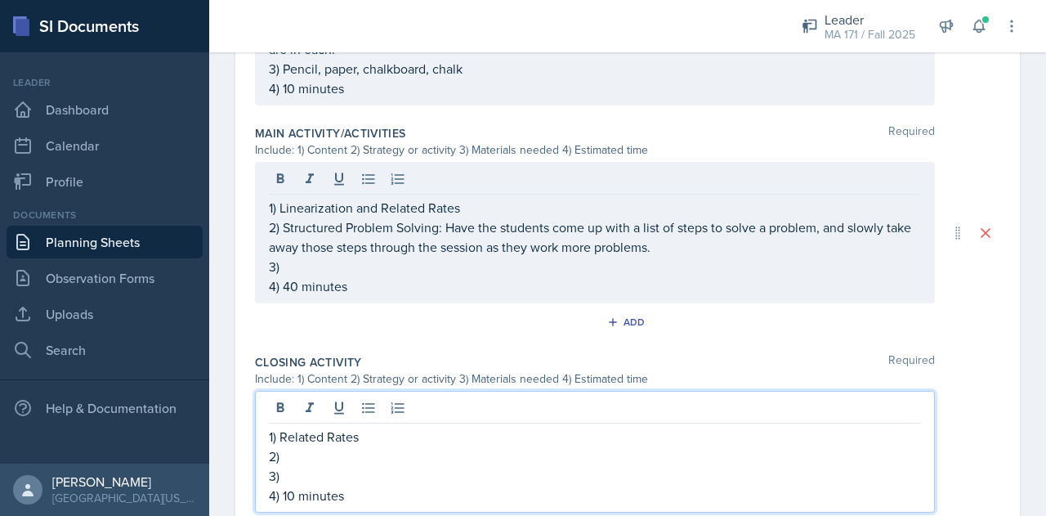
scroll to position [676, 0]
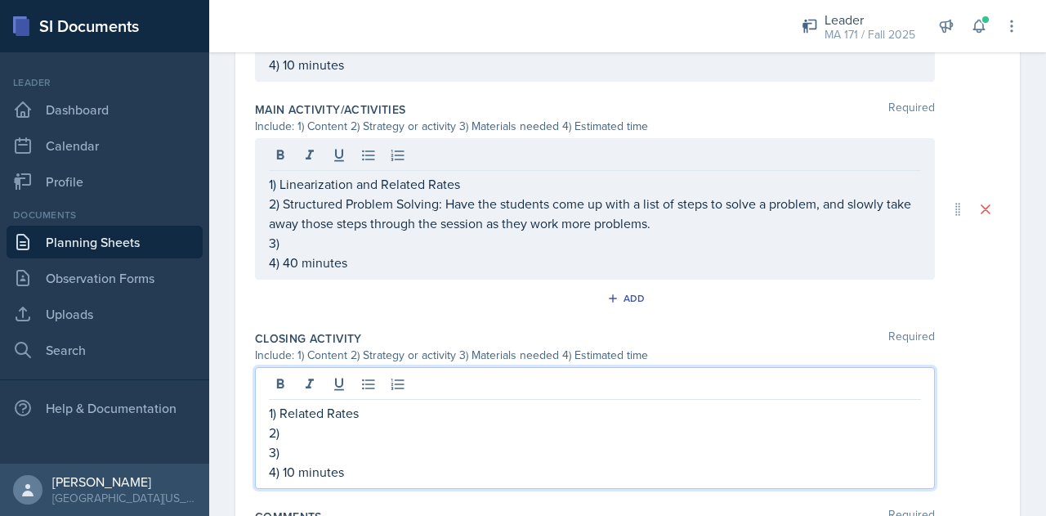
click at [410, 428] on p "2)" at bounding box center [595, 432] width 652 height 20
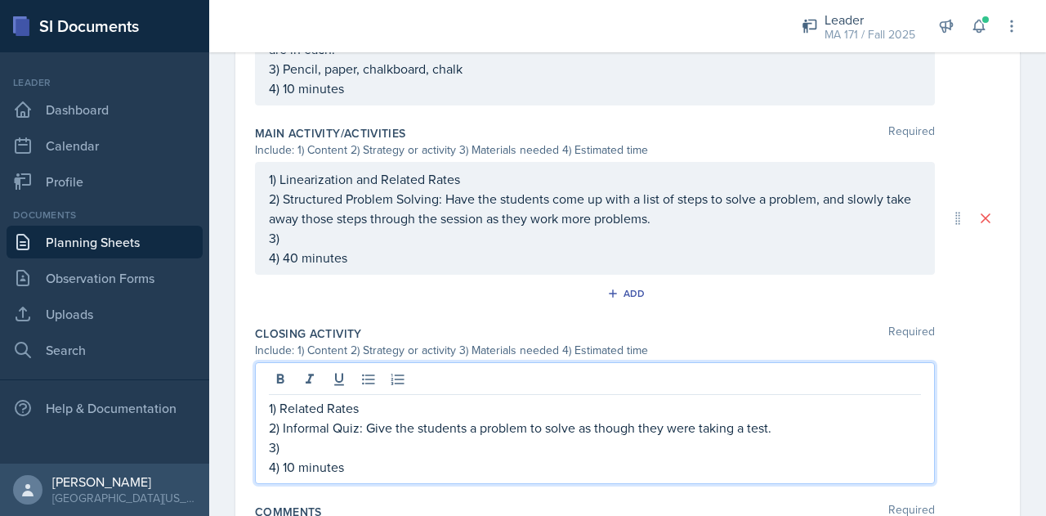
click at [382, 236] on p "3)" at bounding box center [595, 238] width 652 height 20
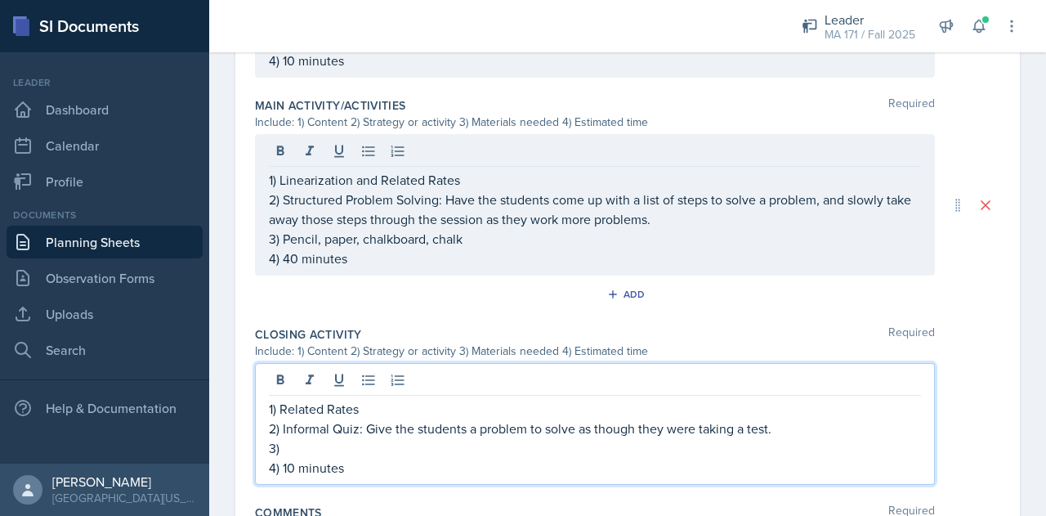
click at [355, 418] on div "1) Related Rates 2) Informal Quiz: Give the students a problem to solve as thou…" at bounding box center [595, 438] width 652 height 78
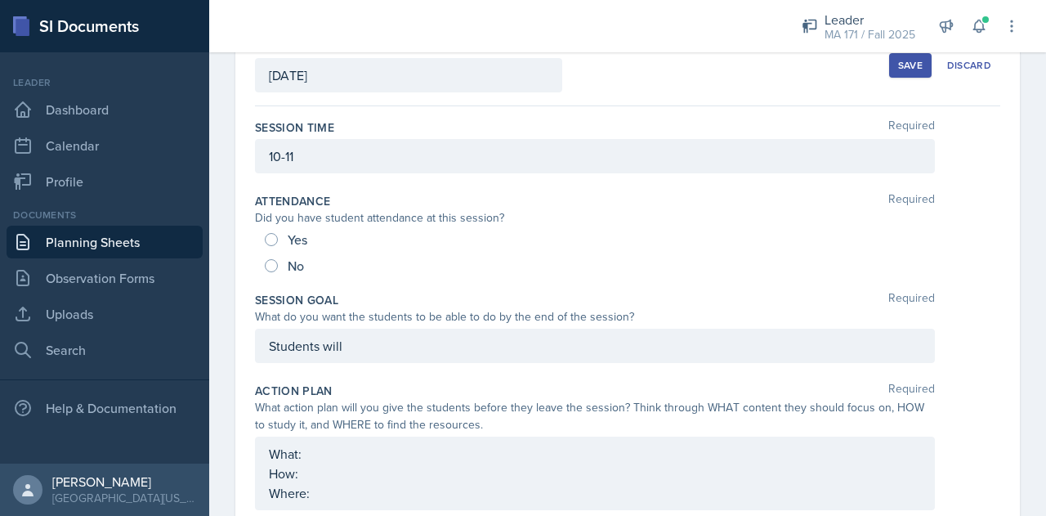
click at [402, 355] on p "Students will" at bounding box center [595, 346] width 652 height 20
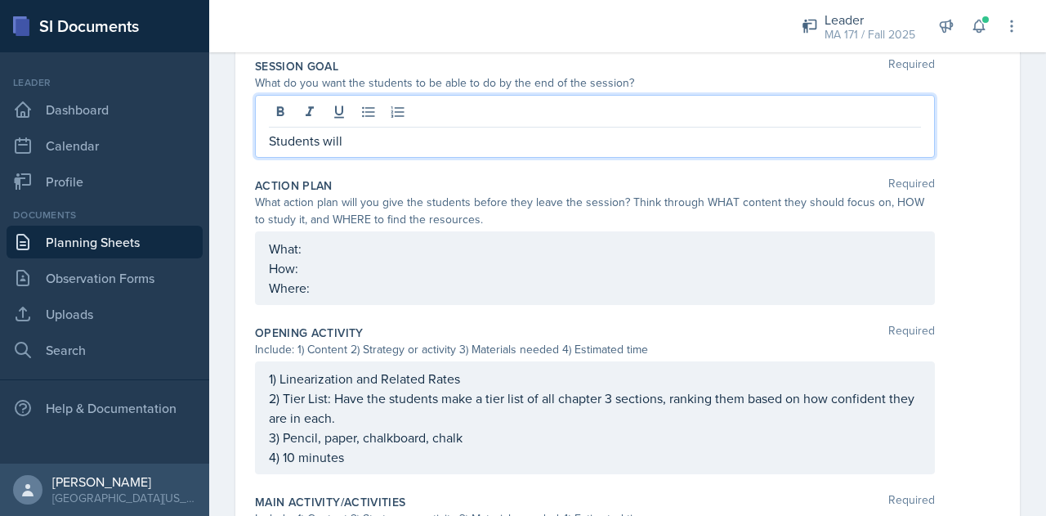
scroll to position [337, 0]
click at [394, 141] on p "Students will linearize various functions using the concepts of derivatives" at bounding box center [595, 141] width 652 height 20
click at [703, 137] on p "Students will linearize various functions using the concepts of derivatives" at bounding box center [595, 141] width 652 height 20
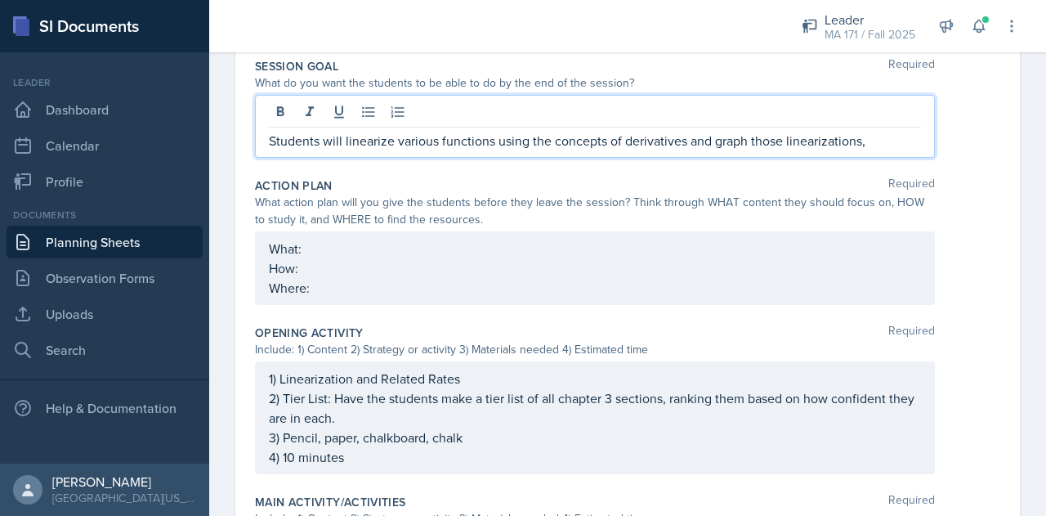
click at [881, 138] on p "Students will linearize various functions using the concepts of derivatives and…" at bounding box center [595, 141] width 652 height 20
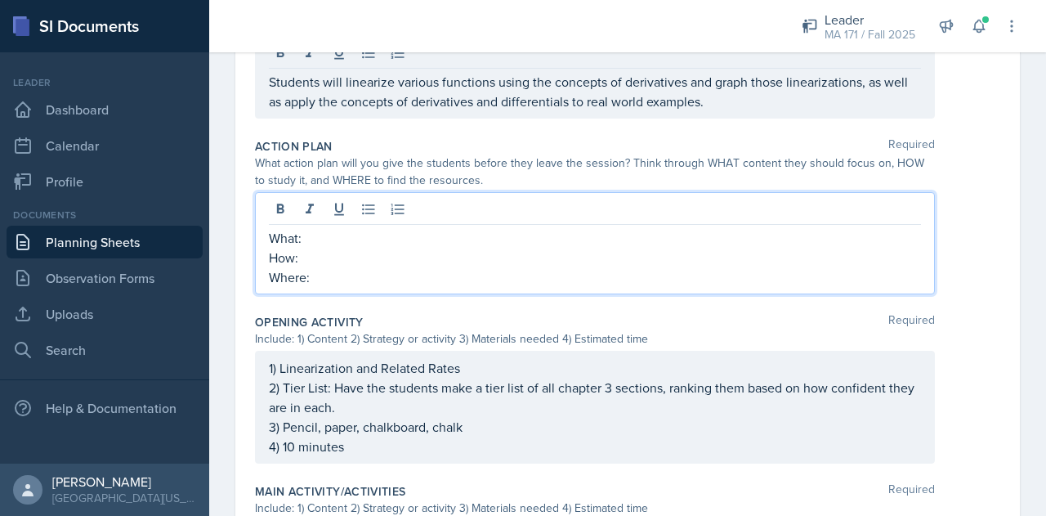
scroll to position [395, 0]
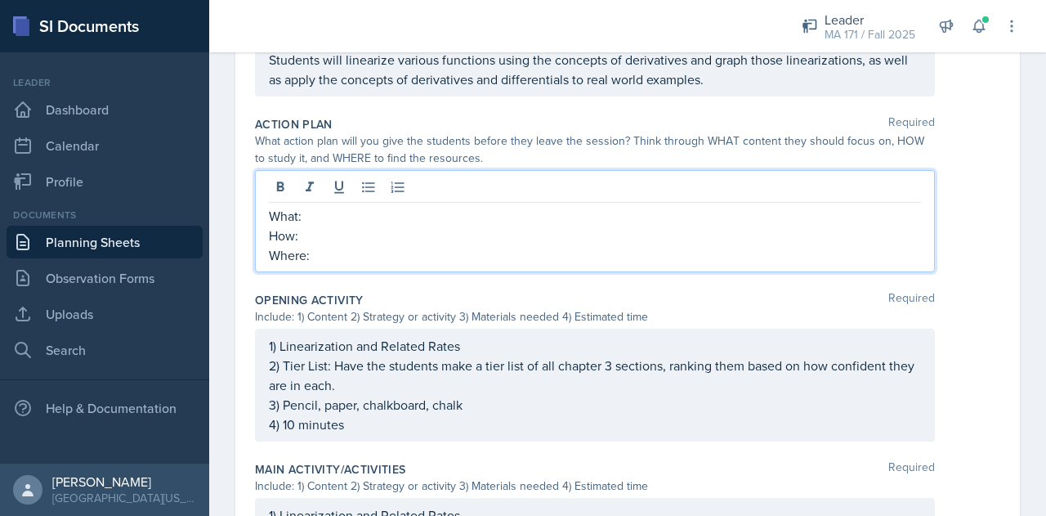
click at [605, 206] on p "What:" at bounding box center [595, 216] width 652 height 20
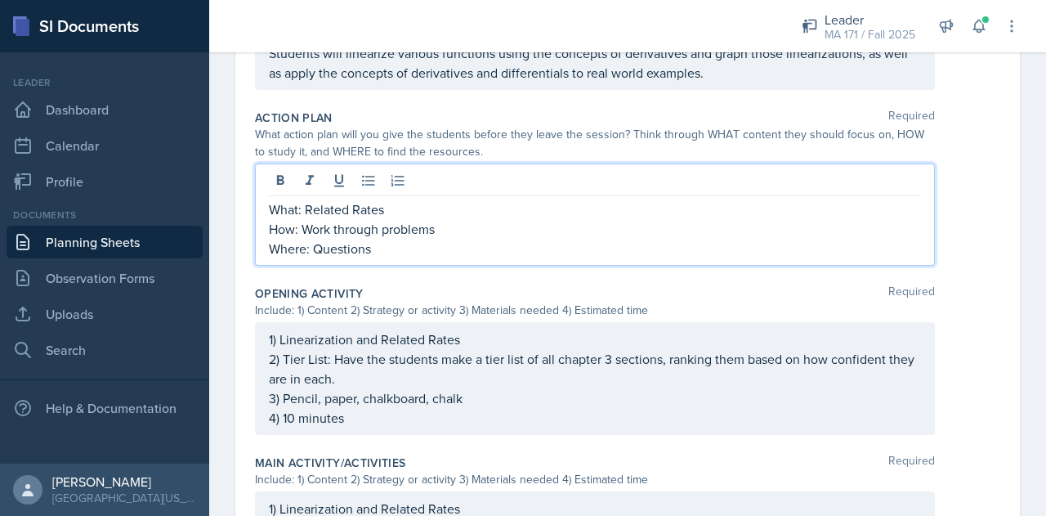
click at [539, 230] on p "How: Work through problems" at bounding box center [595, 229] width 652 height 20
click at [486, 248] on p "Where: Questions" at bounding box center [595, 249] width 652 height 20
click at [379, 248] on p "Where: Section 10 of the textbook" at bounding box center [595, 249] width 652 height 20
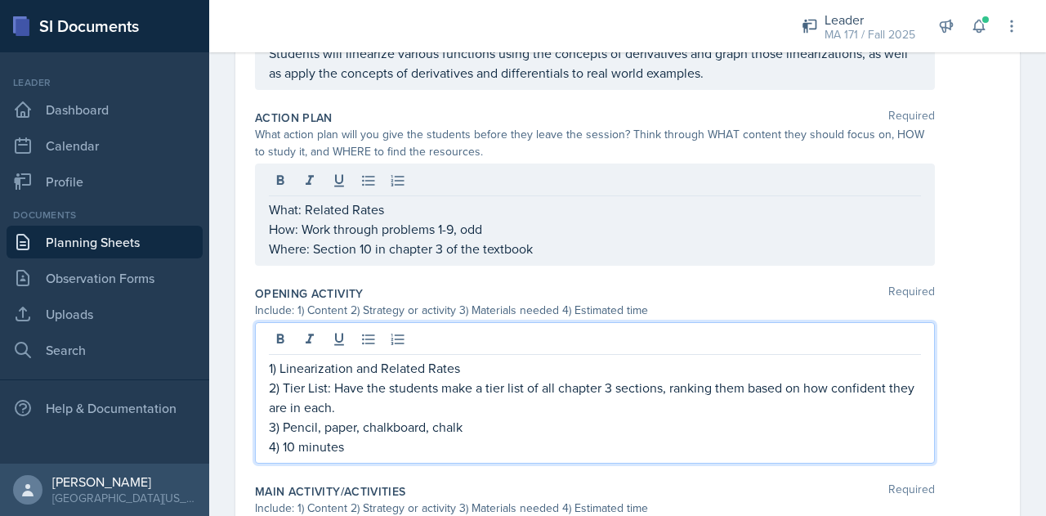
click at [524, 383] on p "2) Tier List: Have the students make a tier list of all chapter 3 sections, ran…" at bounding box center [595, 396] width 652 height 39
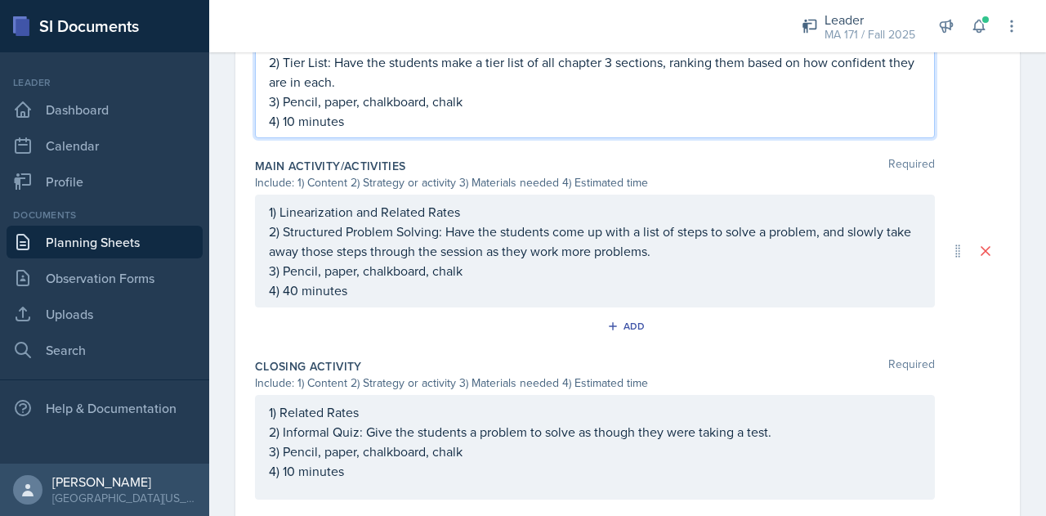
scroll to position [843, 0]
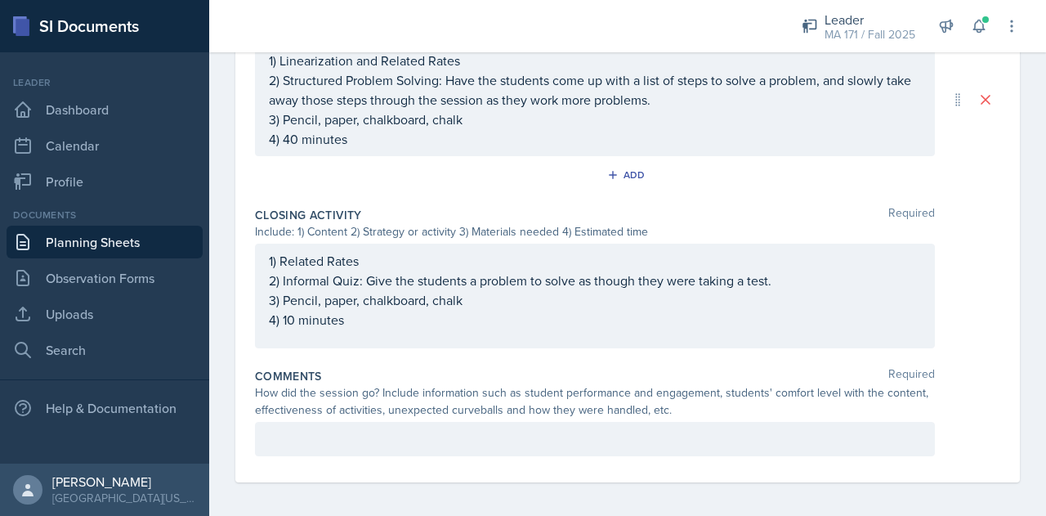
click at [518, 372] on div "Comments Required" at bounding box center [627, 376] width 745 height 16
click at [984, 320] on div "1) Related Rates 2) Informal Quiz: Give the students a problem to solve as thou…" at bounding box center [627, 295] width 745 height 105
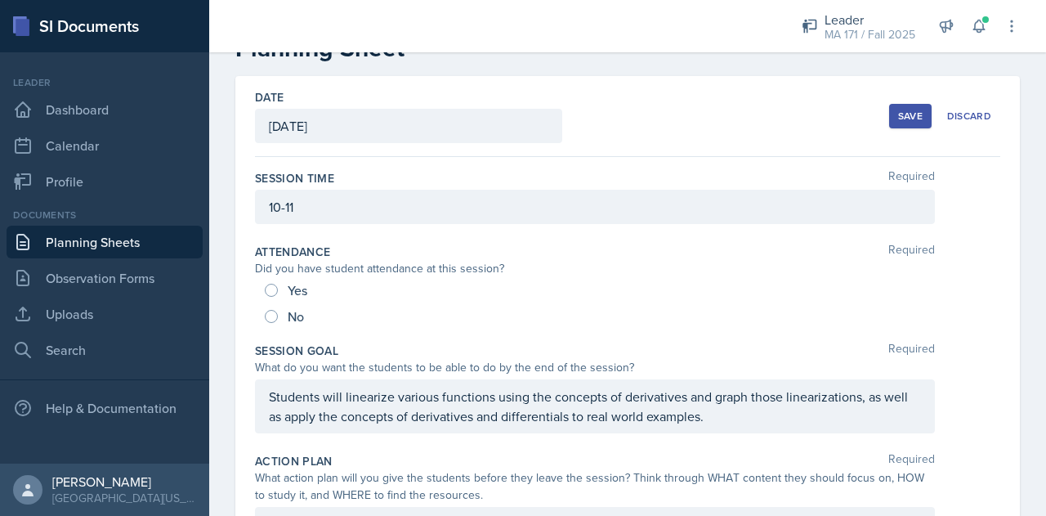
scroll to position [0, 0]
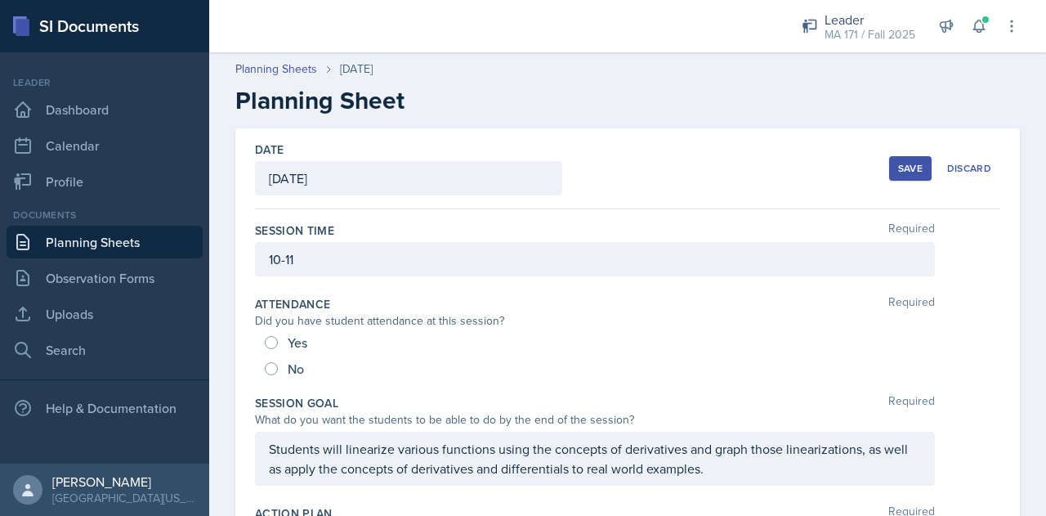
click at [898, 171] on div "Save" at bounding box center [910, 168] width 25 height 13
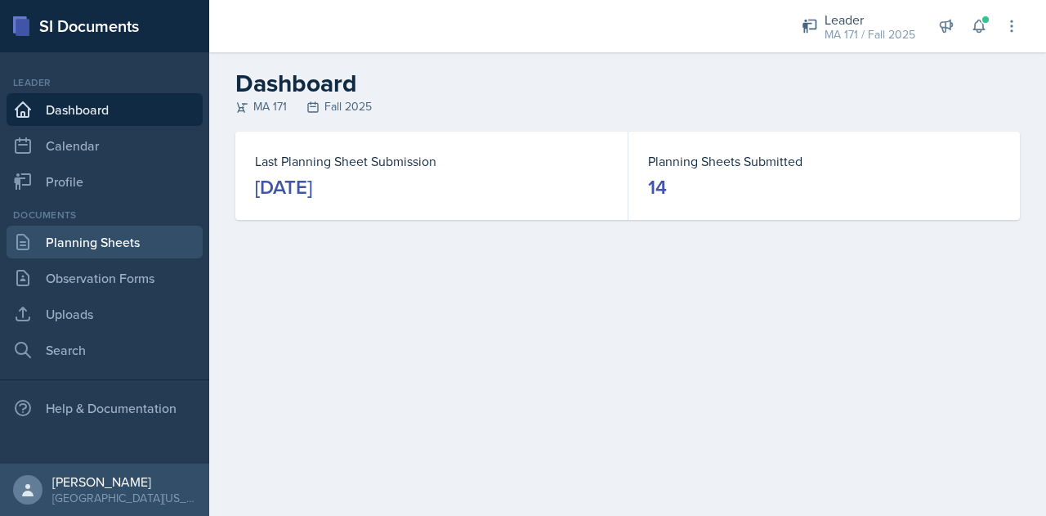
click at [148, 248] on link "Planning Sheets" at bounding box center [105, 241] width 196 height 33
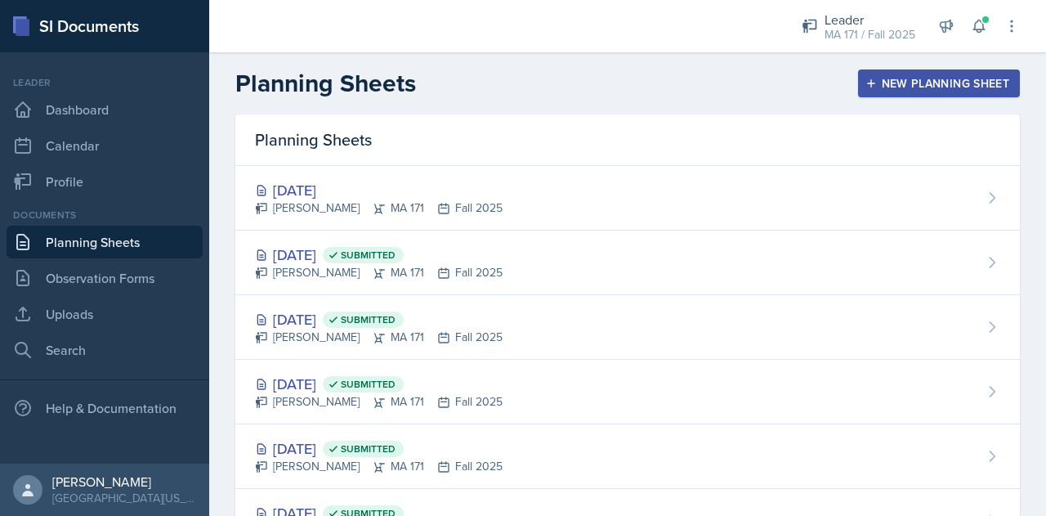
click at [993, 88] on div "New Planning Sheet" at bounding box center [938, 83] width 141 height 13
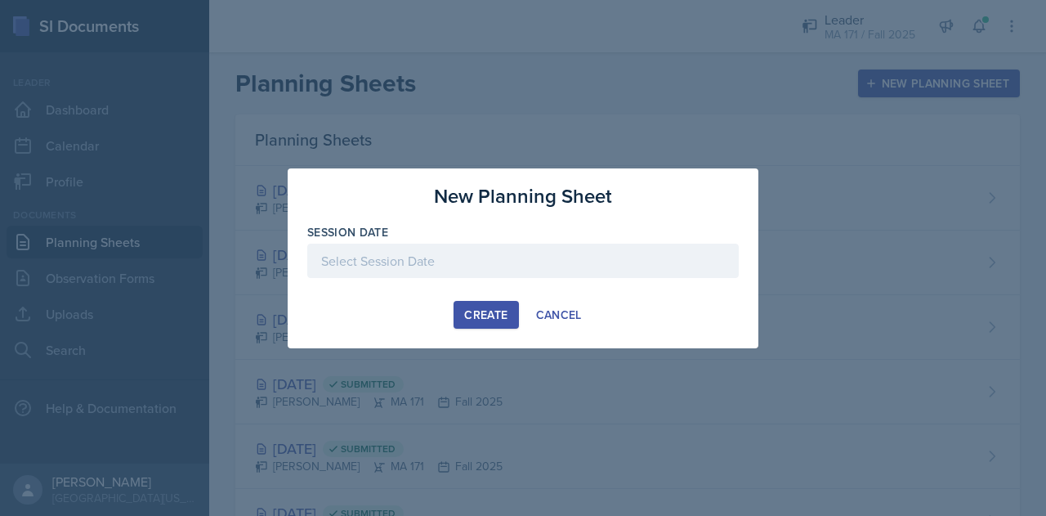
click at [588, 263] on div at bounding box center [522, 260] width 431 height 34
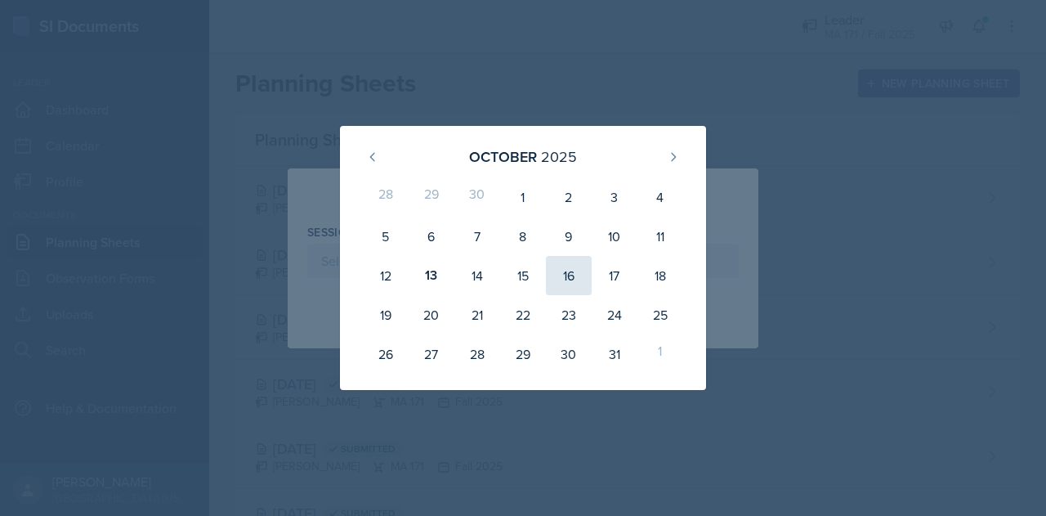
click at [570, 281] on div "16" at bounding box center [569, 275] width 46 height 39
type input "October 16th, 2025"
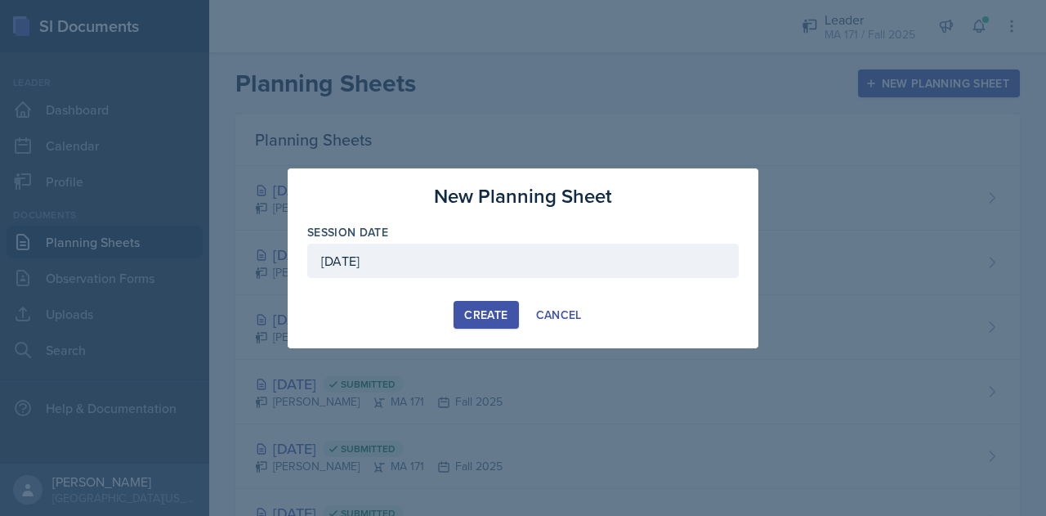
click at [471, 314] on div "Create" at bounding box center [485, 314] width 43 height 13
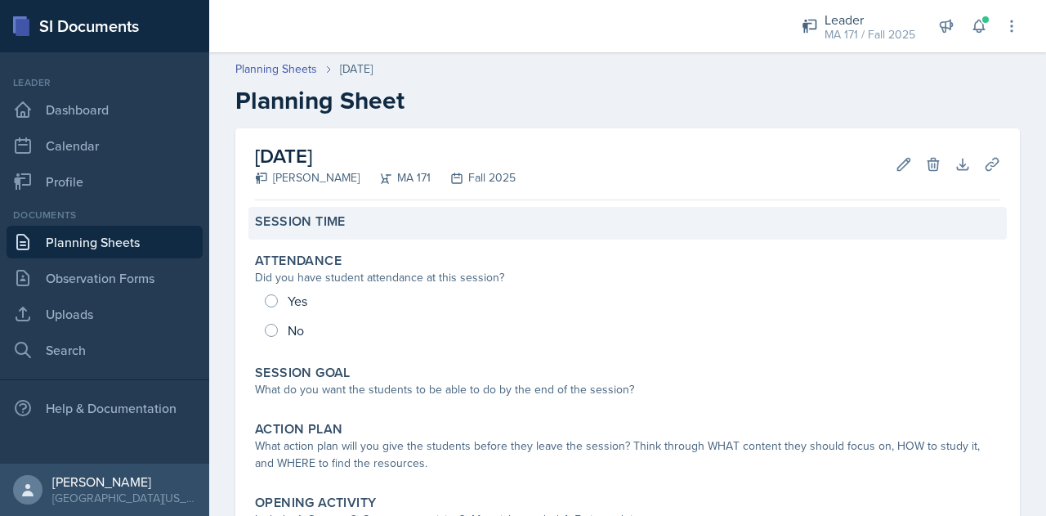
click at [422, 225] on div "Session Time" at bounding box center [627, 221] width 745 height 16
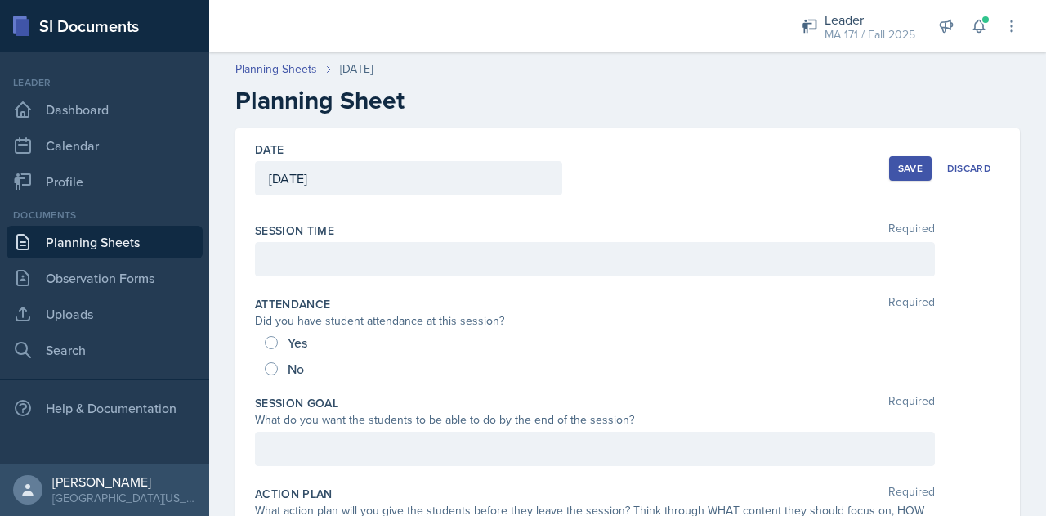
click at [456, 267] on div at bounding box center [595, 259] width 680 height 34
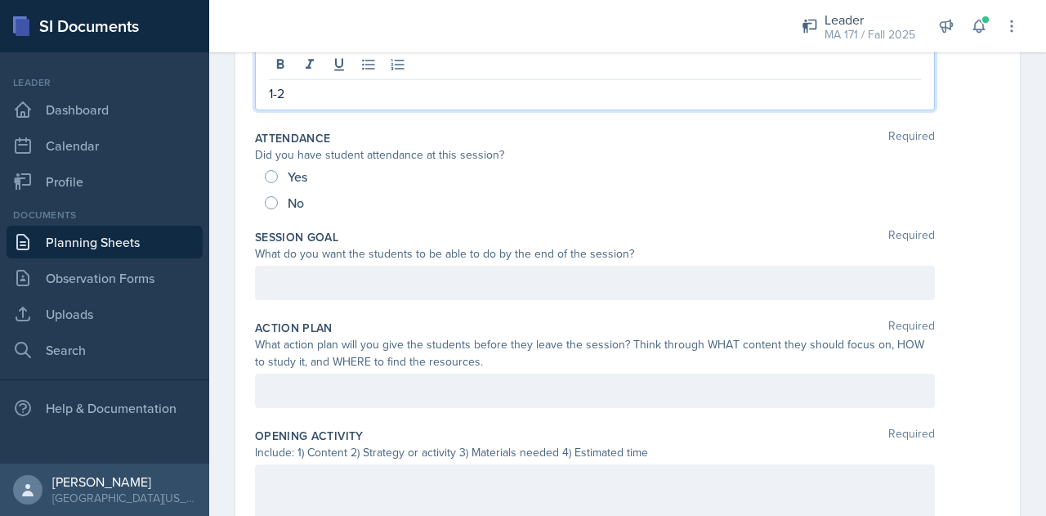
click at [383, 292] on p at bounding box center [595, 283] width 652 height 20
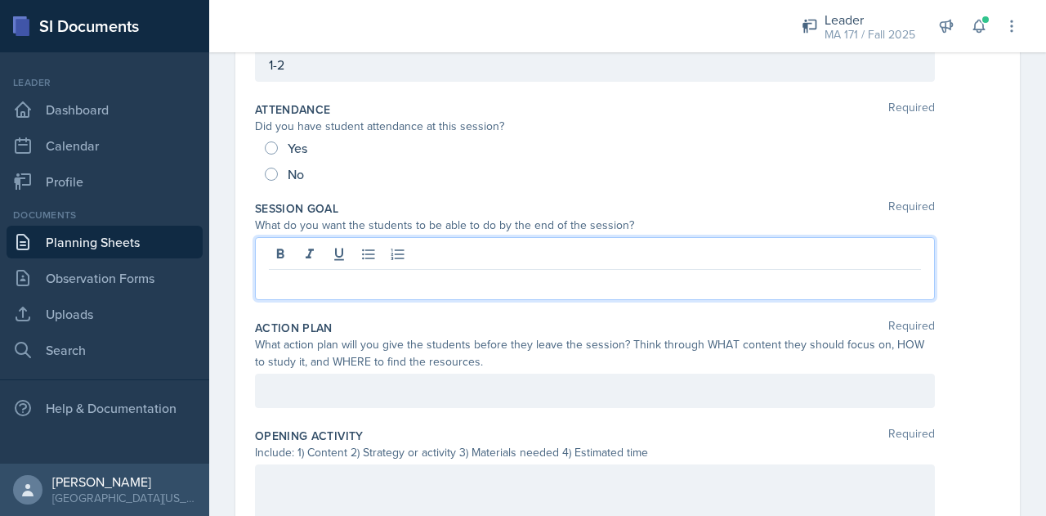
scroll to position [167, 0]
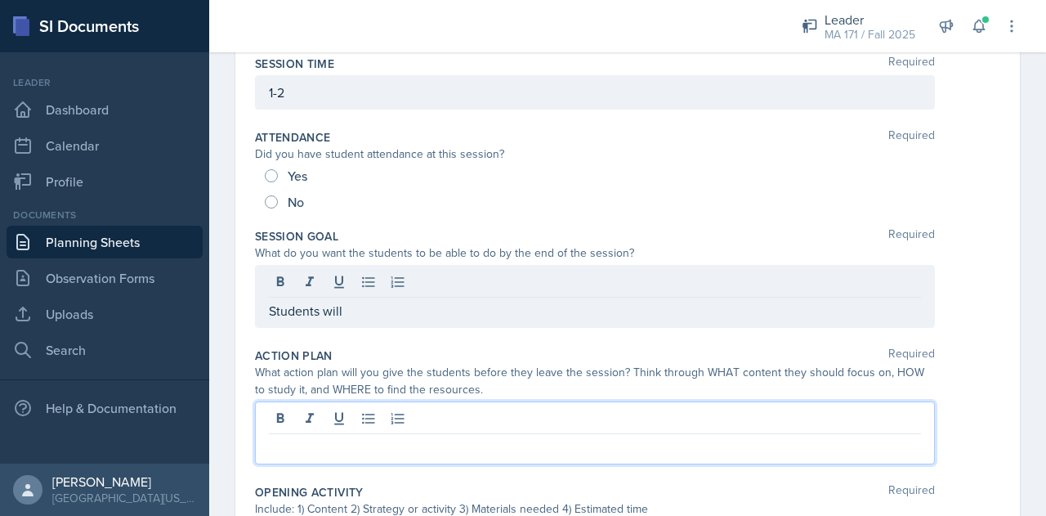
click at [403, 412] on div at bounding box center [595, 432] width 680 height 63
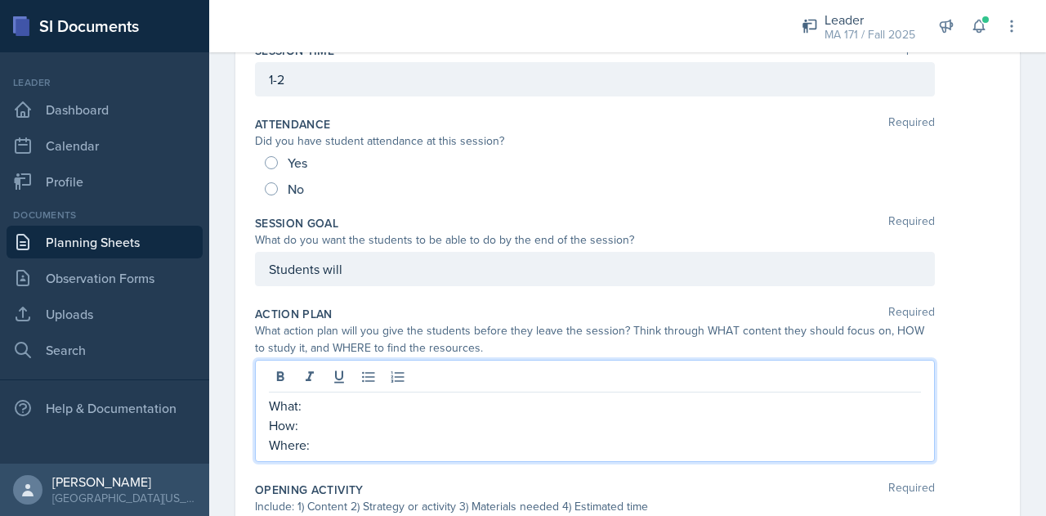
click at [413, 279] on p "Students will" at bounding box center [595, 269] width 652 height 20
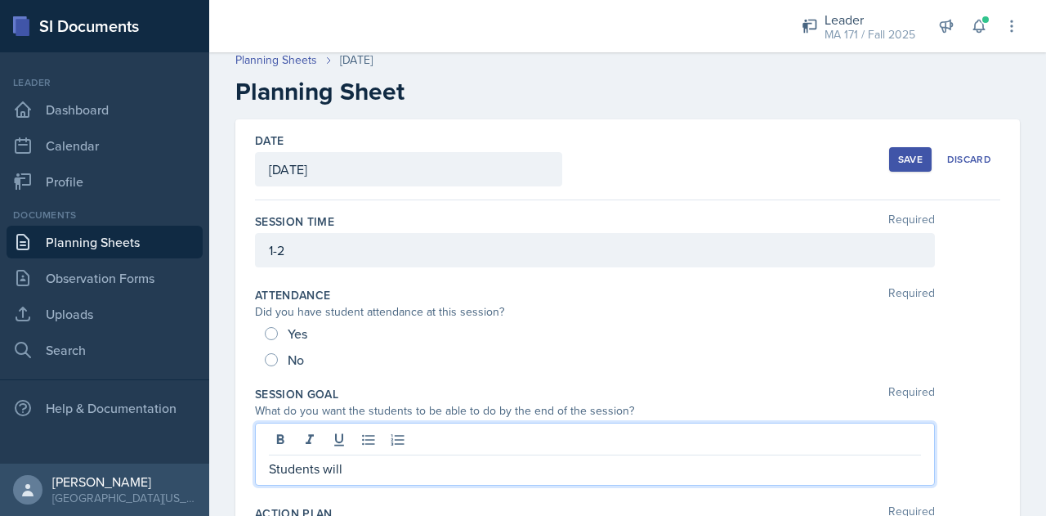
scroll to position [0, 0]
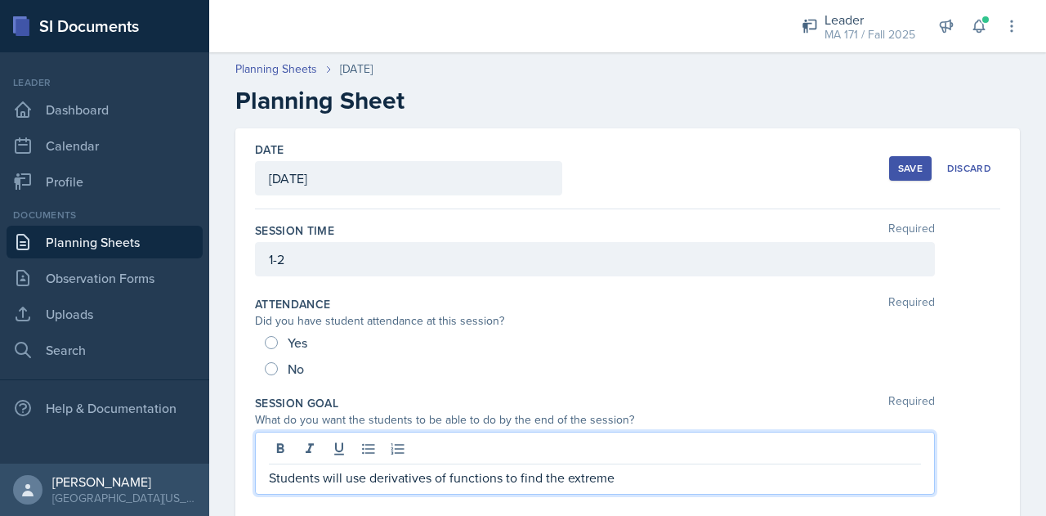
click at [540, 481] on p "Students will use derivatives of functions to find the extreme" at bounding box center [595, 477] width 652 height 20
click at [663, 478] on p "Students will use derivatives of functions to calculate the extreme" at bounding box center [595, 477] width 652 height 20
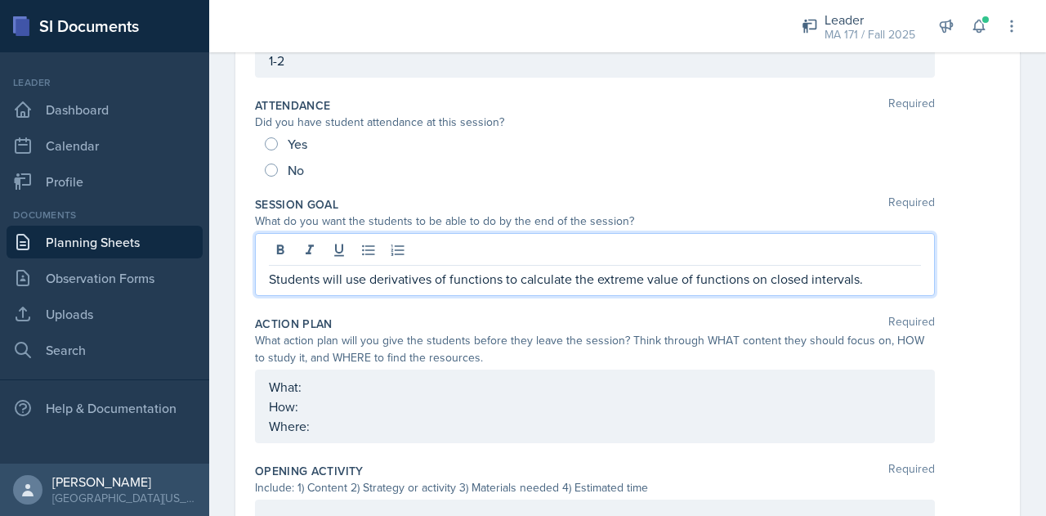
click at [443, 386] on p "What:" at bounding box center [595, 387] width 652 height 20
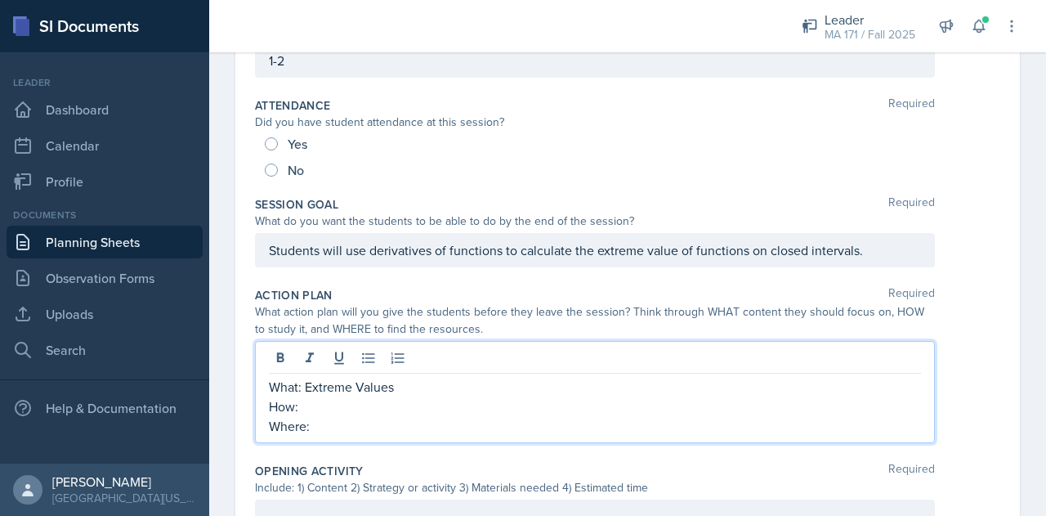
click at [458, 407] on p "How:" at bounding box center [595, 406] width 652 height 20
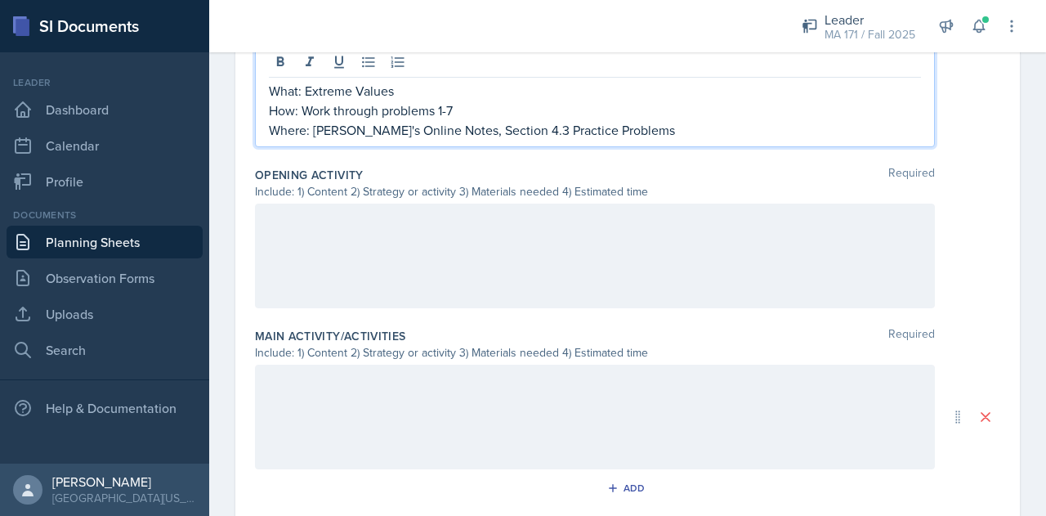
click at [440, 261] on div at bounding box center [595, 255] width 680 height 105
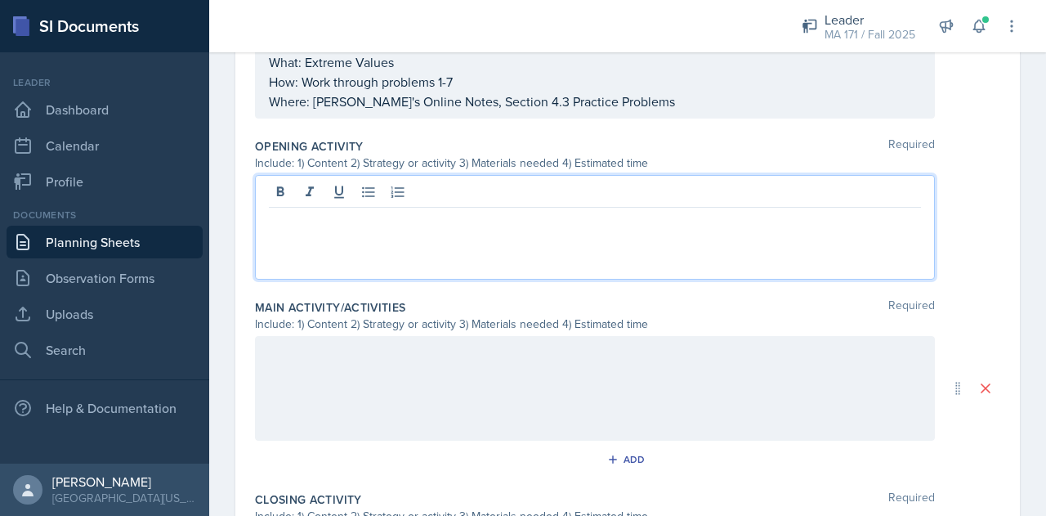
scroll to position [494, 0]
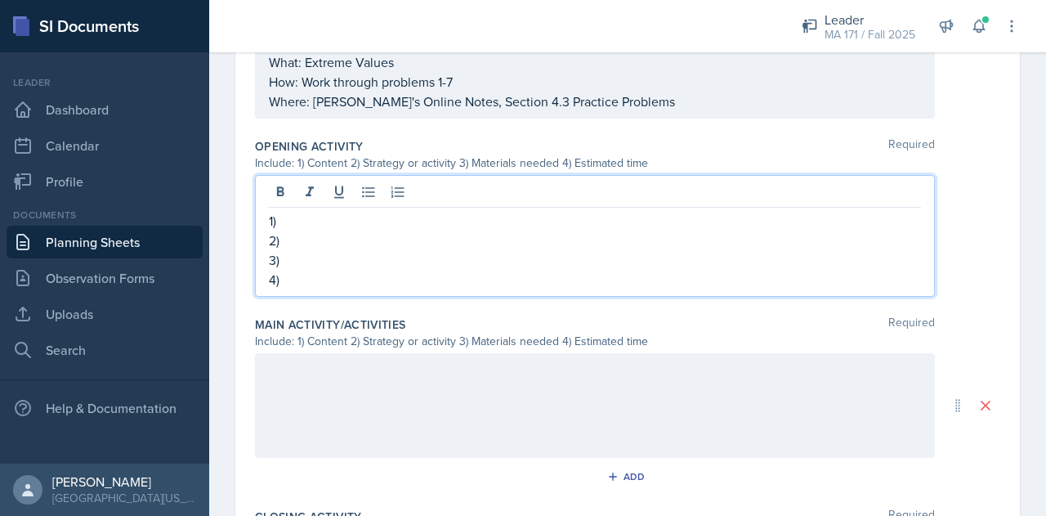
click at [428, 221] on p "1)" at bounding box center [595, 221] width 652 height 20
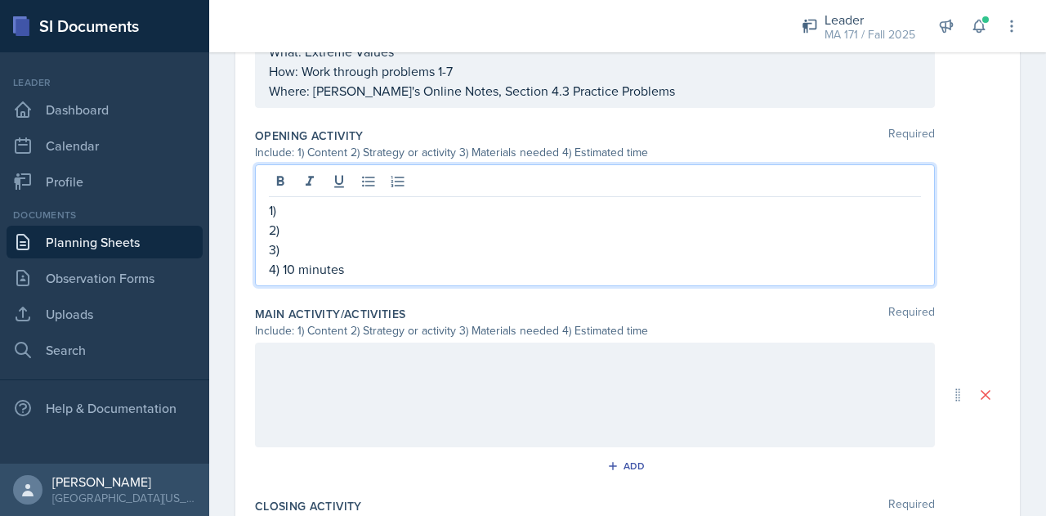
scroll to position [521, 0]
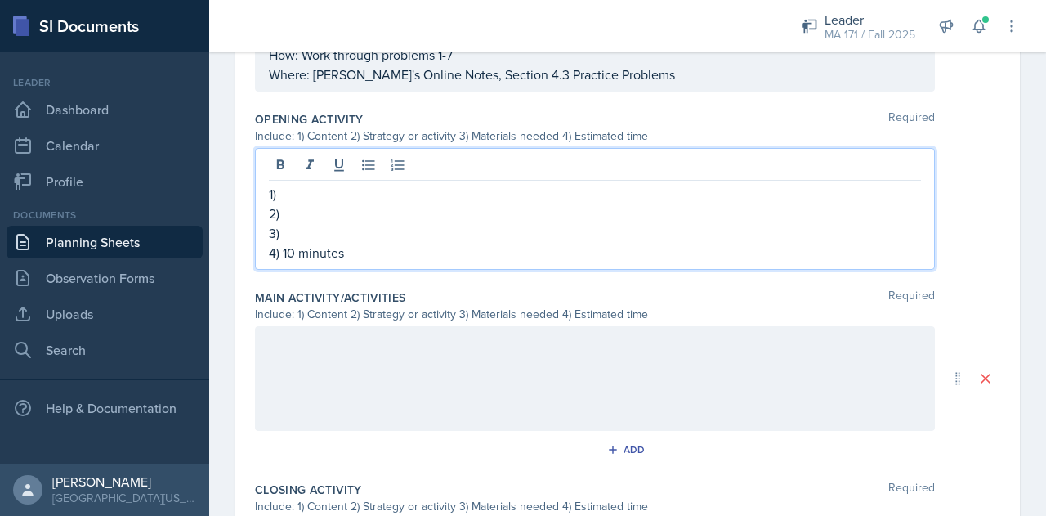
click at [334, 224] on p "3)" at bounding box center [595, 233] width 652 height 20
click at [315, 185] on p "1)" at bounding box center [595, 194] width 652 height 20
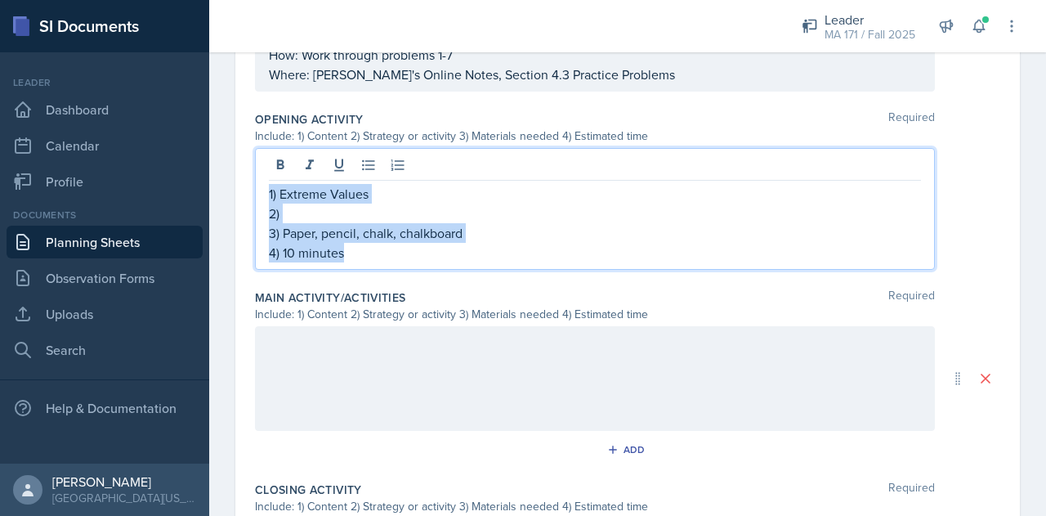
drag, startPoint x: 363, startPoint y: 257, endPoint x: 255, endPoint y: 185, distance: 129.6
click at [255, 185] on div "1) Extreme Values 2) 3) Paper, pencil, chalk, chalkboard 4) 10 minutes" at bounding box center [595, 209] width 680 height 122
copy div "1) Extreme Values 2) 3) Paper, pencil, chalk, chalkboard 4) 10 minutes"
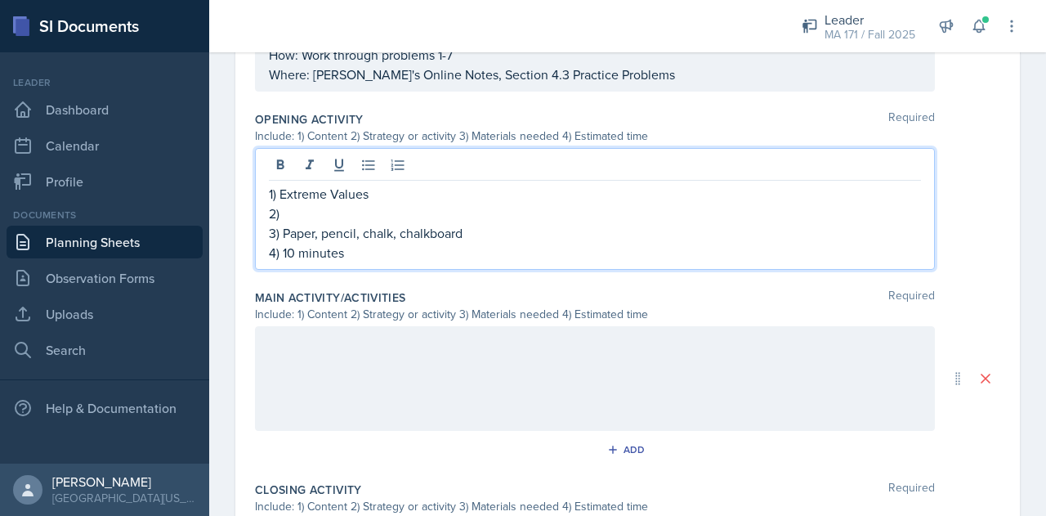
click at [345, 375] on div at bounding box center [595, 378] width 680 height 105
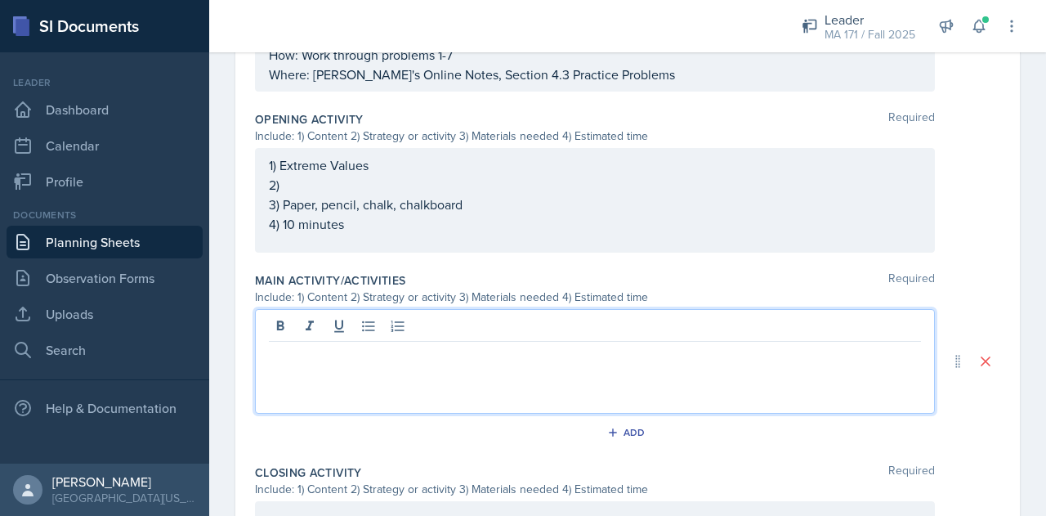
scroll to position [549, 0]
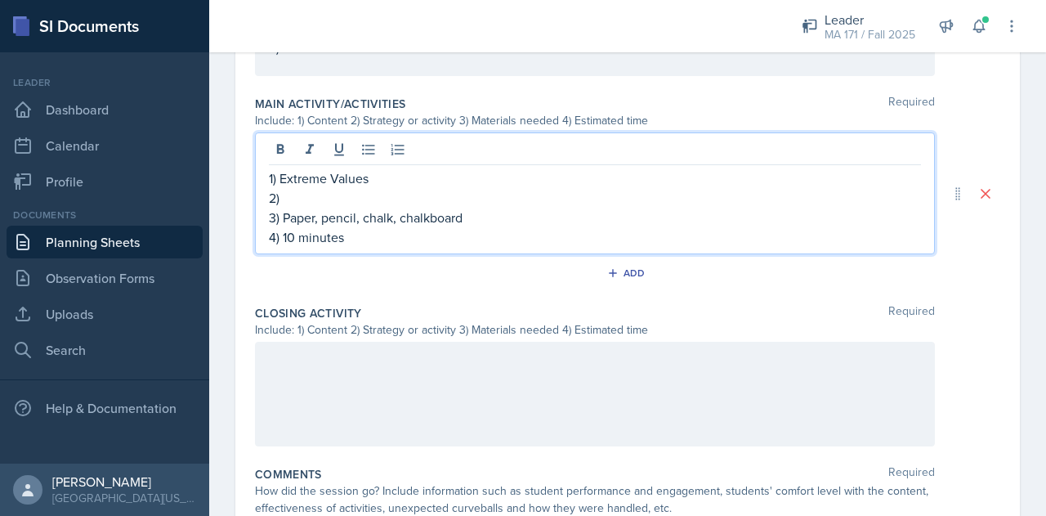
click at [334, 374] on div at bounding box center [595, 394] width 680 height 105
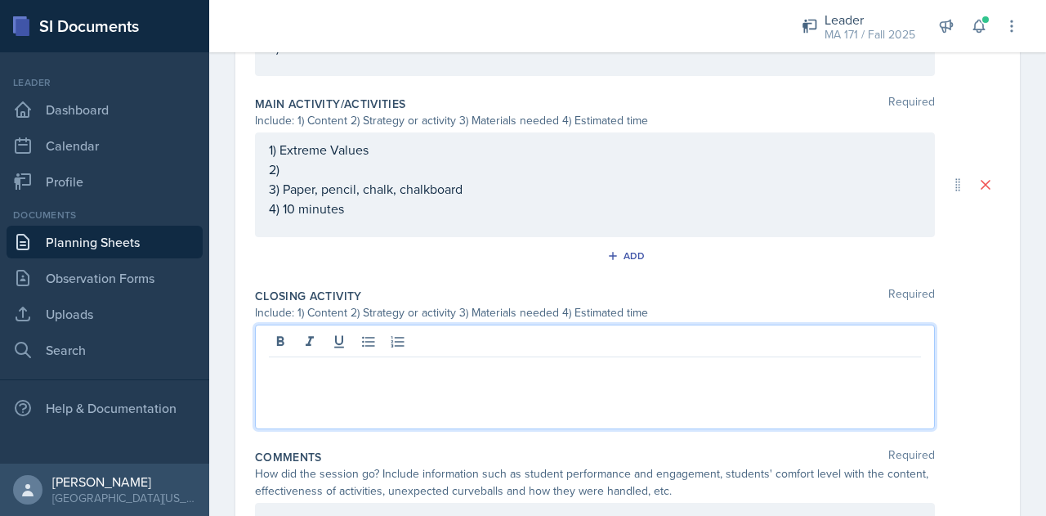
scroll to position [726, 0]
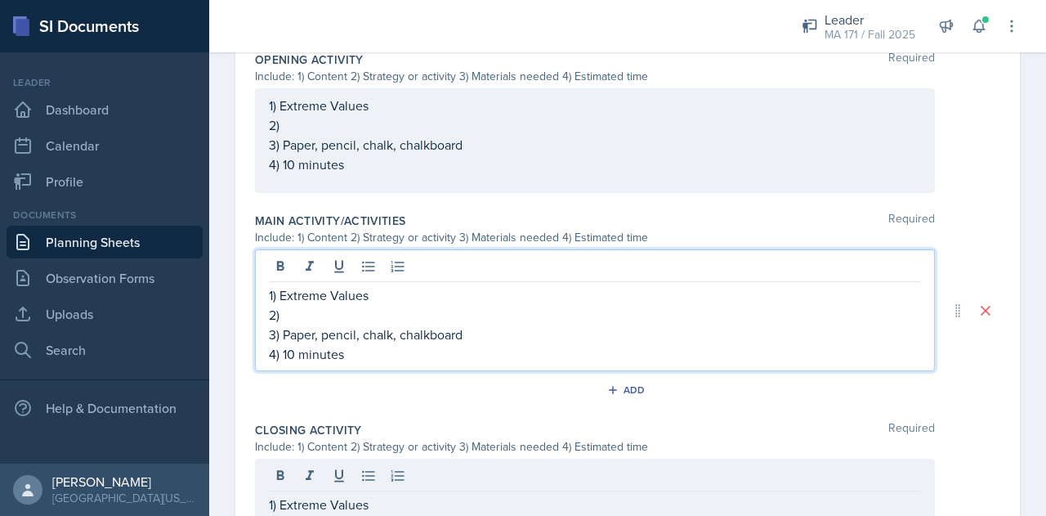
click at [288, 344] on p "4) 10 minutes" at bounding box center [595, 354] width 652 height 20
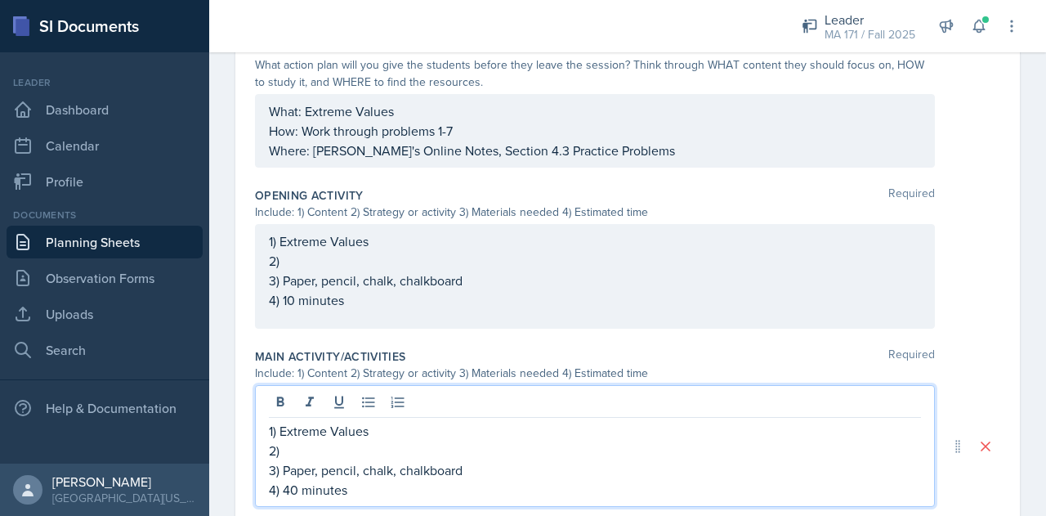
scroll to position [443, 0]
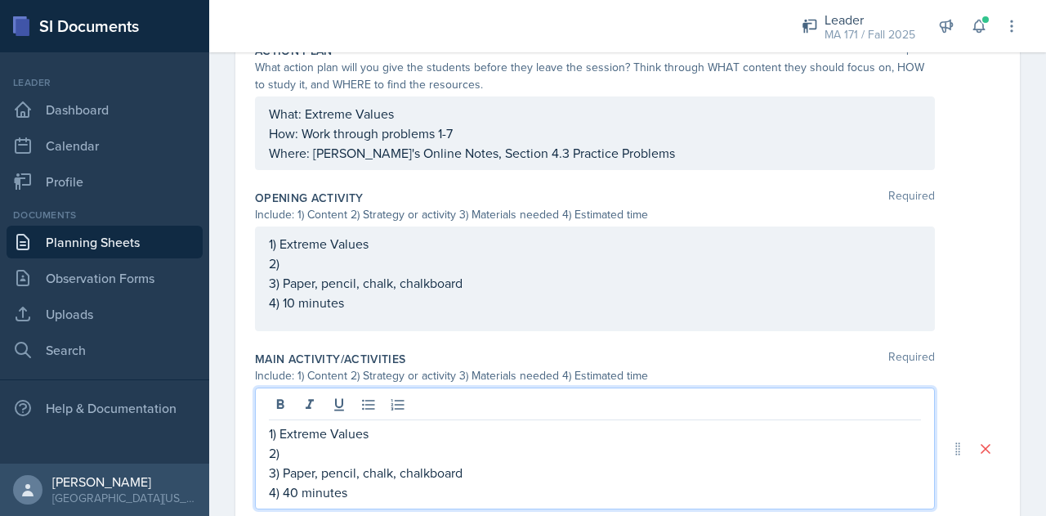
click at [330, 462] on p "3) Paper, pencil, chalk, chalkboard" at bounding box center [595, 472] width 652 height 20
click at [333, 448] on p "2)" at bounding box center [595, 453] width 652 height 20
click at [312, 261] on div "1) Extreme Values 2) 3) Paper, pencil, chalk, chalkboard 4) 10 minutes" at bounding box center [595, 273] width 652 height 78
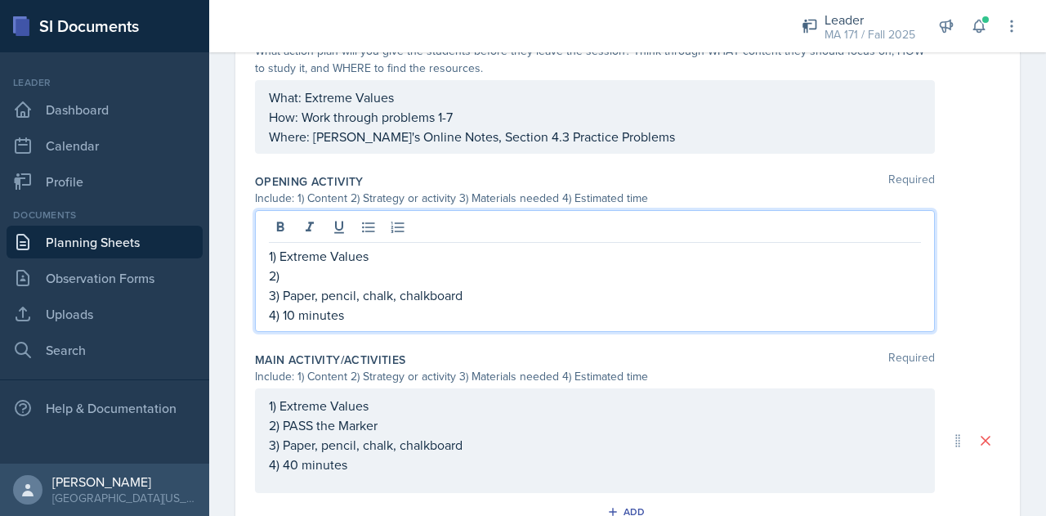
click at [418, 427] on div "1) Extreme Values 2) PASS the Marker 3) Paper, pencil, chalk, chalkboard 4) 40 …" at bounding box center [595, 434] width 652 height 78
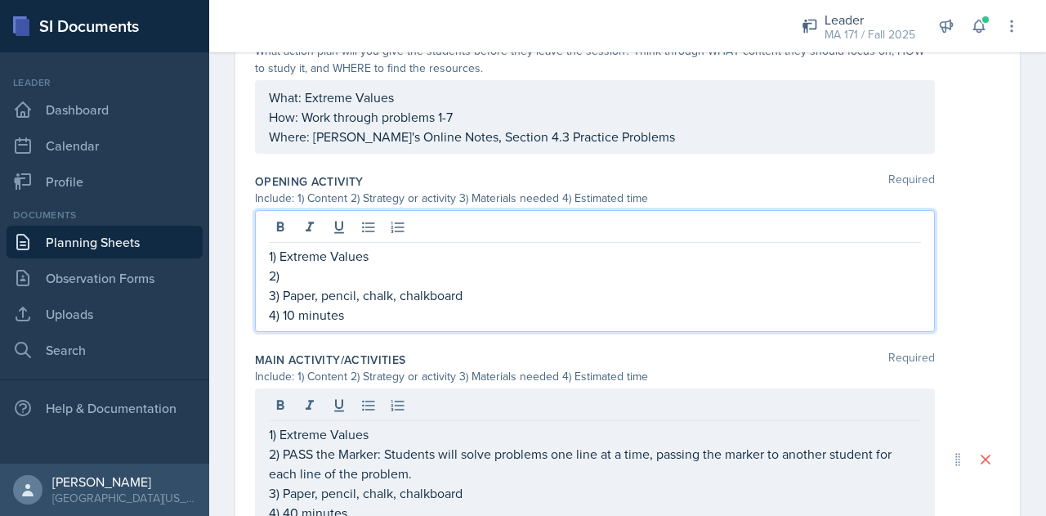
click at [358, 261] on div "1) Extreme Values 2) 3) Paper, pencil, chalk, chalkboard 4) 10 minutes" at bounding box center [595, 285] width 652 height 78
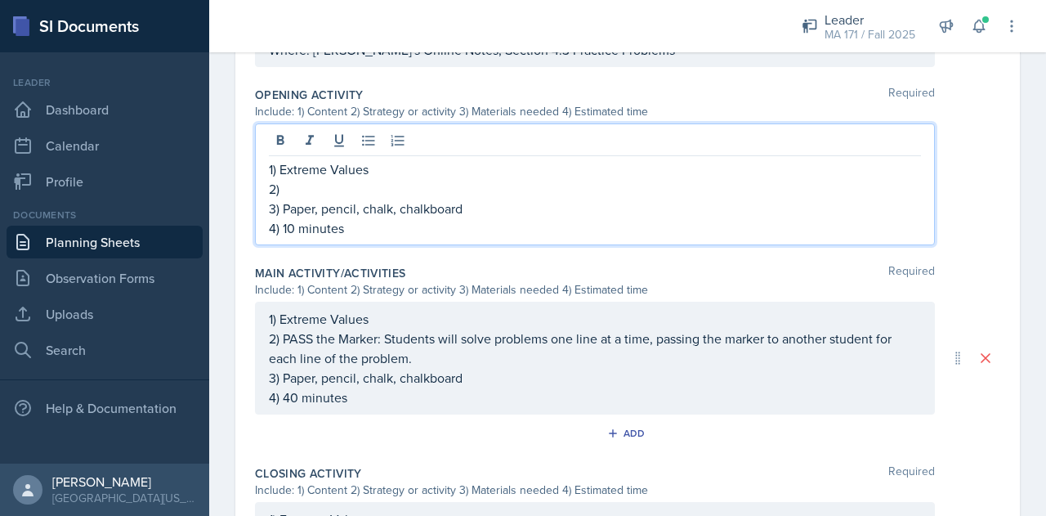
scroll to position [541, 0]
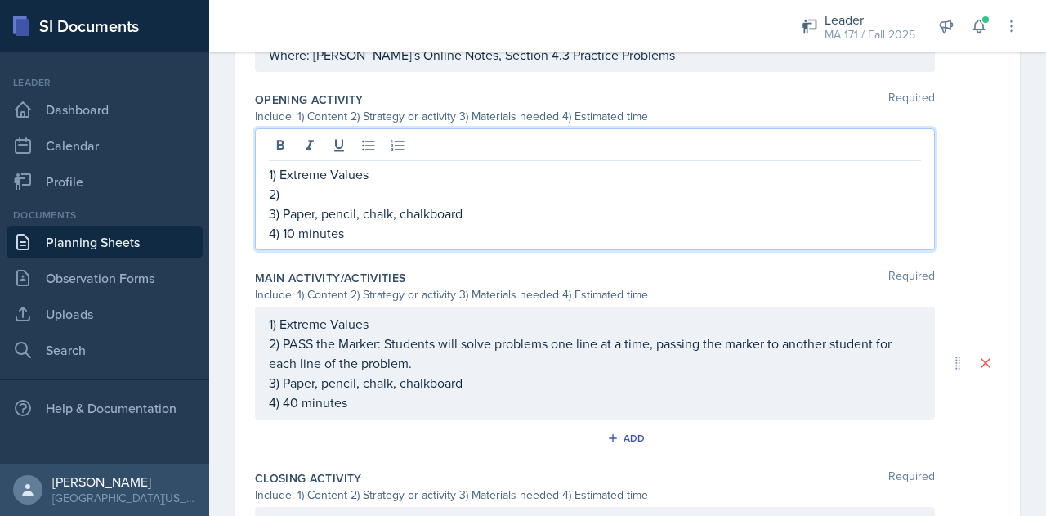
click at [337, 193] on p "2)" at bounding box center [595, 194] width 652 height 20
click at [471, 190] on p "2)" at bounding box center [595, 194] width 652 height 20
click at [462, 192] on p "2) Kahoot: Have students play a kahoot" at bounding box center [595, 194] width 652 height 20
click at [503, 192] on p "2) Kahoot: Have students play a Kahoot" at bounding box center [595, 194] width 652 height 20
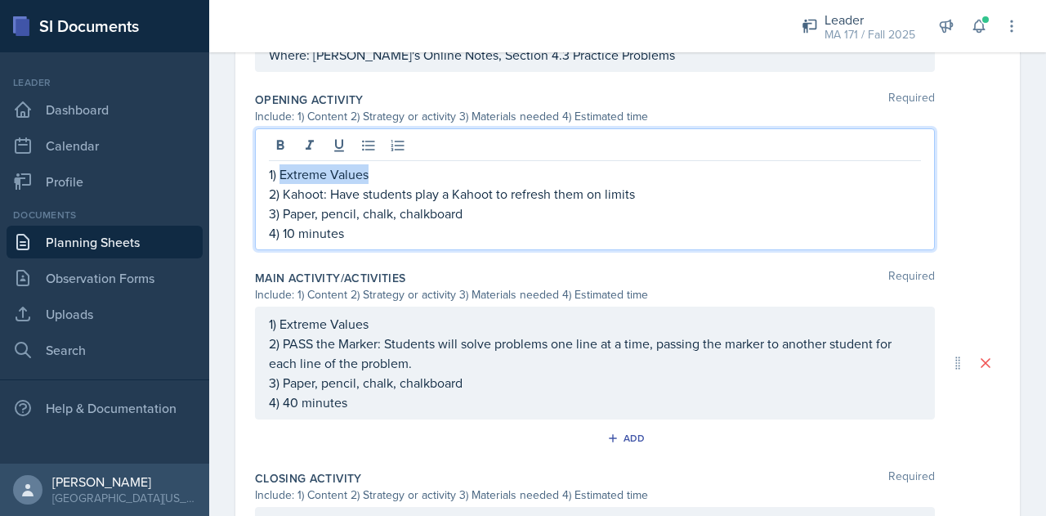
drag, startPoint x: 380, startPoint y: 172, endPoint x: 279, endPoint y: 172, distance: 100.5
click at [279, 172] on p "1) Extreme Values" at bounding box center [595, 174] width 652 height 20
click at [688, 192] on p "2) Kahoot: Have students play a Kahoot to refresh them on limits" at bounding box center [595, 194] width 652 height 20
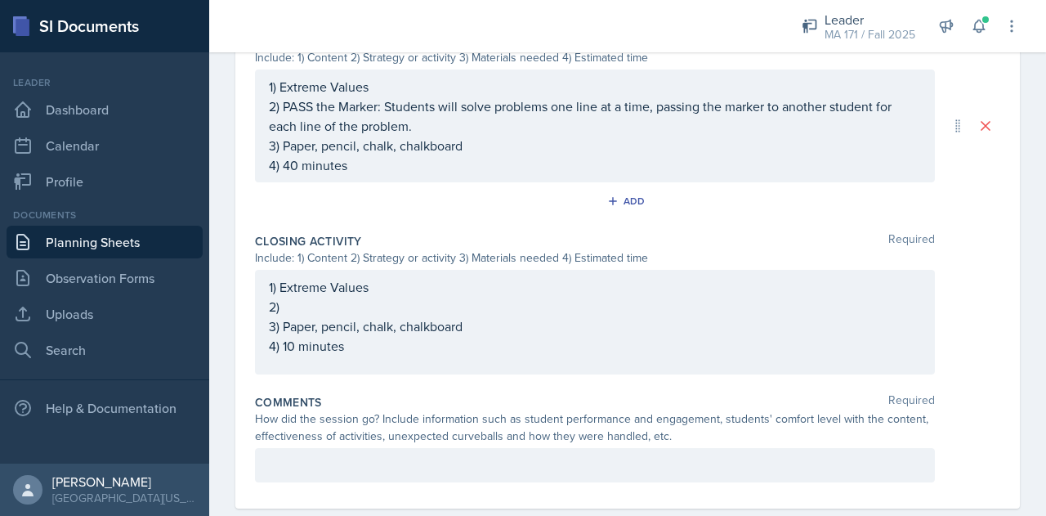
click at [411, 304] on p "2)" at bounding box center [595, 307] width 652 height 20
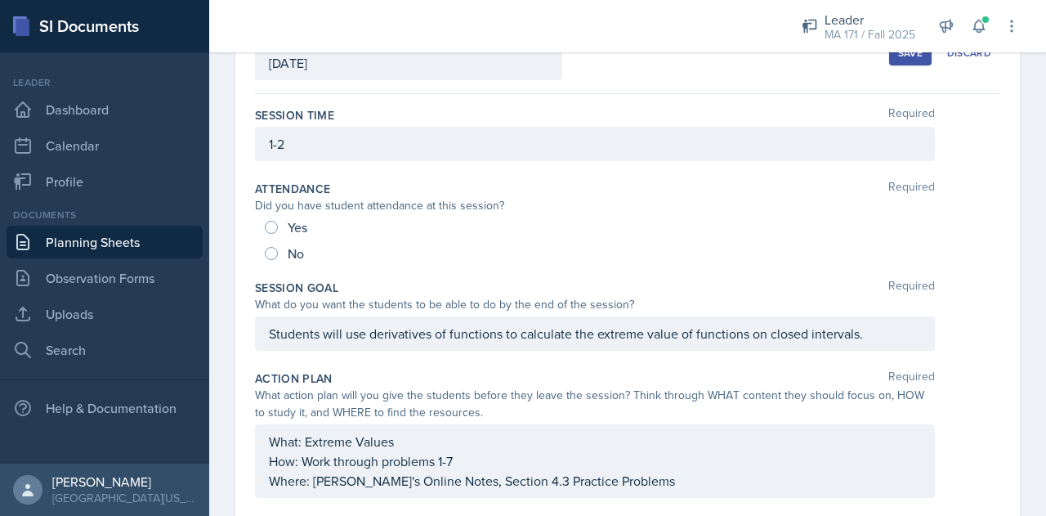
scroll to position [0, 0]
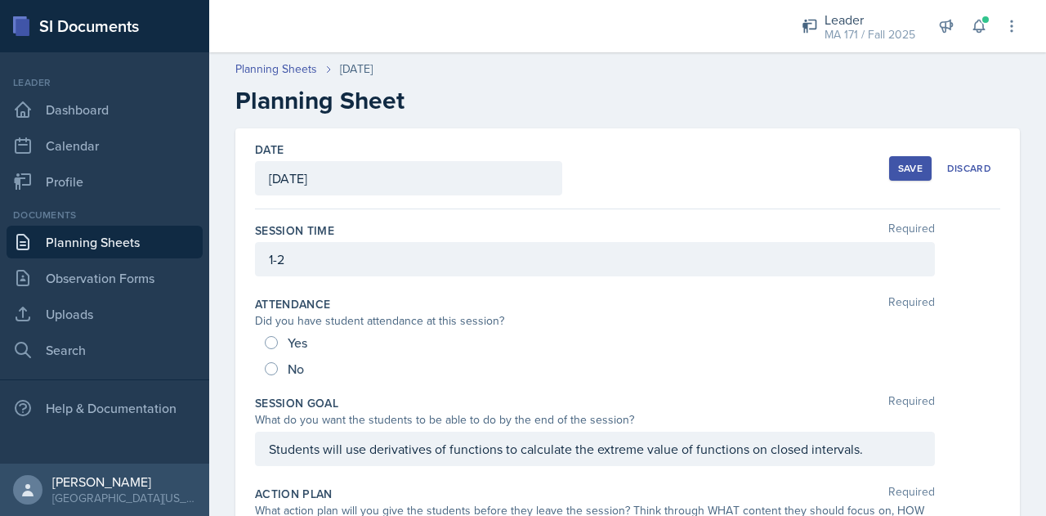
click at [898, 166] on div "Save" at bounding box center [910, 168] width 25 height 13
